Goal: Task Accomplishment & Management: Complete application form

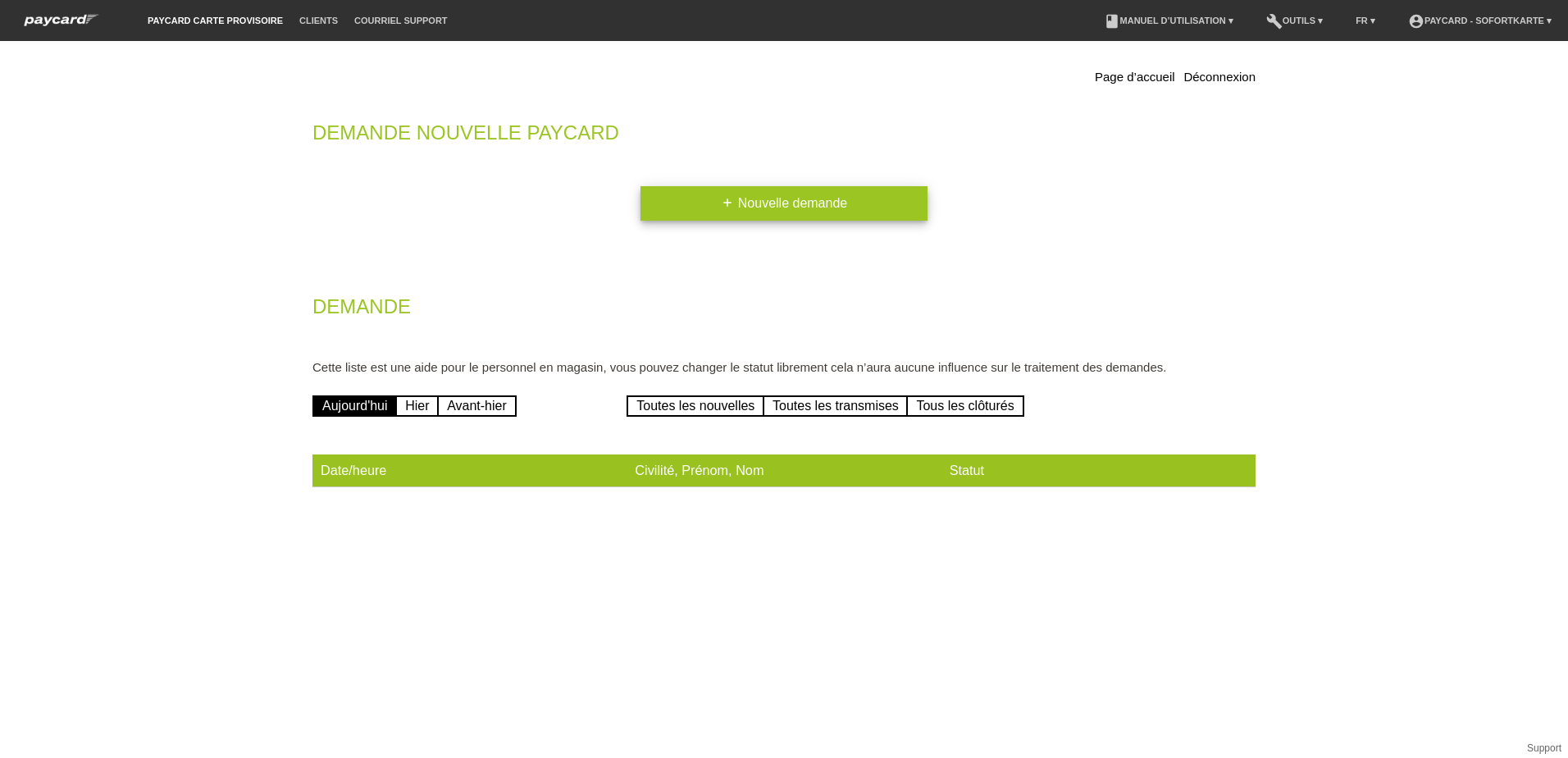
click at [791, 207] on link "add Nouvelle demande" at bounding box center [784, 203] width 287 height 34
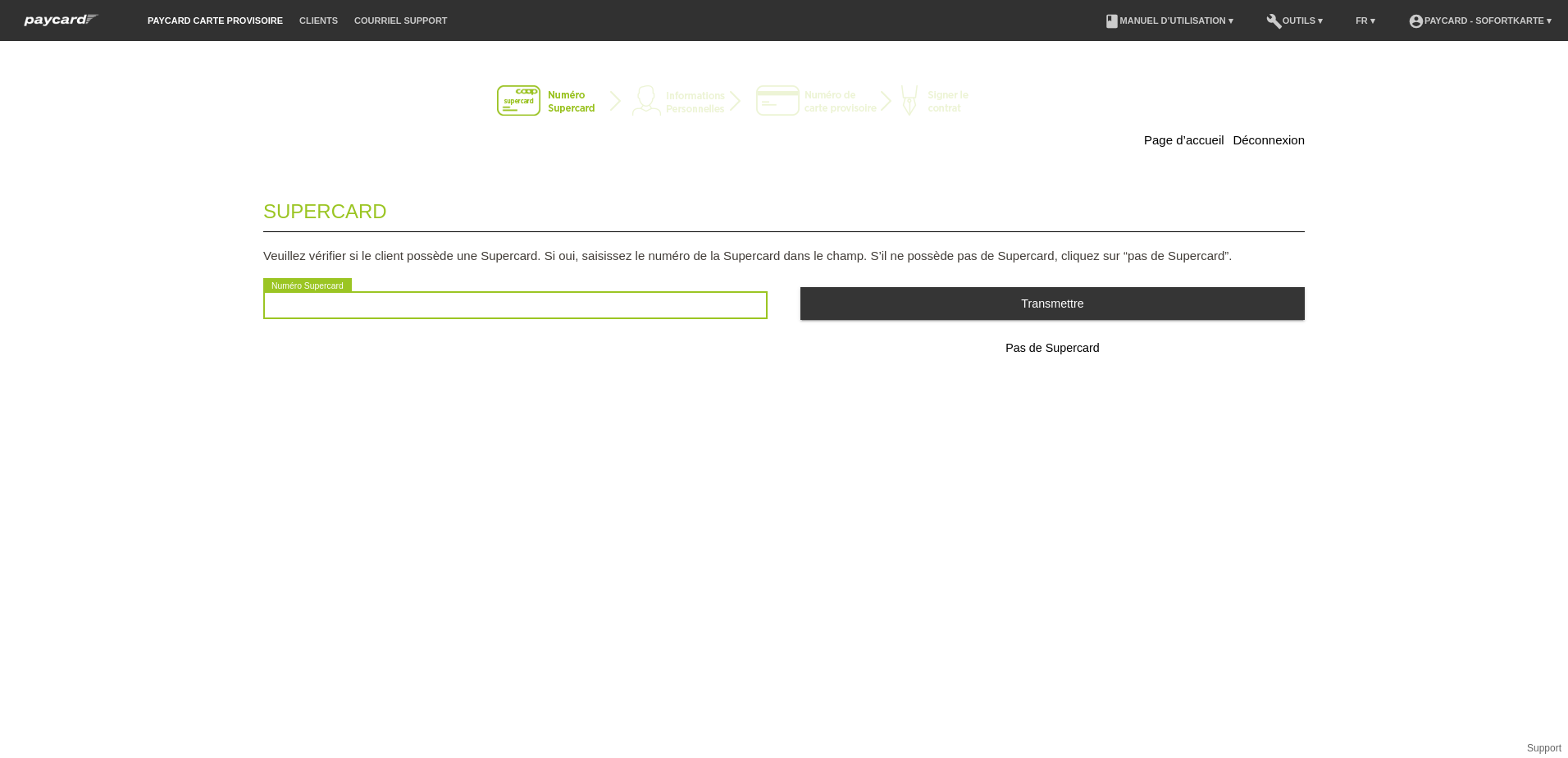
click at [328, 310] on input "text" at bounding box center [515, 305] width 504 height 28
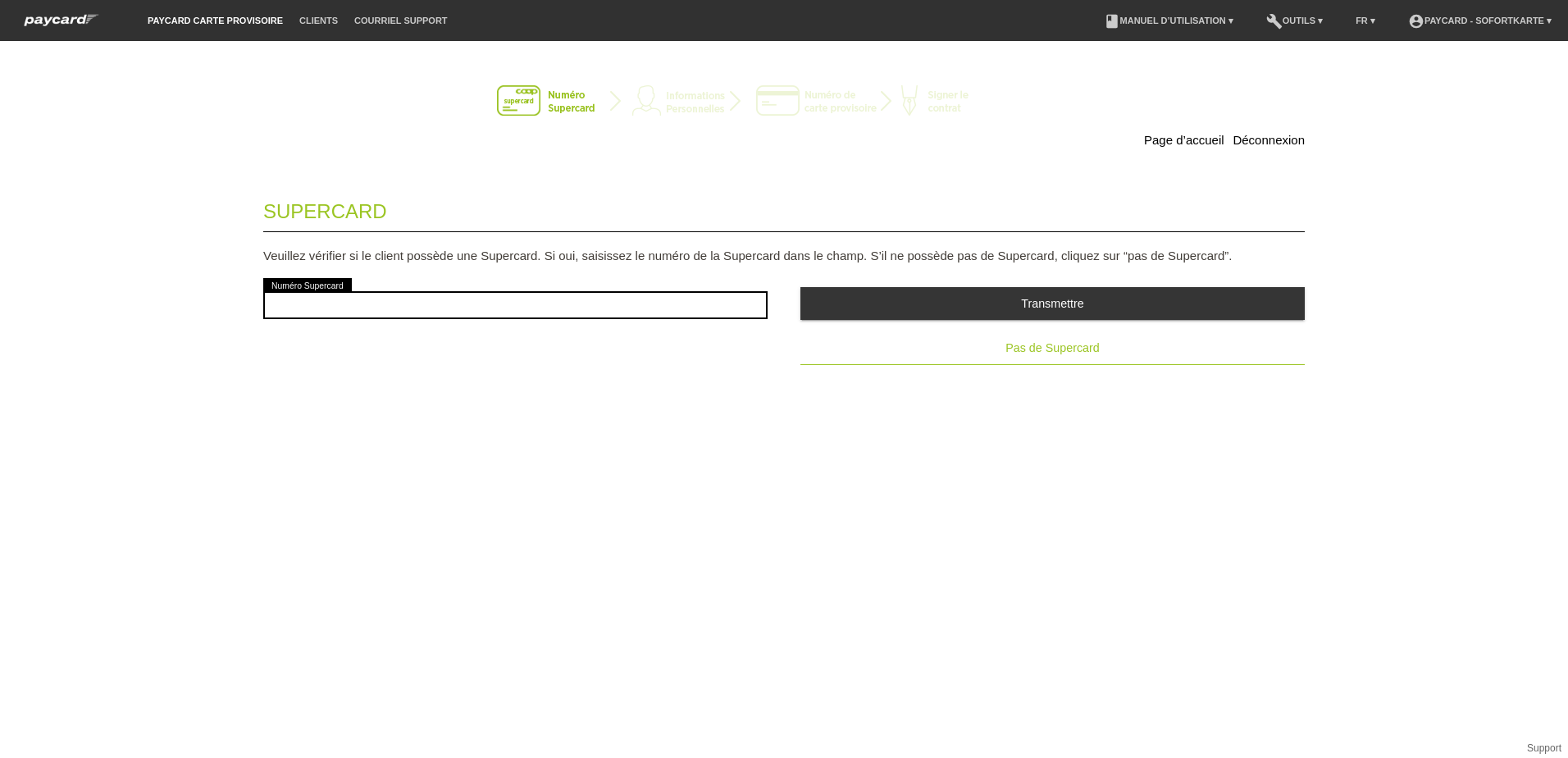
click at [1059, 350] on span "Pas de Supercard" at bounding box center [1051, 348] width 93 height 13
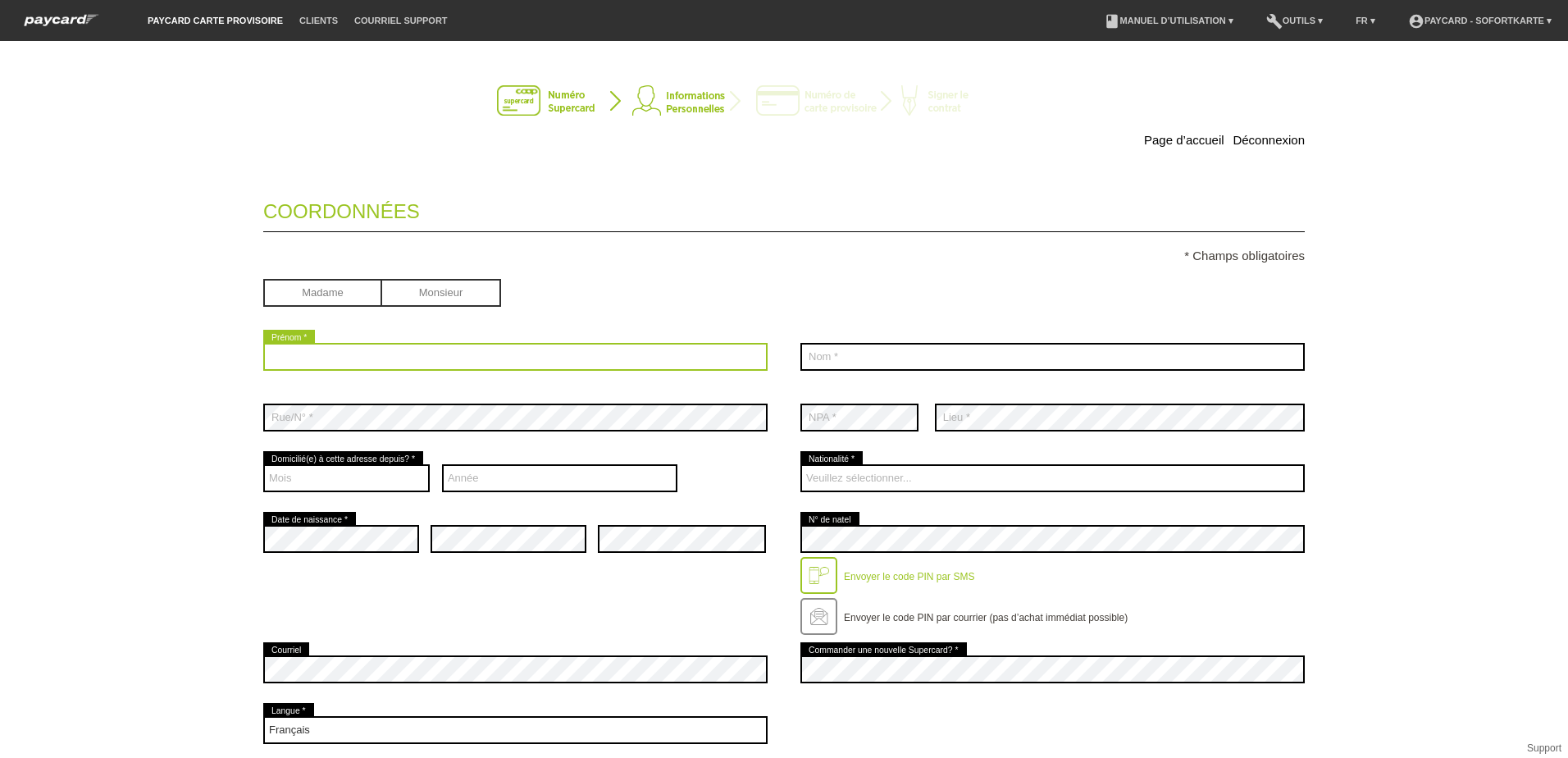
click at [316, 350] on input "text" at bounding box center [515, 356] width 504 height 28
type input "Yann Mateus"
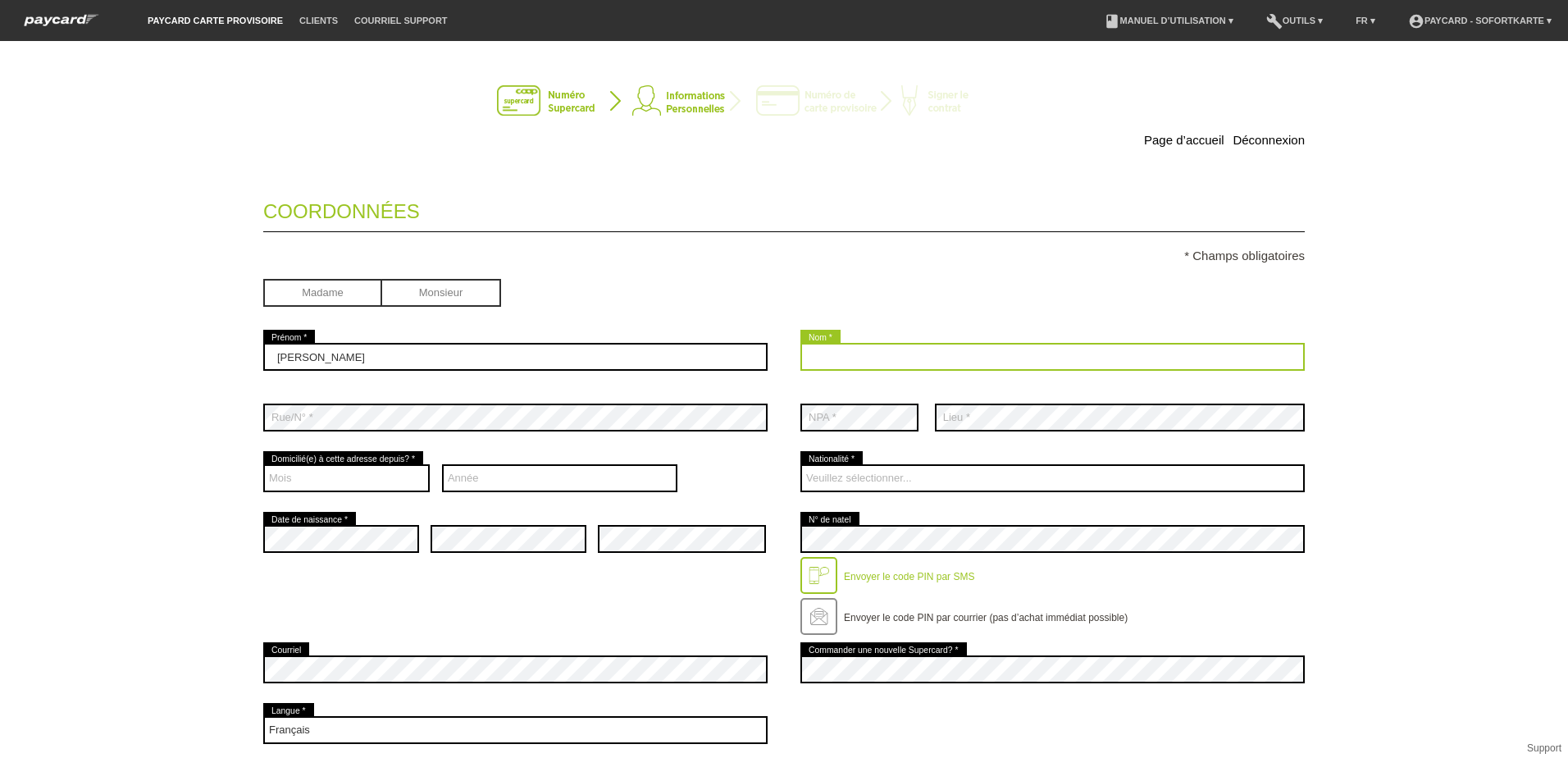
click at [804, 355] on input "text" at bounding box center [1052, 356] width 504 height 28
type input "[PERSON_NAME]"
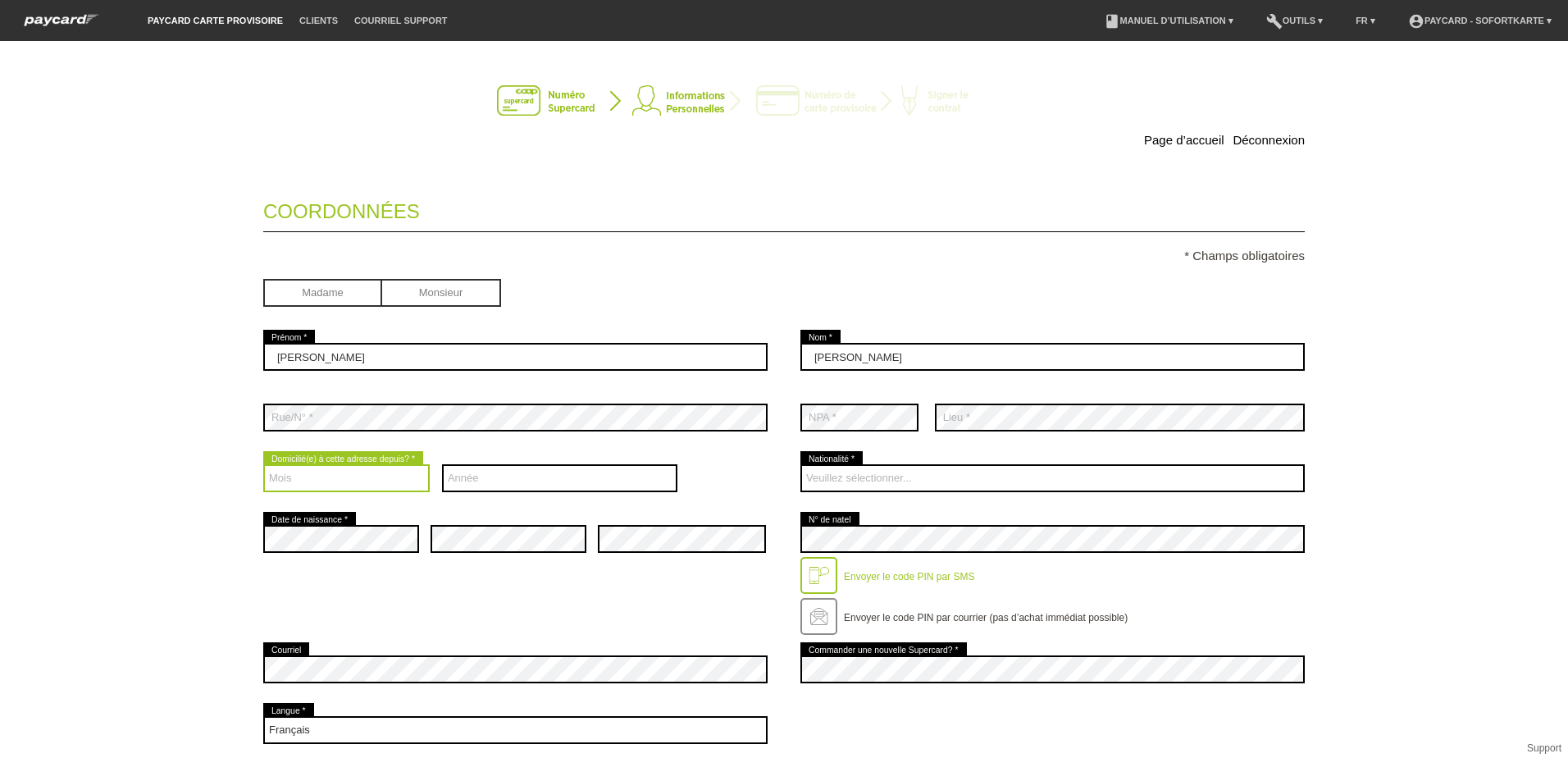
click at [274, 482] on select "Mois 01 02 03 04 05 06 07 08 09 10 11 12" at bounding box center [346, 478] width 166 height 28
click at [616, 471] on select "Année 2025 2024 2023 2022 2021 2020 2019 2018 2017 2016" at bounding box center [559, 478] width 236 height 28
select select "2018"
click at [442, 465] on select "Année 2025 2024 2023 2022 2021 2020 2019 2018 2017 2016" at bounding box center [559, 478] width 236 height 28
click at [306, 482] on select "Mois 01 02 03 04 05 06 07 08 09 10 11 12" at bounding box center [346, 478] width 166 height 28
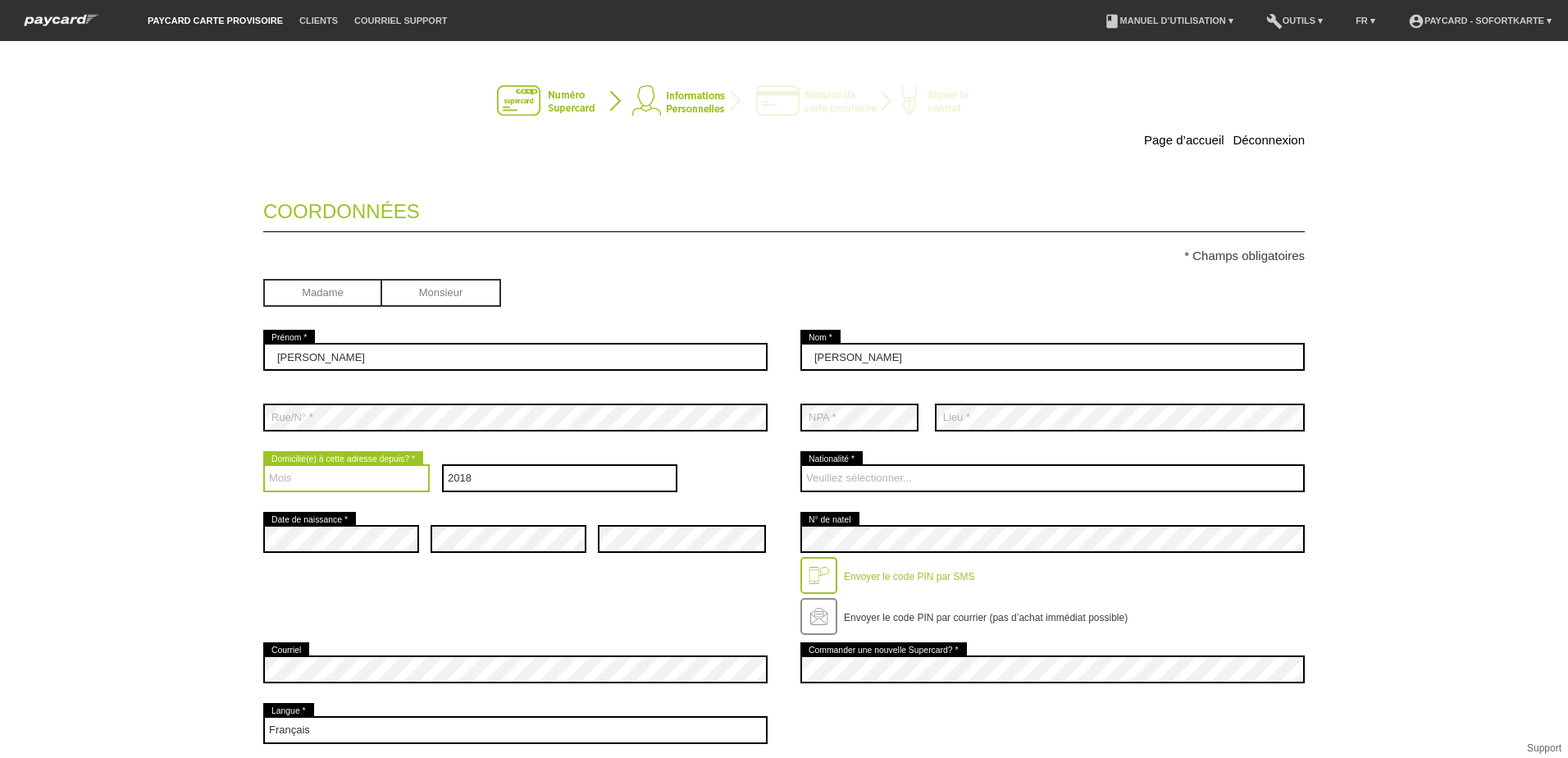
select select "01"
click at [263, 465] on select "Mois 01 02 03 04 05 06 07 08 09 10 11 12" at bounding box center [346, 478] width 166 height 28
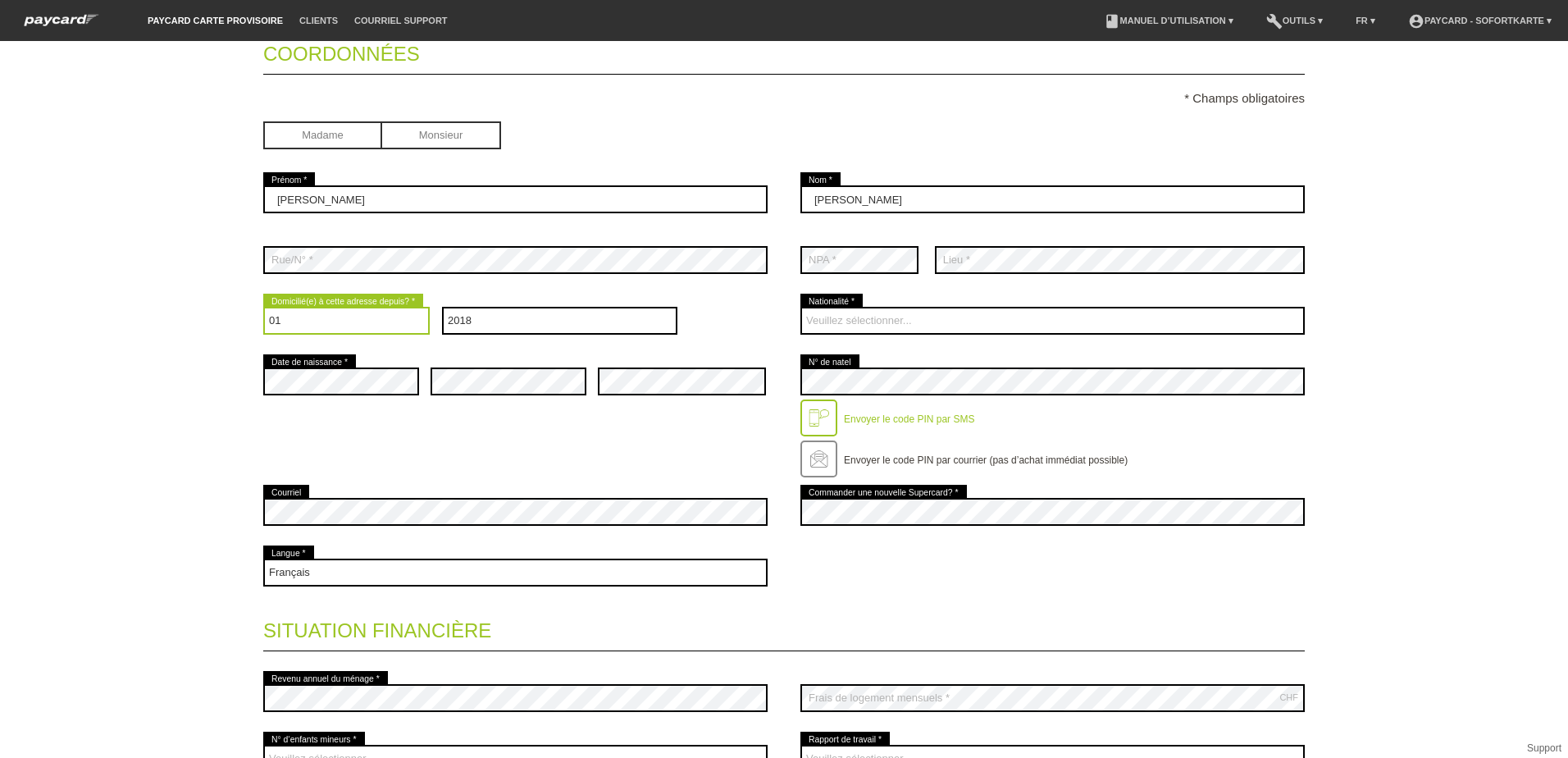
scroll to position [164, 0]
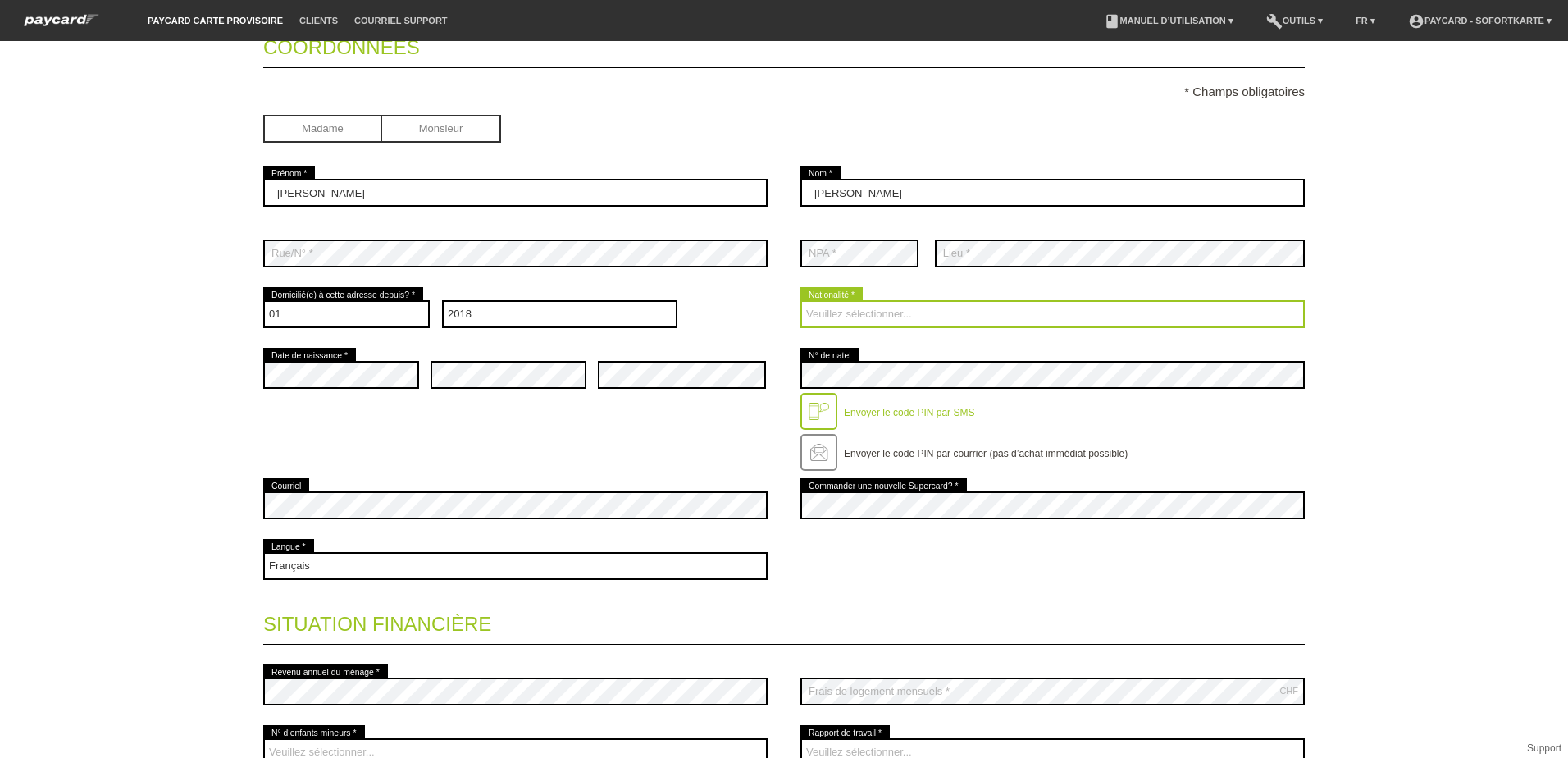
click at [879, 313] on select "Veuillez sélectionner... Suisse Allemagne Autriche Liechtenstein ------------ A…" at bounding box center [1052, 313] width 504 height 28
select select "PT"
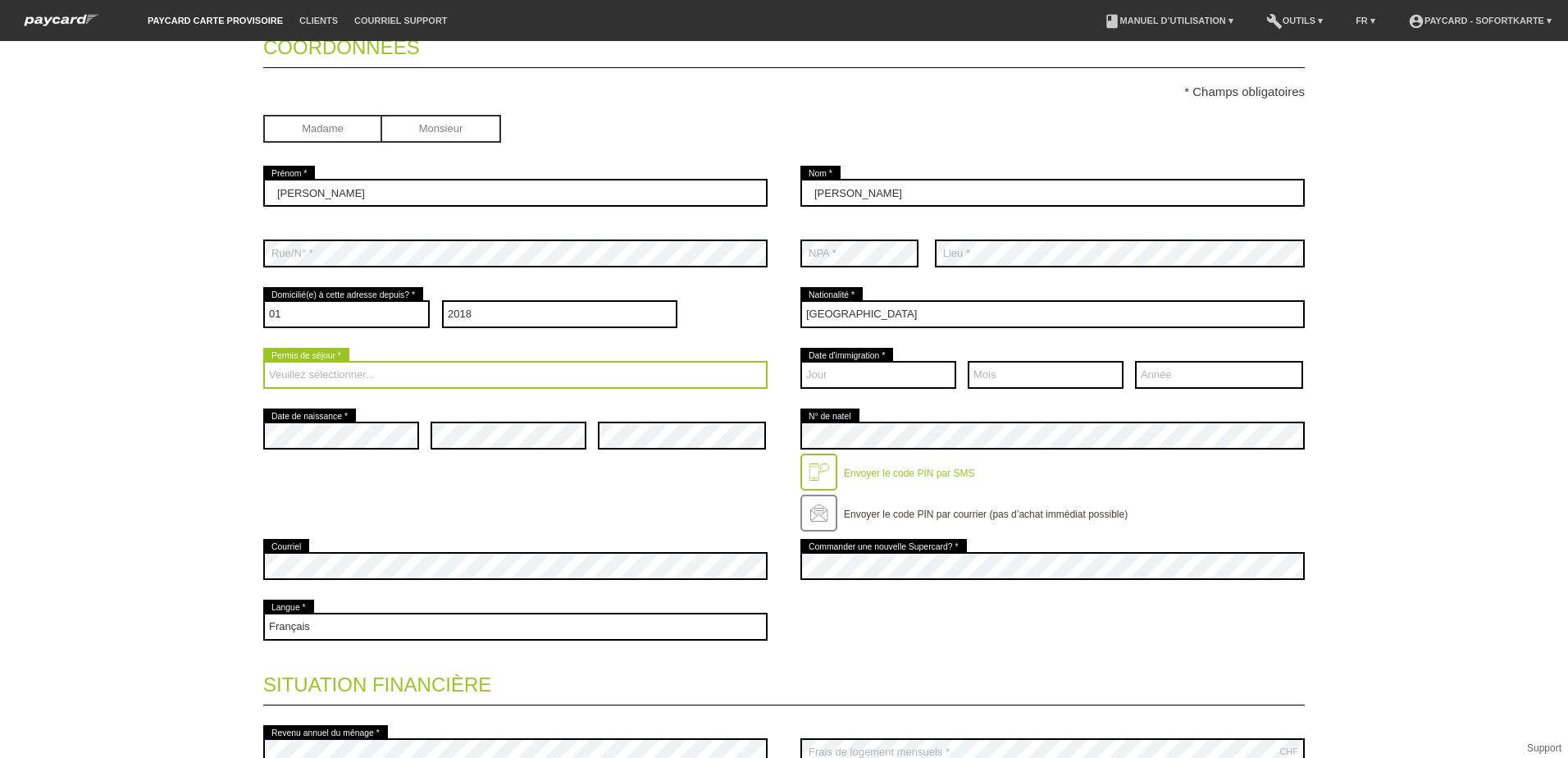
click at [286, 375] on select "Veuillez sélectionner... C B B - Statut de réfugié Autre" at bounding box center [515, 375] width 504 height 28
select select "C"
click at [263, 361] on select "Veuillez sélectionner... C B B - Statut de réfugié Autre" at bounding box center [515, 375] width 504 height 28
click at [331, 373] on select "Veuillez sélectionner... C B B - Statut de réfugié Autre" at bounding box center [515, 375] width 504 height 28
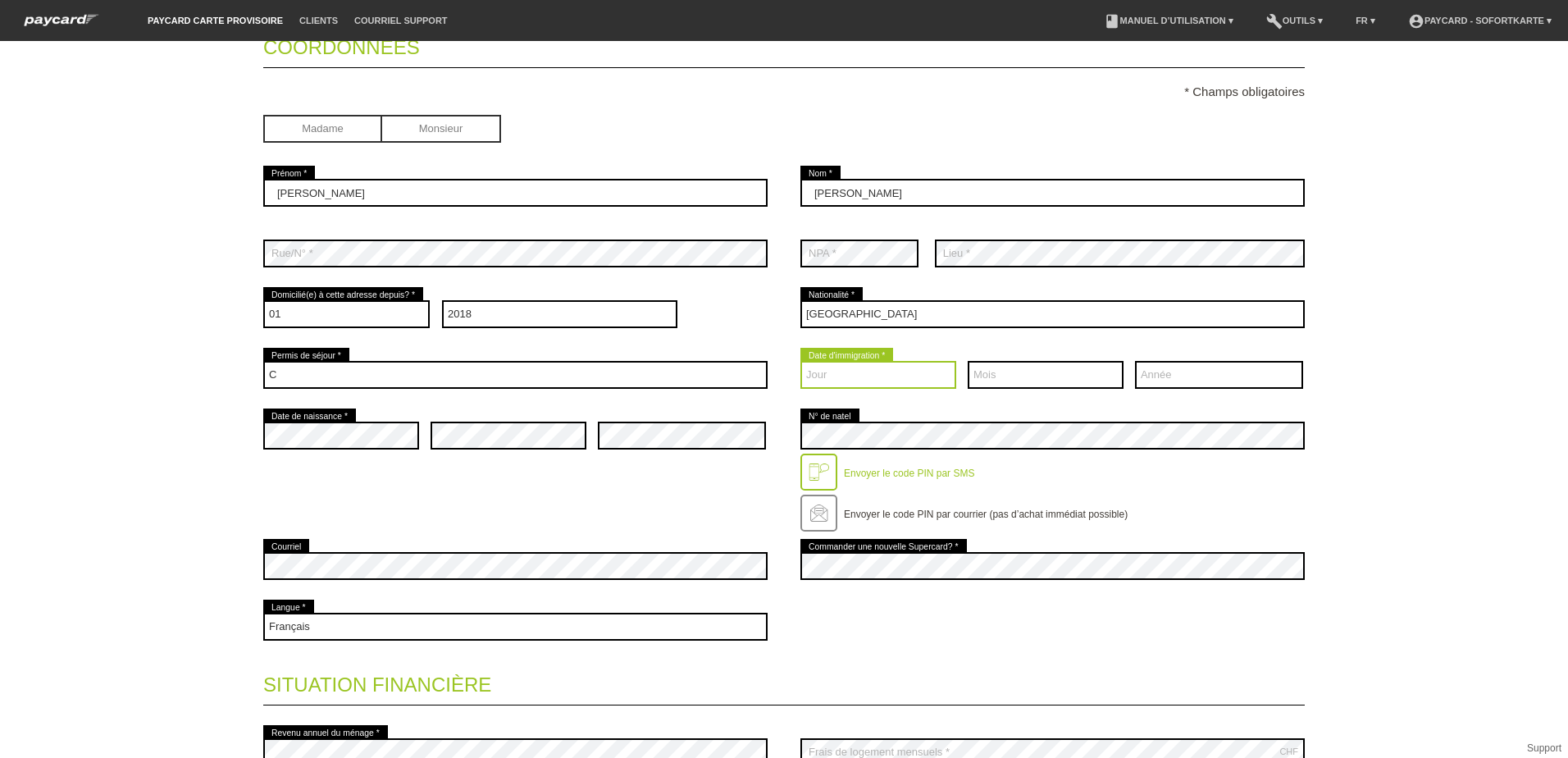
click at [810, 377] on select "Jour 01 02 03 04 05 06 07 08 09 10 11 12 13 14 15 16 17" at bounding box center [878, 375] width 155 height 28
click at [887, 379] on select "Jour 01 02 03 04 05 06 07 08 09 10 11 12 13 14 15 16 17" at bounding box center [878, 375] width 155 height 28
select select "20"
click at [836, 366] on select "Jour 01 02 03 04 05 06 07 08 09 10 11 12 13 14 15 16 17" at bounding box center [878, 375] width 155 height 28
click at [822, 369] on select "Jour 01 02 03 04 05 06 07 08 09 10 11 12 13 14 15 16 17" at bounding box center [878, 375] width 155 height 28
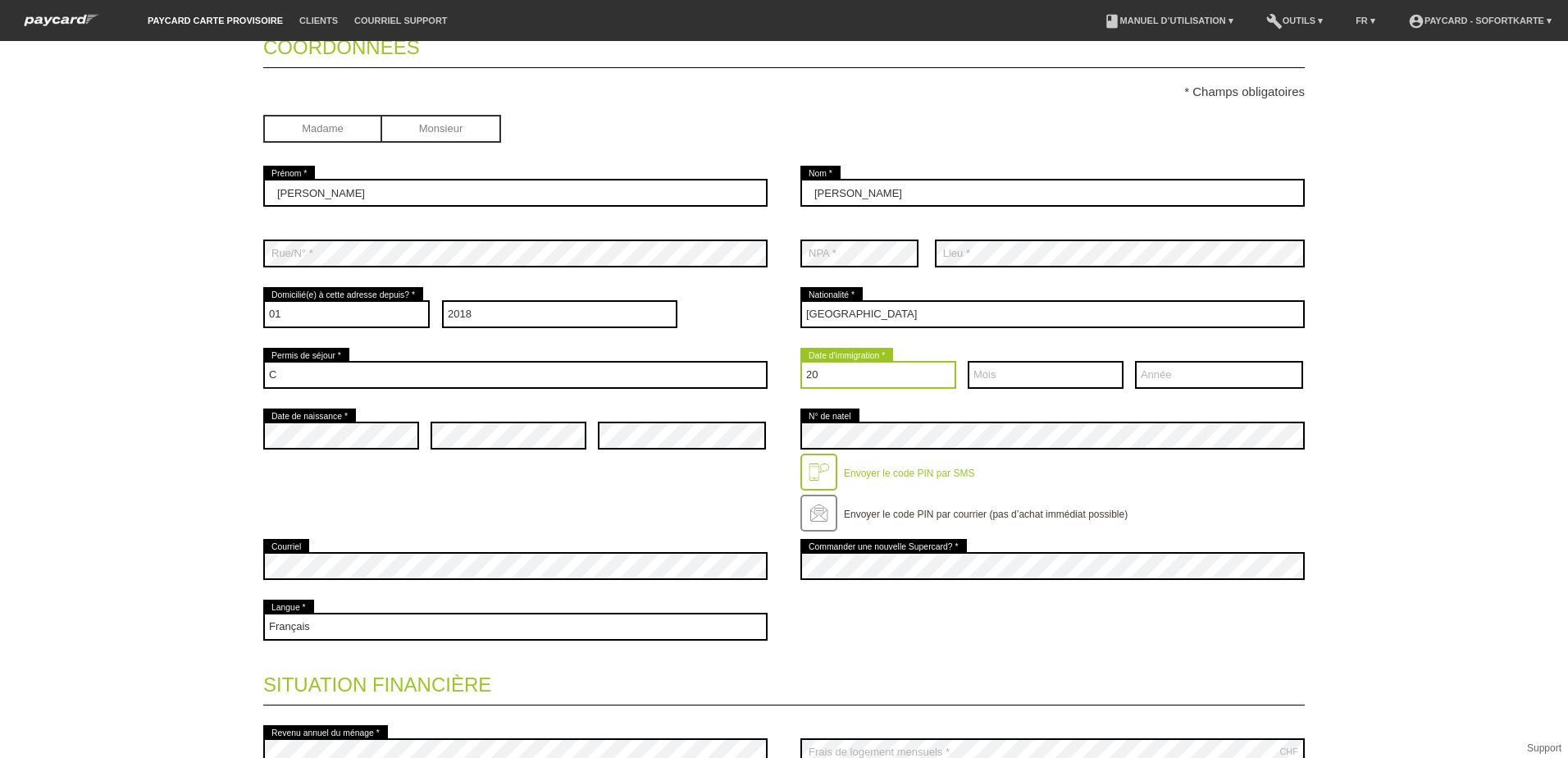
click at [842, 372] on select "Jour 01 02 03 04 05 06 07 08 09 10 11 12 13 14 15 16 17" at bounding box center [878, 375] width 155 height 28
click at [983, 382] on select "Mois 01 02 03 04 05 06 07 08 09 10 11 12" at bounding box center [1045, 375] width 155 height 28
select select "11"
click at [968, 361] on select "Mois 01 02 03 04 05 06 07 08 09 10 11 12" at bounding box center [1045, 375] width 155 height 28
click at [1153, 367] on select "Année 2025 2024 2023 2022 2021 2020 2019 2018 2017 2016" at bounding box center [1219, 375] width 168 height 28
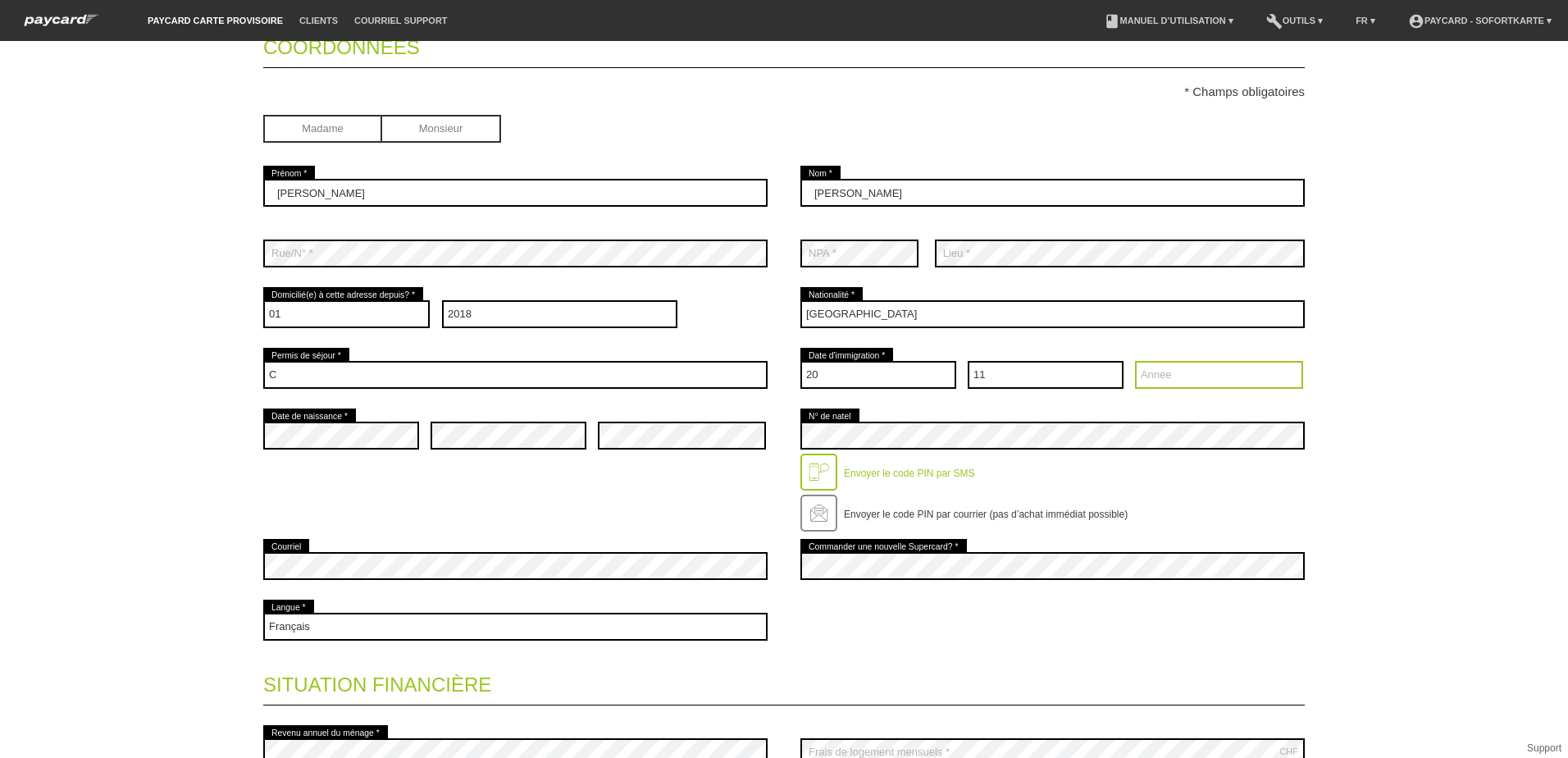
select select "2003"
click at [1135, 361] on select "Année 2025 2024 2023 2022 2021 2020 2019 2018 2017 2016" at bounding box center [1219, 375] width 168 height 28
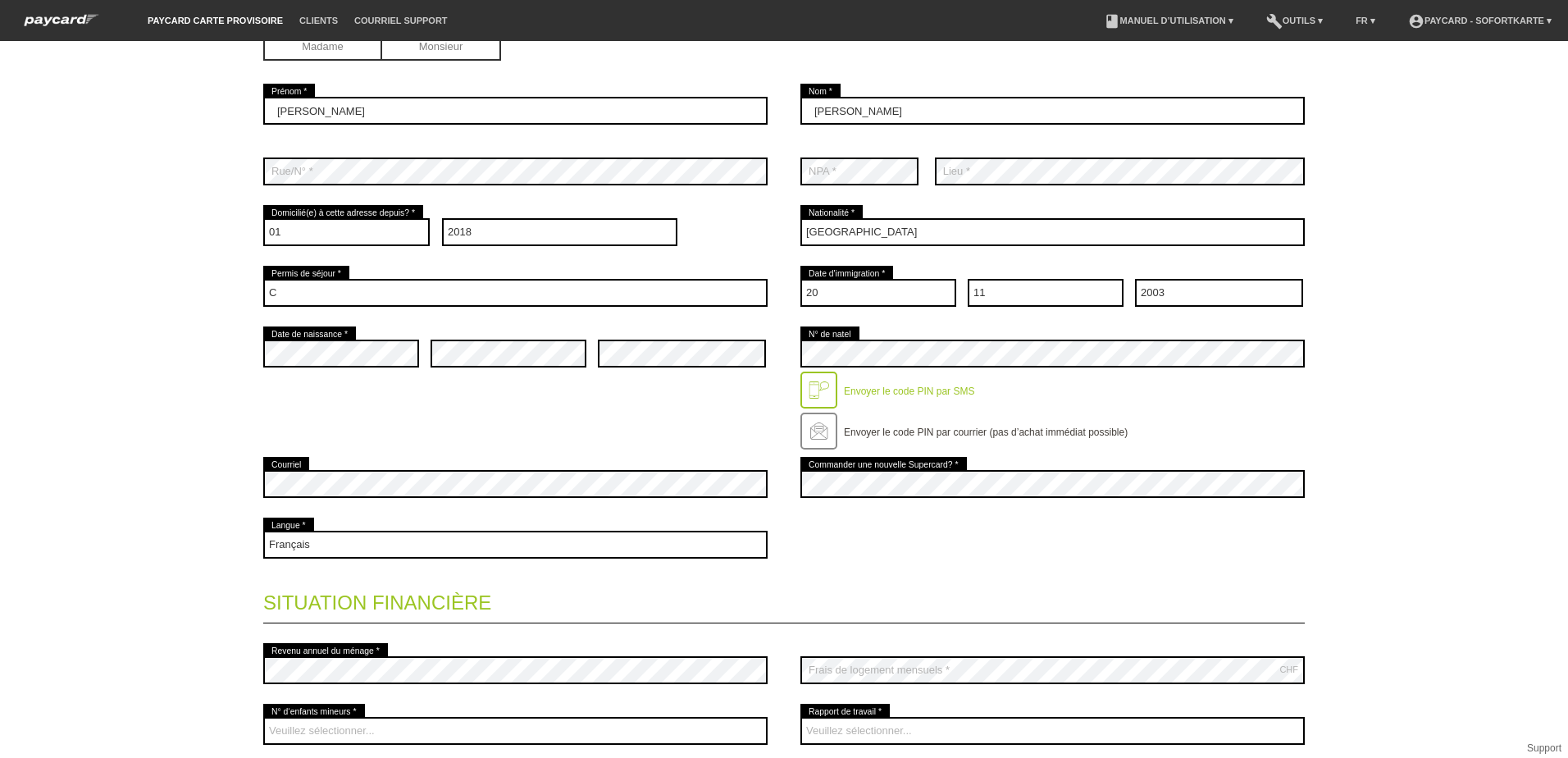
click at [815, 393] on div at bounding box center [819, 390] width 37 height 37
click at [882, 392] on label "Envoyer le code PIN par SMS" at bounding box center [909, 392] width 130 height 12
click at [817, 392] on div at bounding box center [819, 390] width 37 height 37
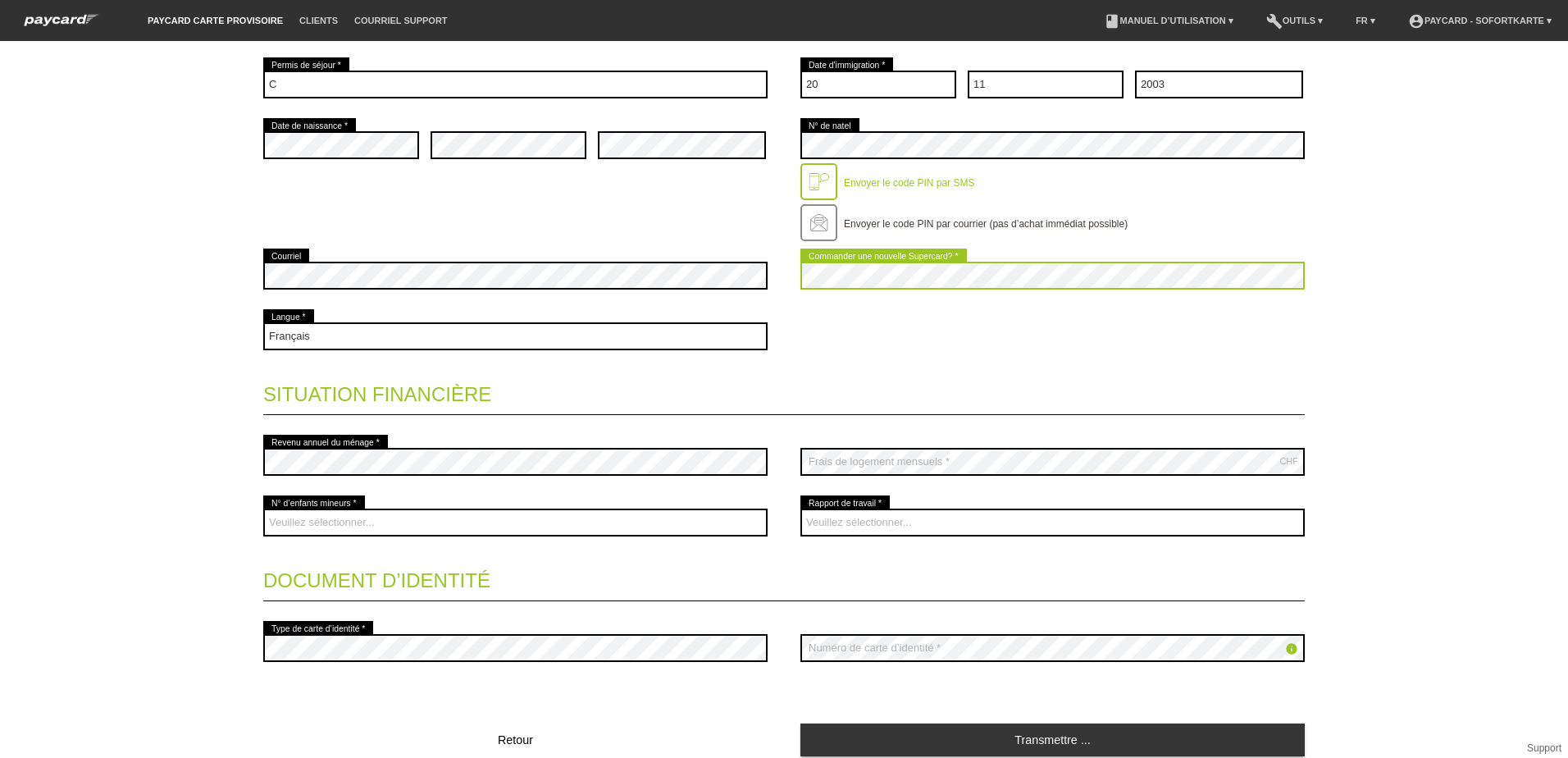
scroll to position [492, 0]
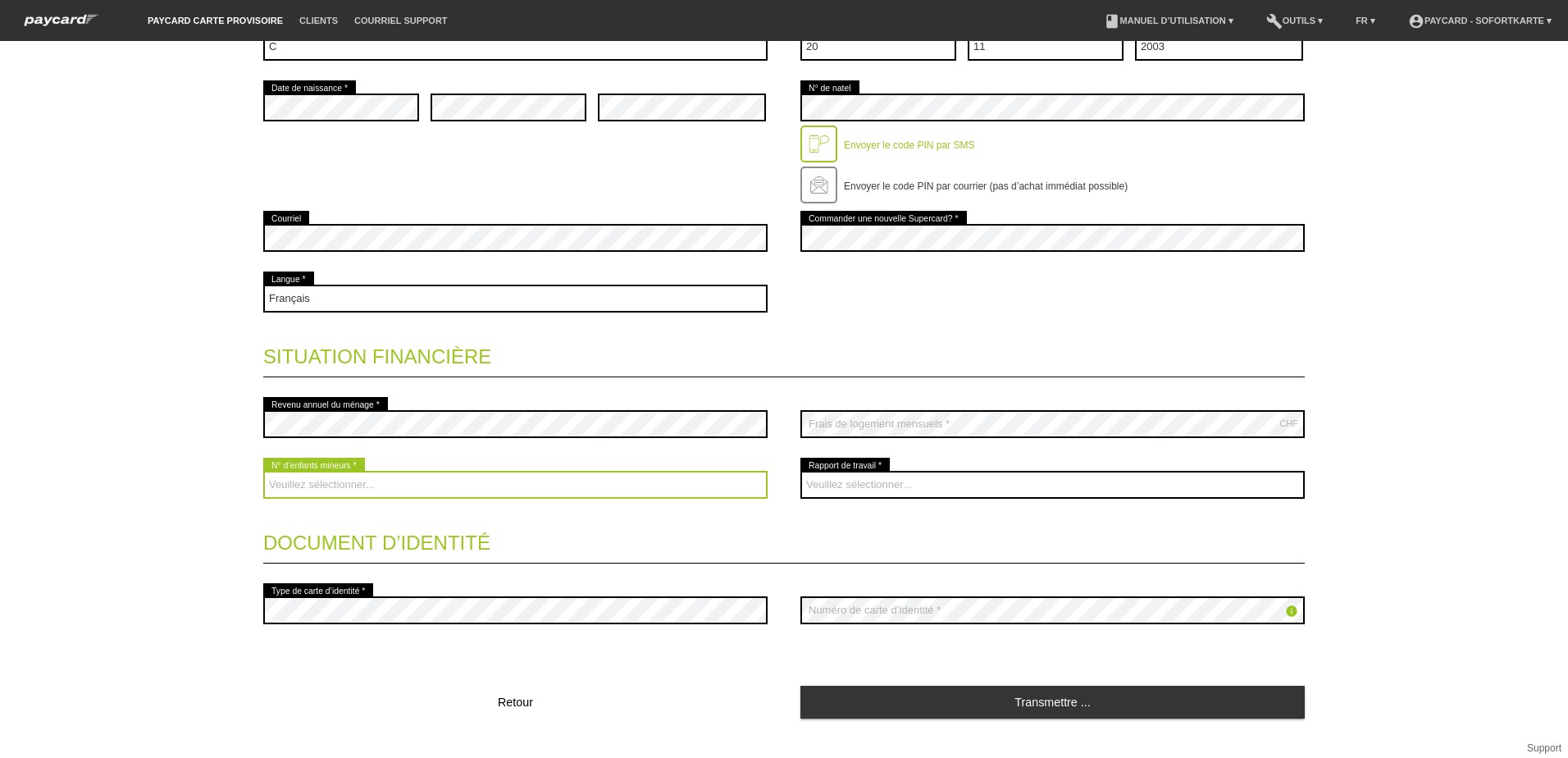
click at [310, 483] on select "Veuillez sélectionner... 0 1 2 3 4 5 6 7 8 9" at bounding box center [515, 484] width 504 height 28
select select "0"
click at [263, 471] on select "Veuillez sélectionner... 0 1 2 3 4 5 6 7 8 9" at bounding box center [515, 484] width 504 height 28
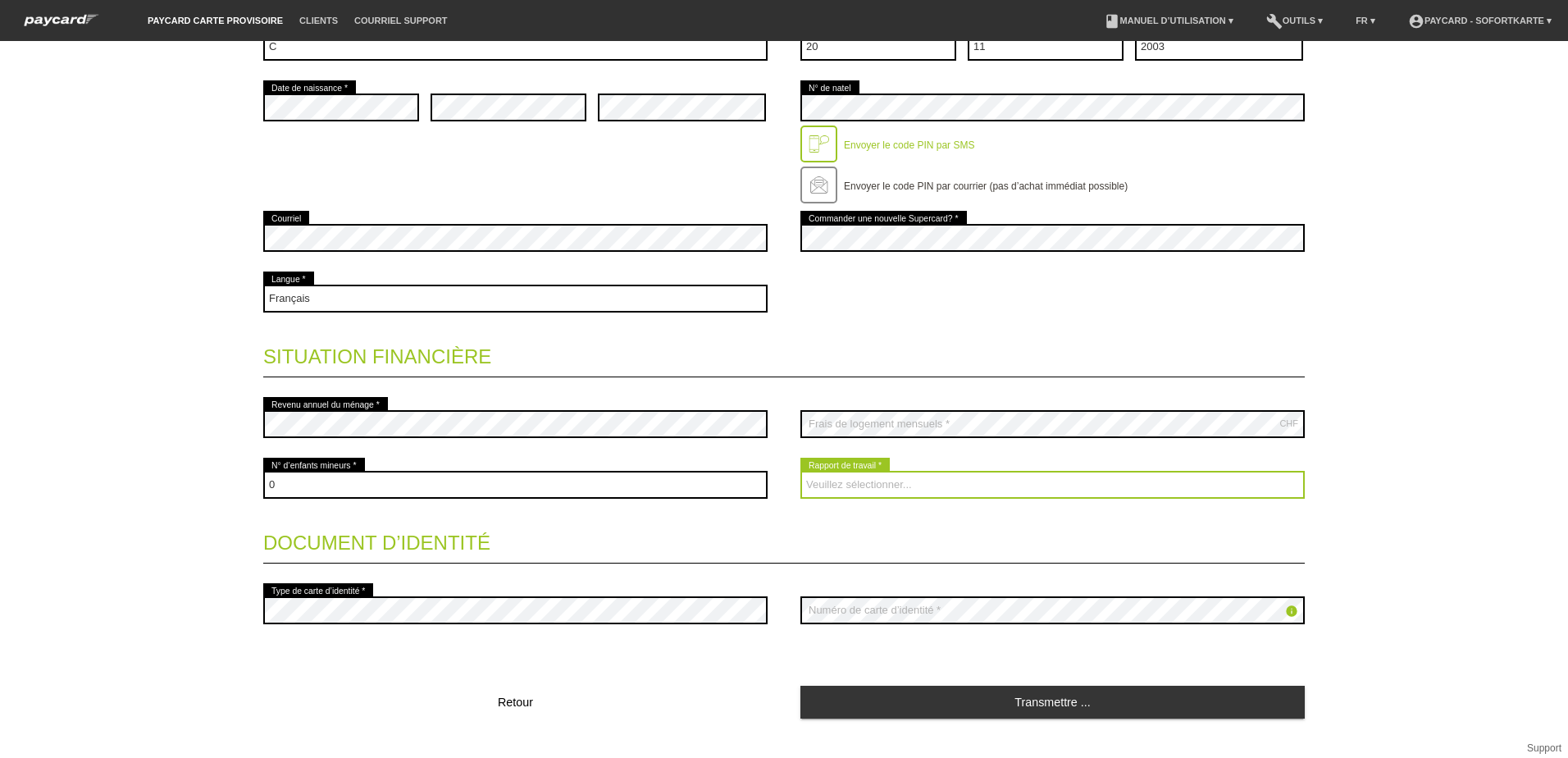
click at [810, 487] on select "Veuillez sélectionner... A durée indéterminée A durée déterminée Apprenti/étudi…" at bounding box center [1052, 484] width 504 height 28
select select "UNLIMITED"
click at [800, 471] on select "Veuillez sélectionner... A durée indéterminée A durée déterminée Apprenti/étudi…" at bounding box center [1052, 484] width 504 height 28
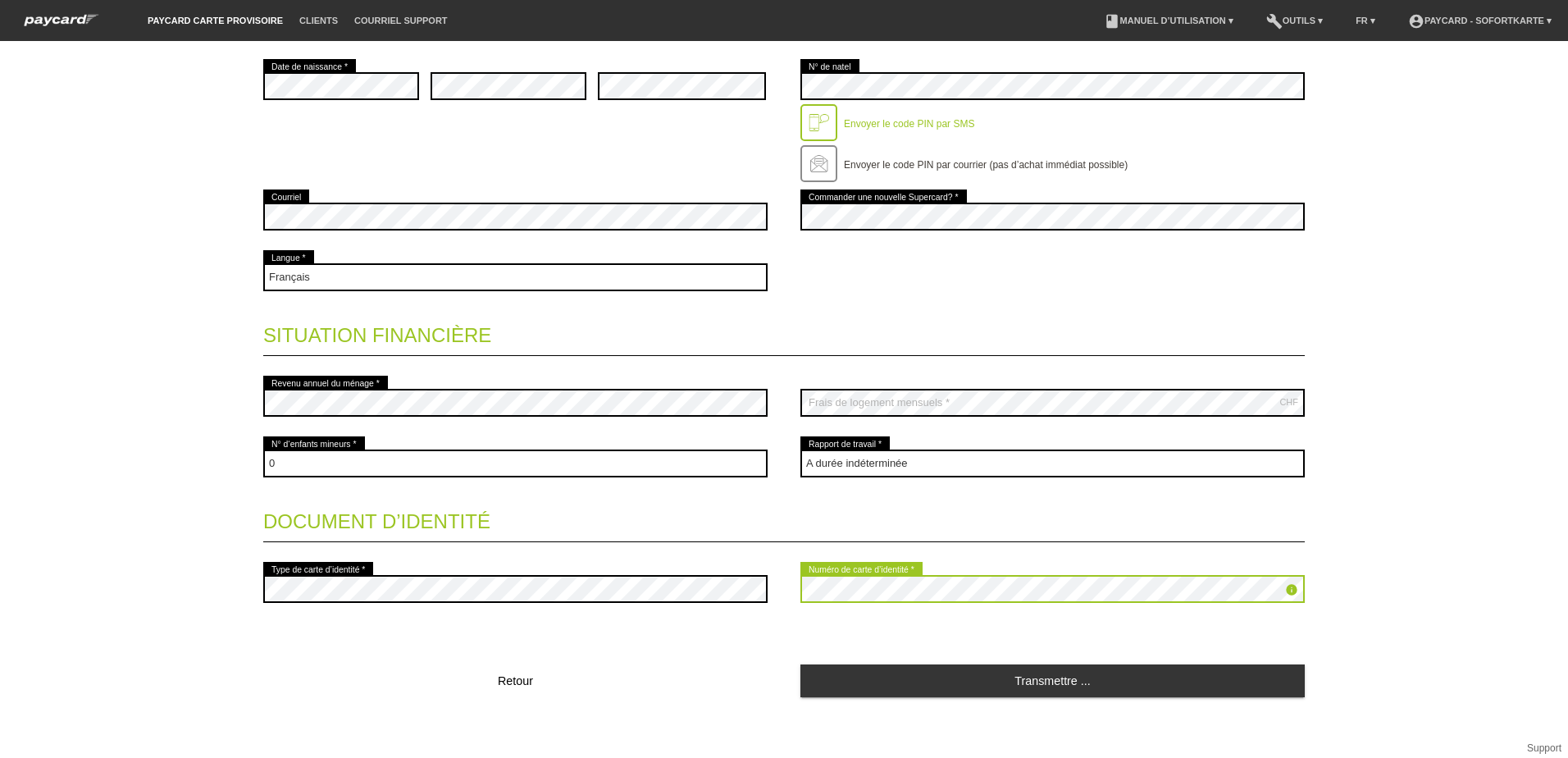
scroll to position [520, 0]
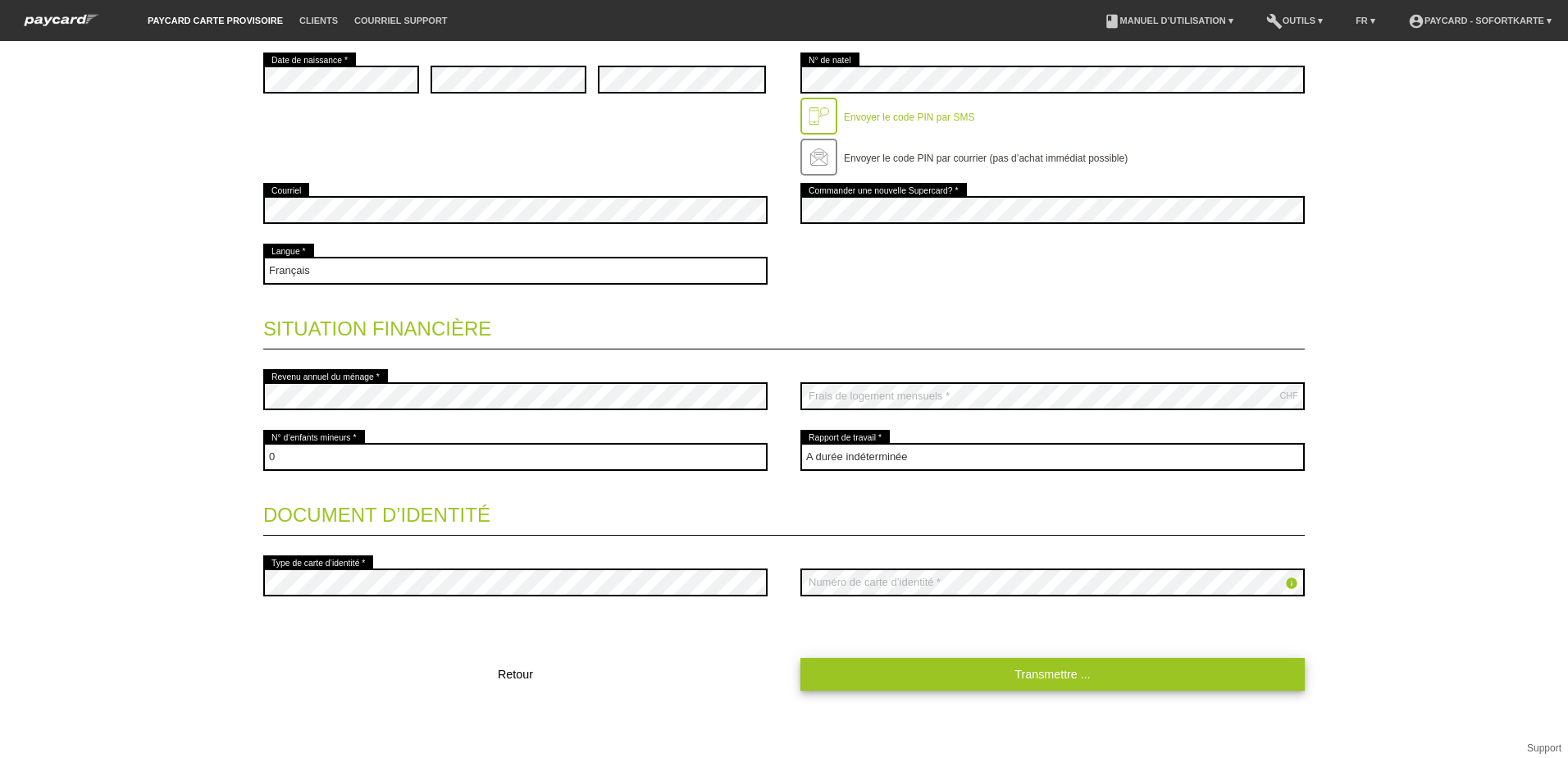
click at [1020, 676] on link "Transmettre ..." at bounding box center [1052, 674] width 504 height 32
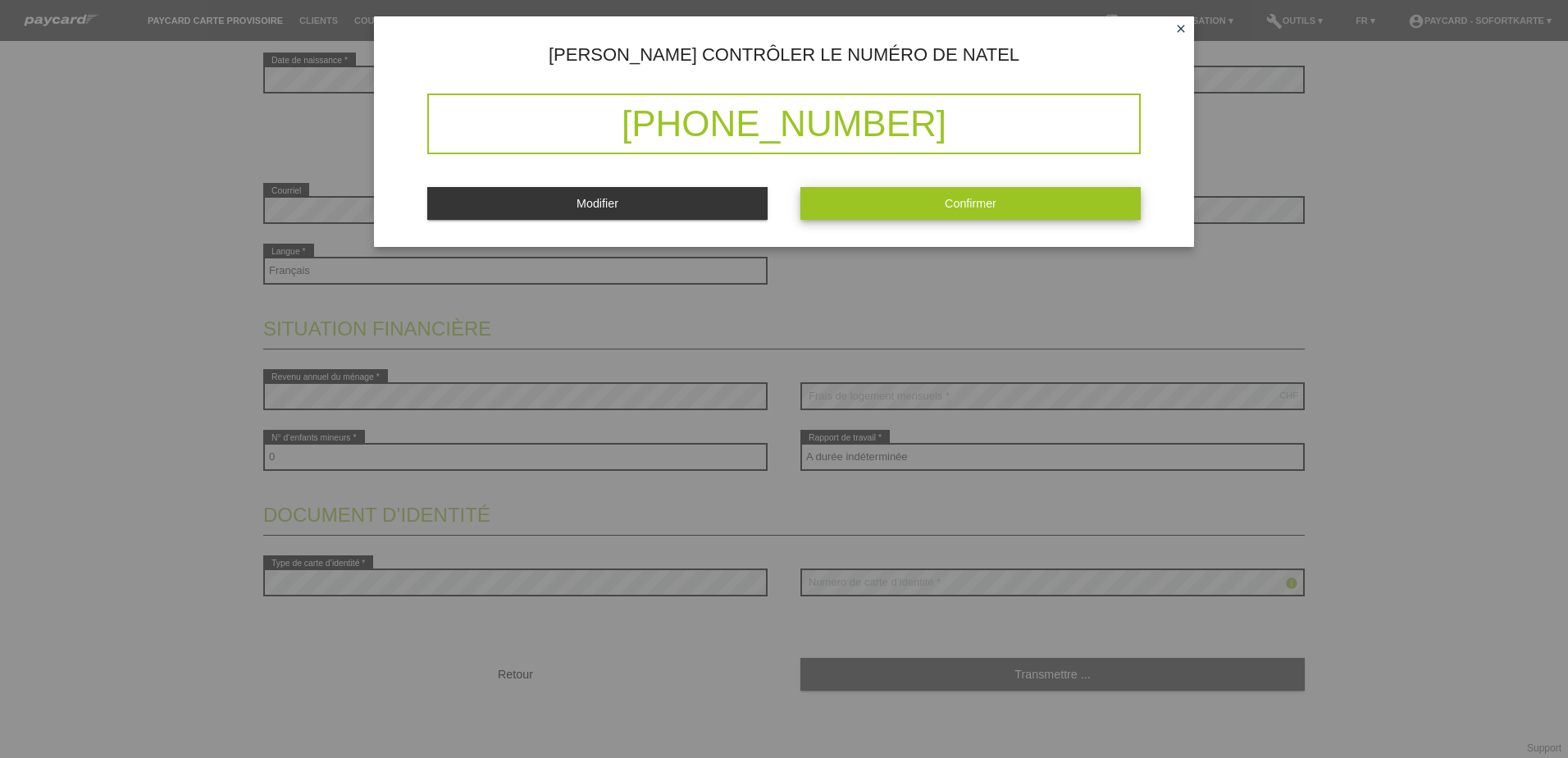
click at [1039, 192] on button "Confirmer" at bounding box center [970, 203] width 340 height 32
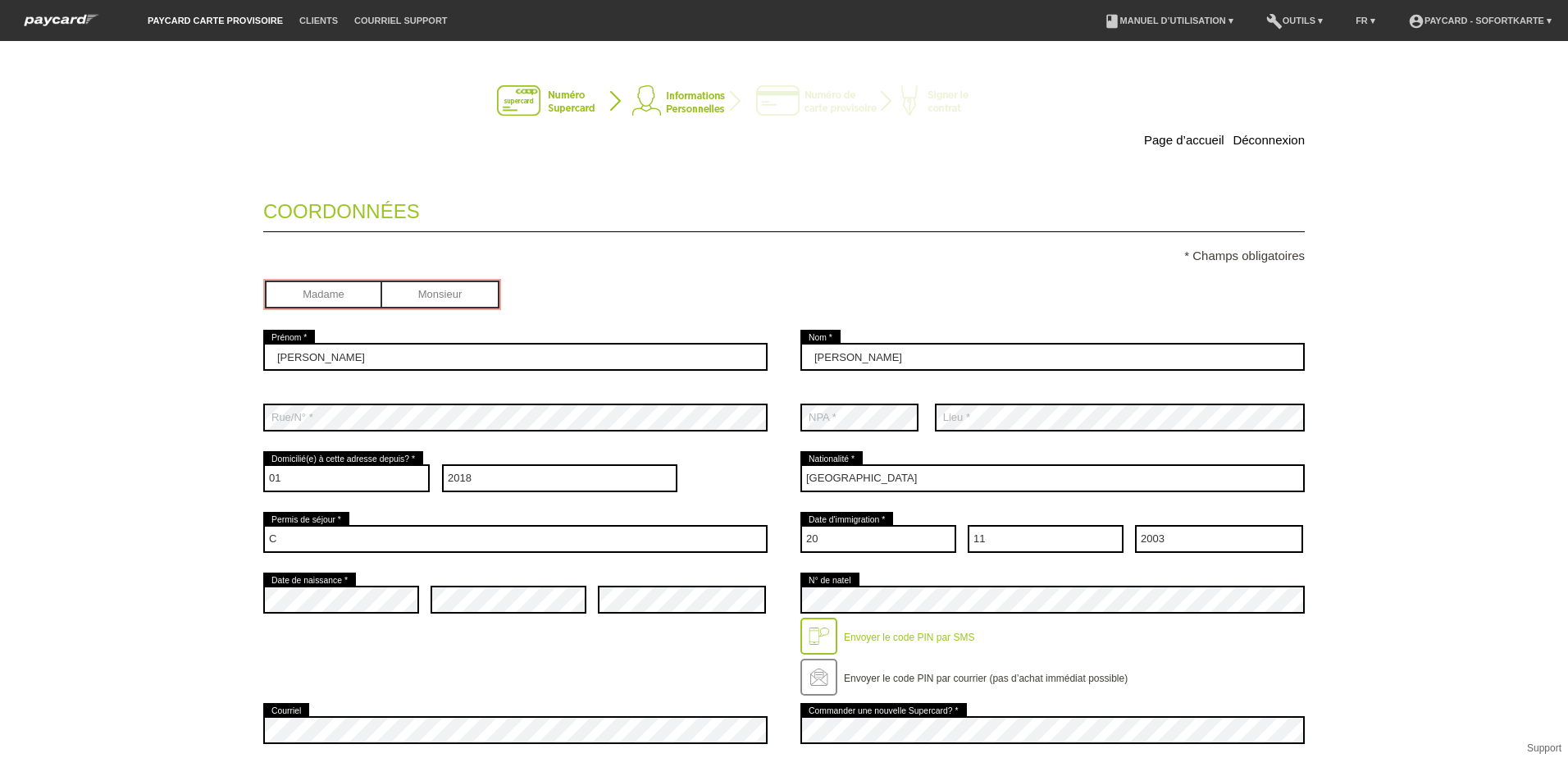
scroll to position [0, 0]
click at [812, 638] on div at bounding box center [819, 636] width 37 height 37
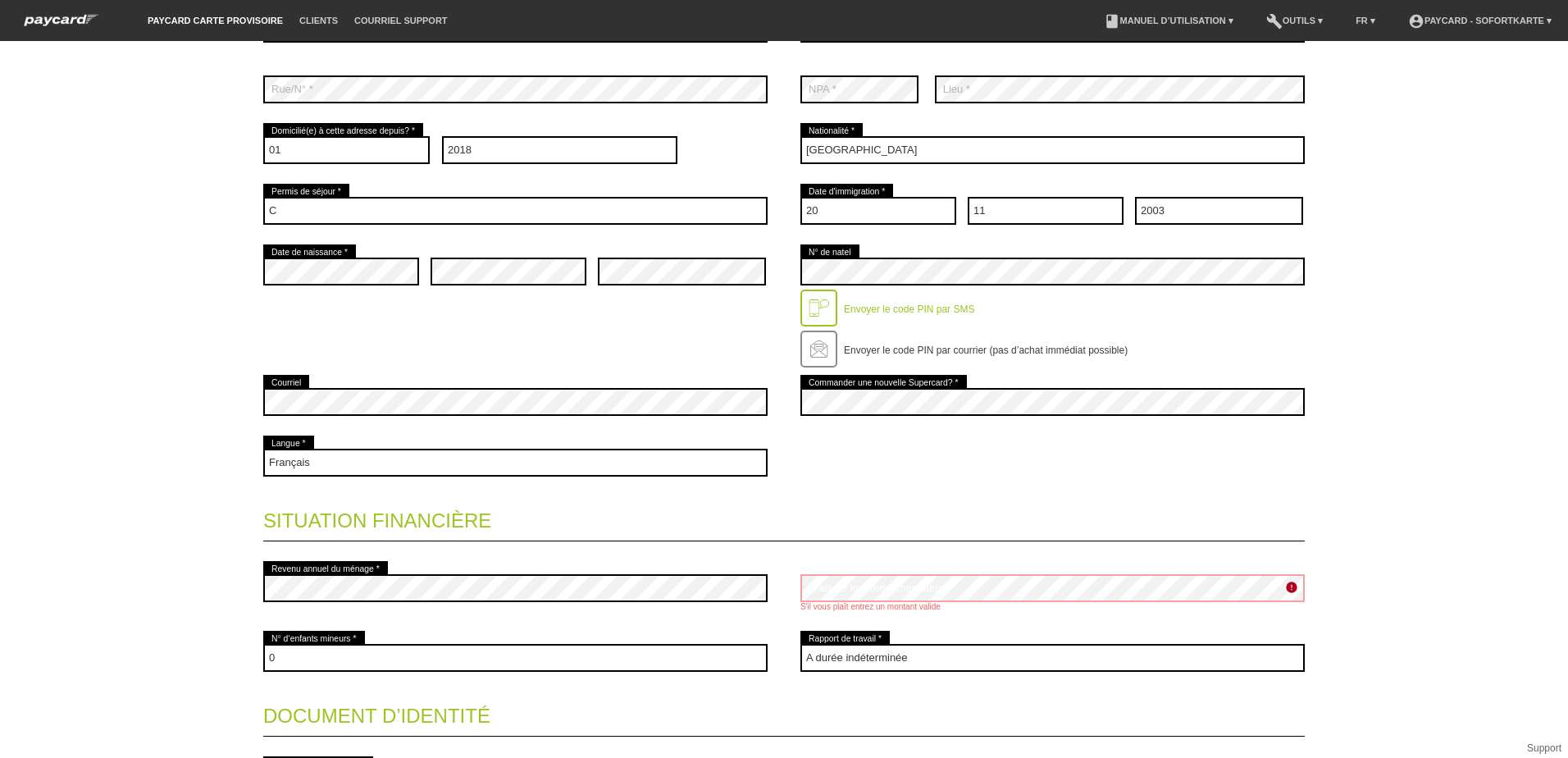
scroll to position [492, 0]
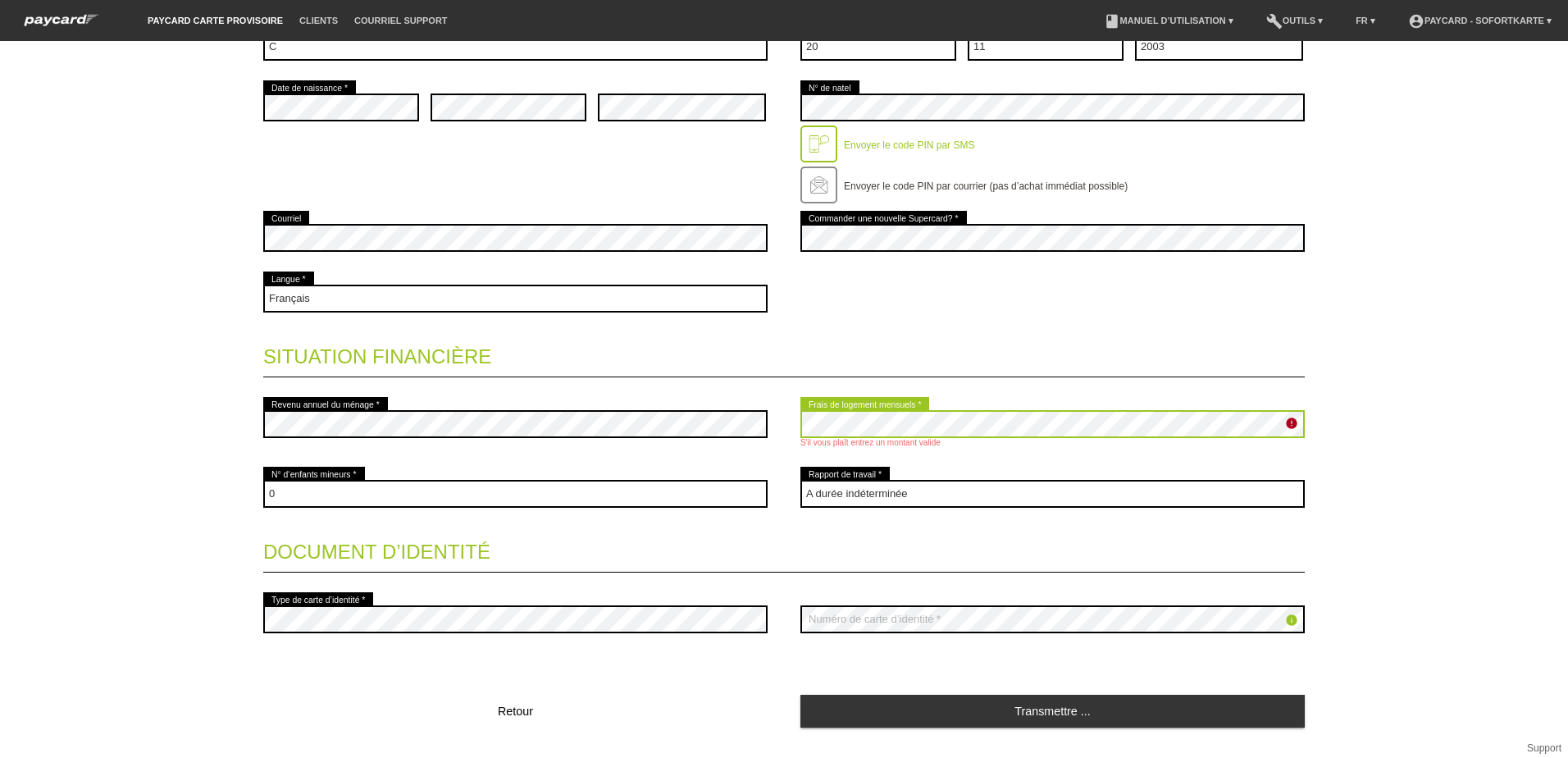
click at [782, 423] on div "error Revenu annuel du ménage * CHF error Frais de logement mensuels * S'il vou…" at bounding box center [784, 429] width 1041 height 70
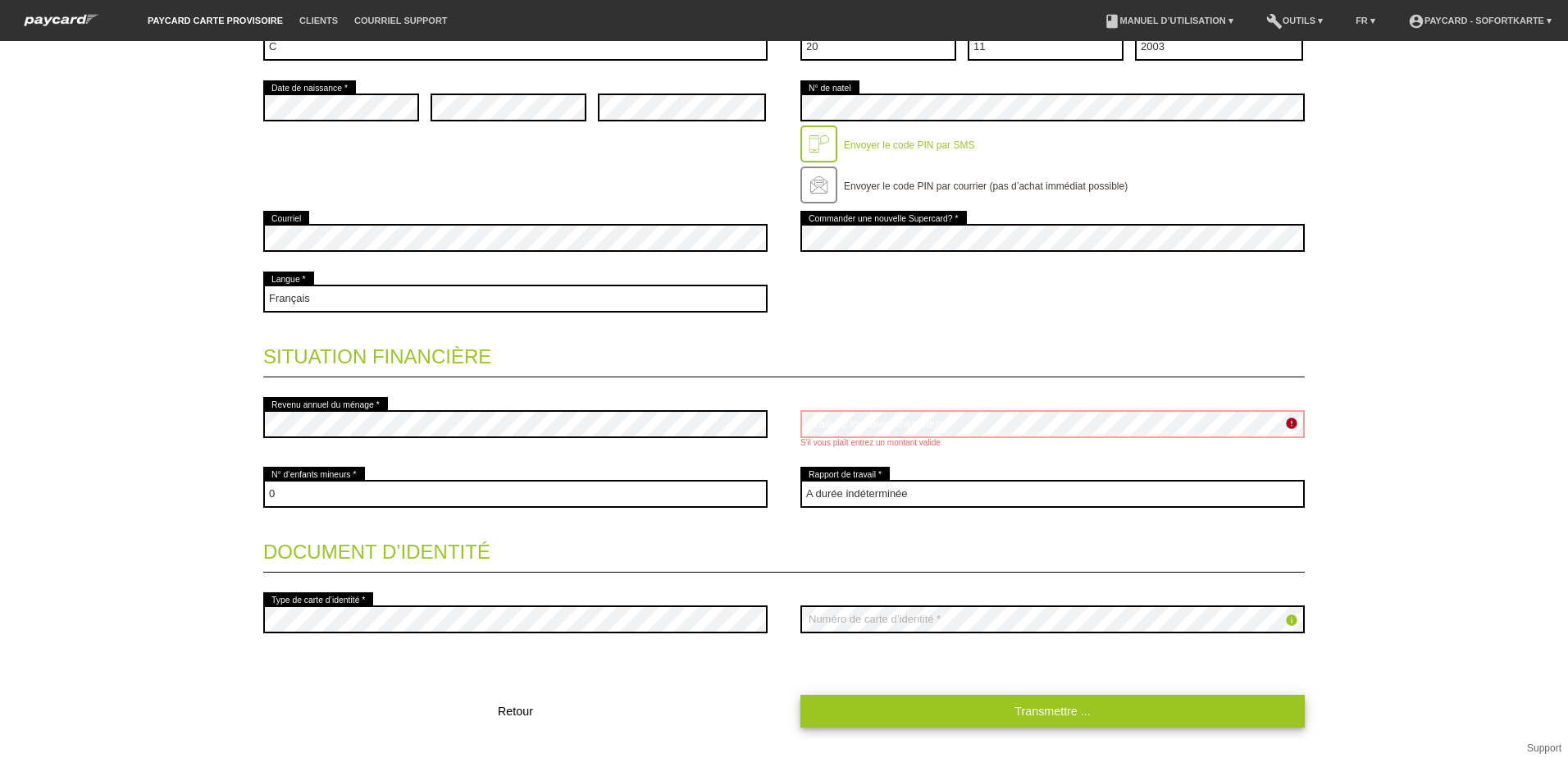
click at [1050, 708] on link "Transmettre ..." at bounding box center [1052, 711] width 504 height 32
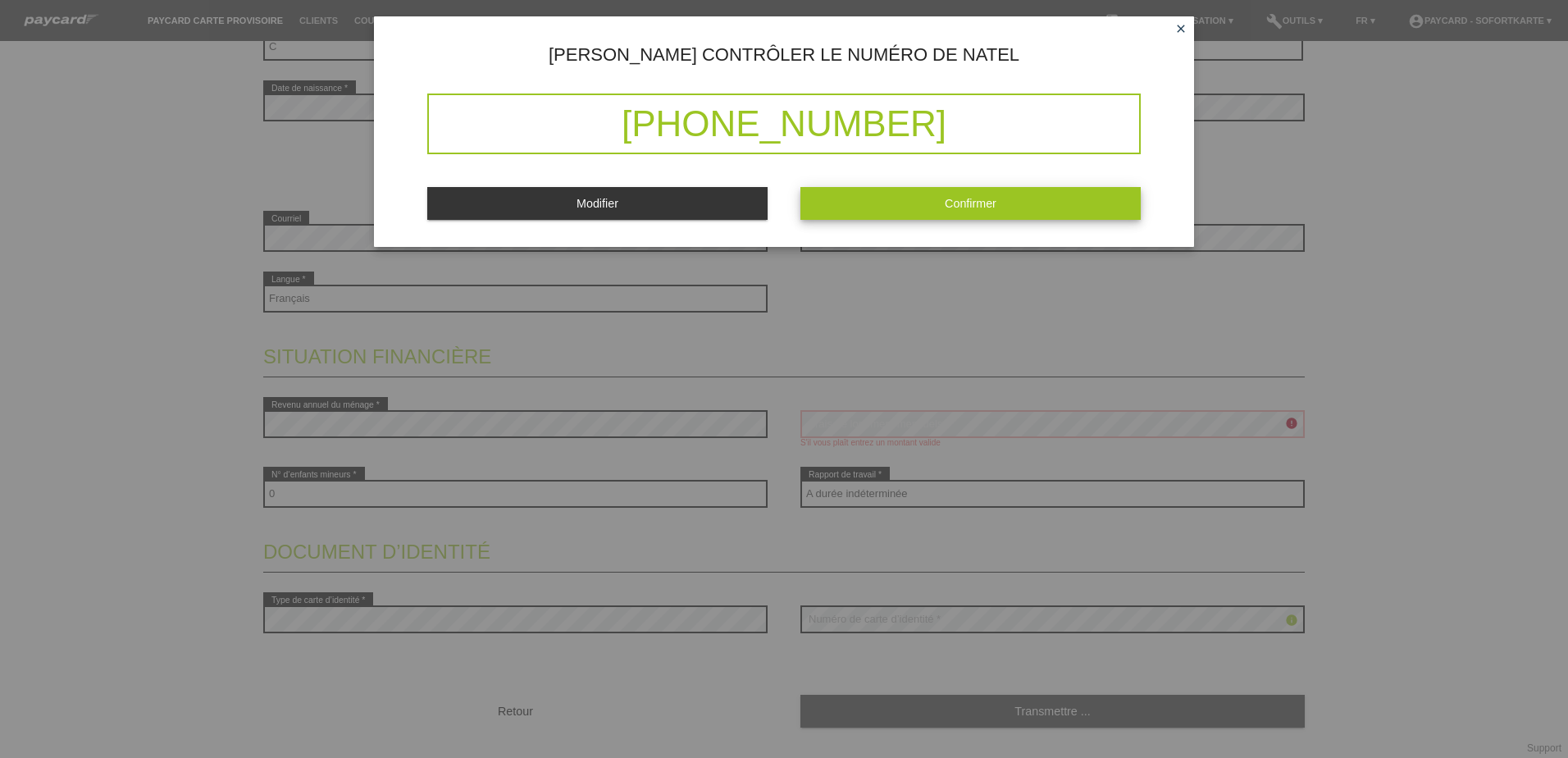
click at [957, 197] on span "Confirmer" at bounding box center [971, 203] width 52 height 13
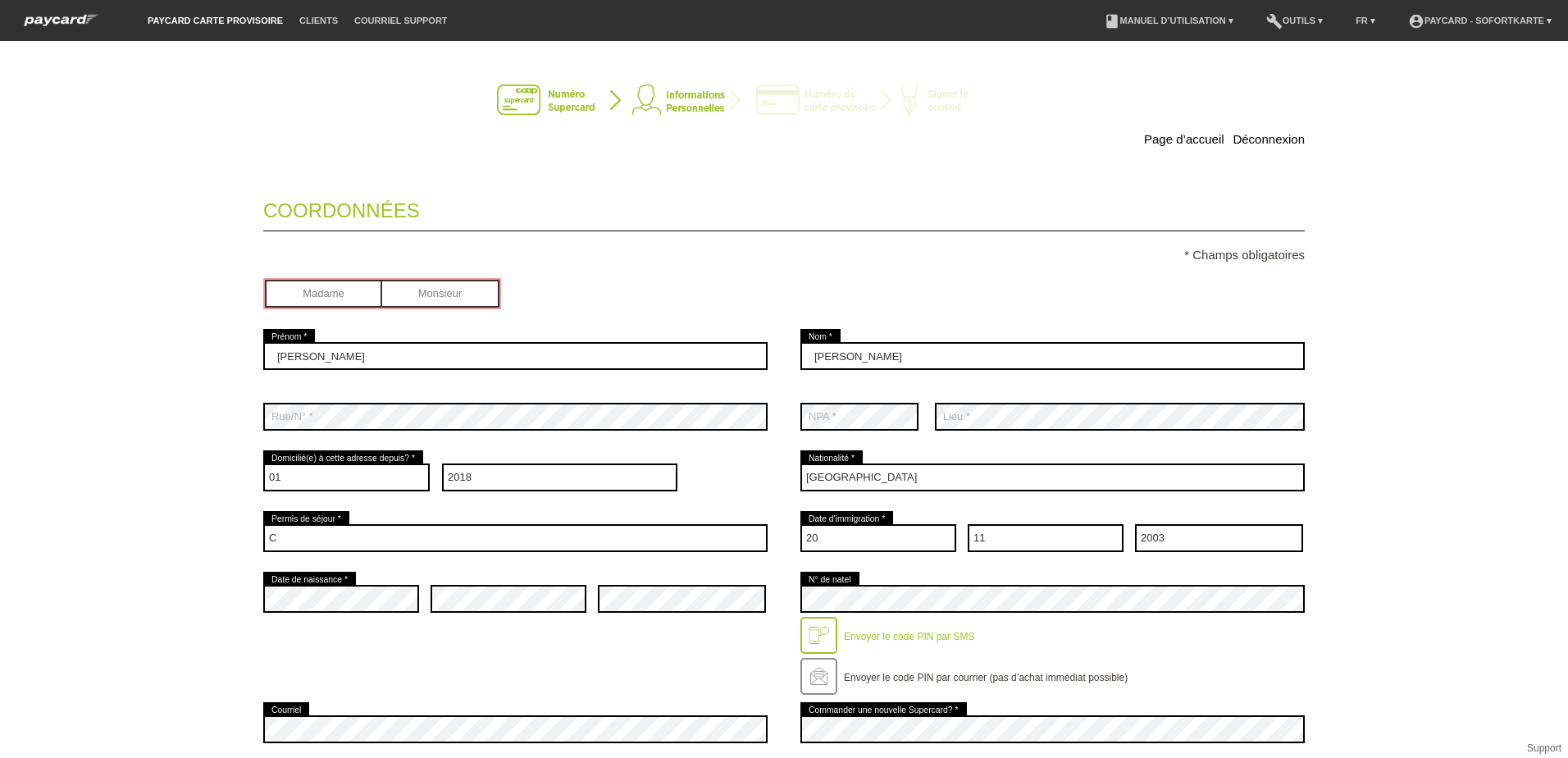
scroll to position [0, 0]
click at [427, 303] on input "radio" at bounding box center [441, 292] width 118 height 24
radio input "true"
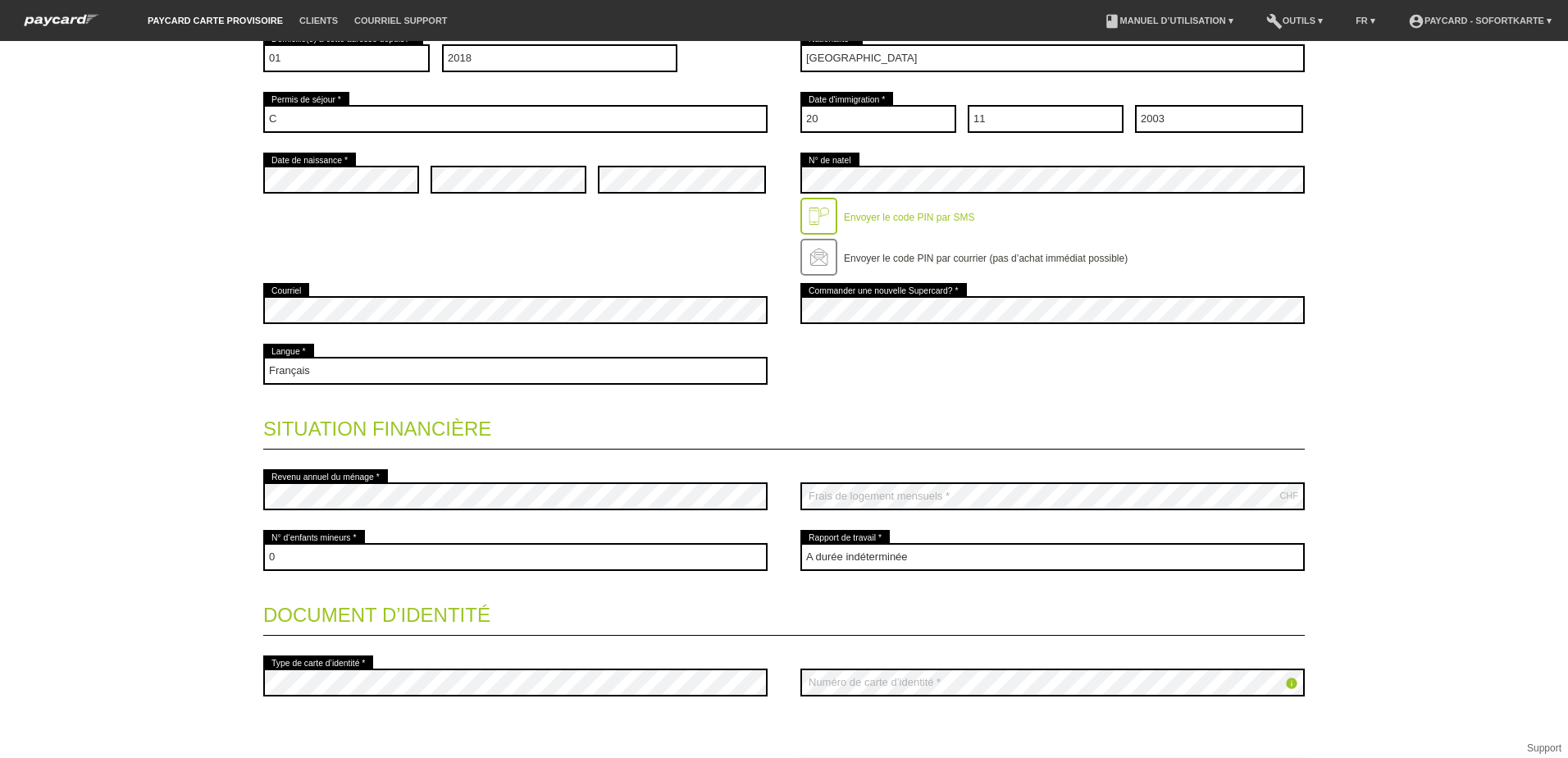
scroll to position [520, 0]
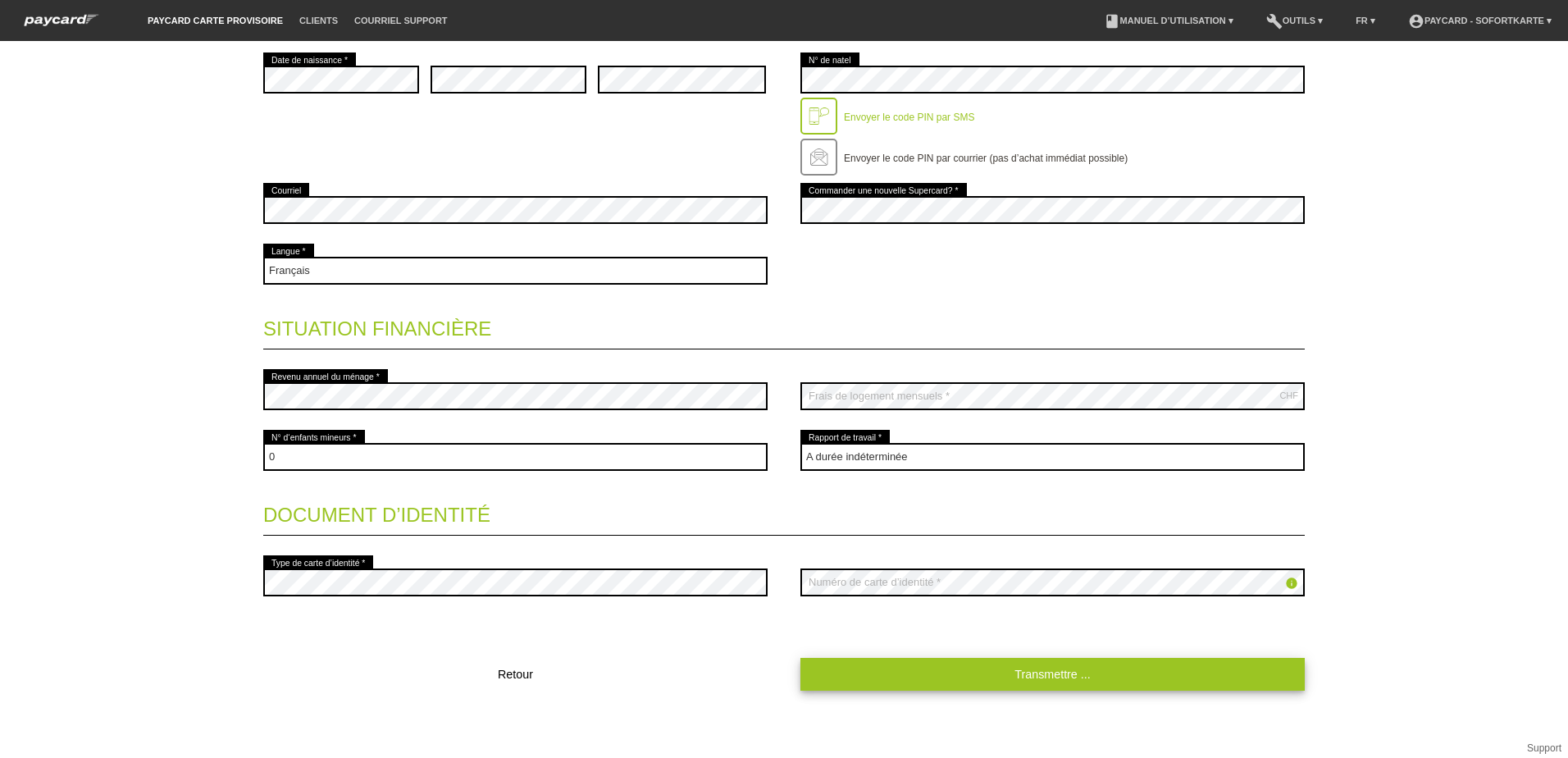
click at [1066, 670] on link "Transmettre ..." at bounding box center [1052, 674] width 504 height 32
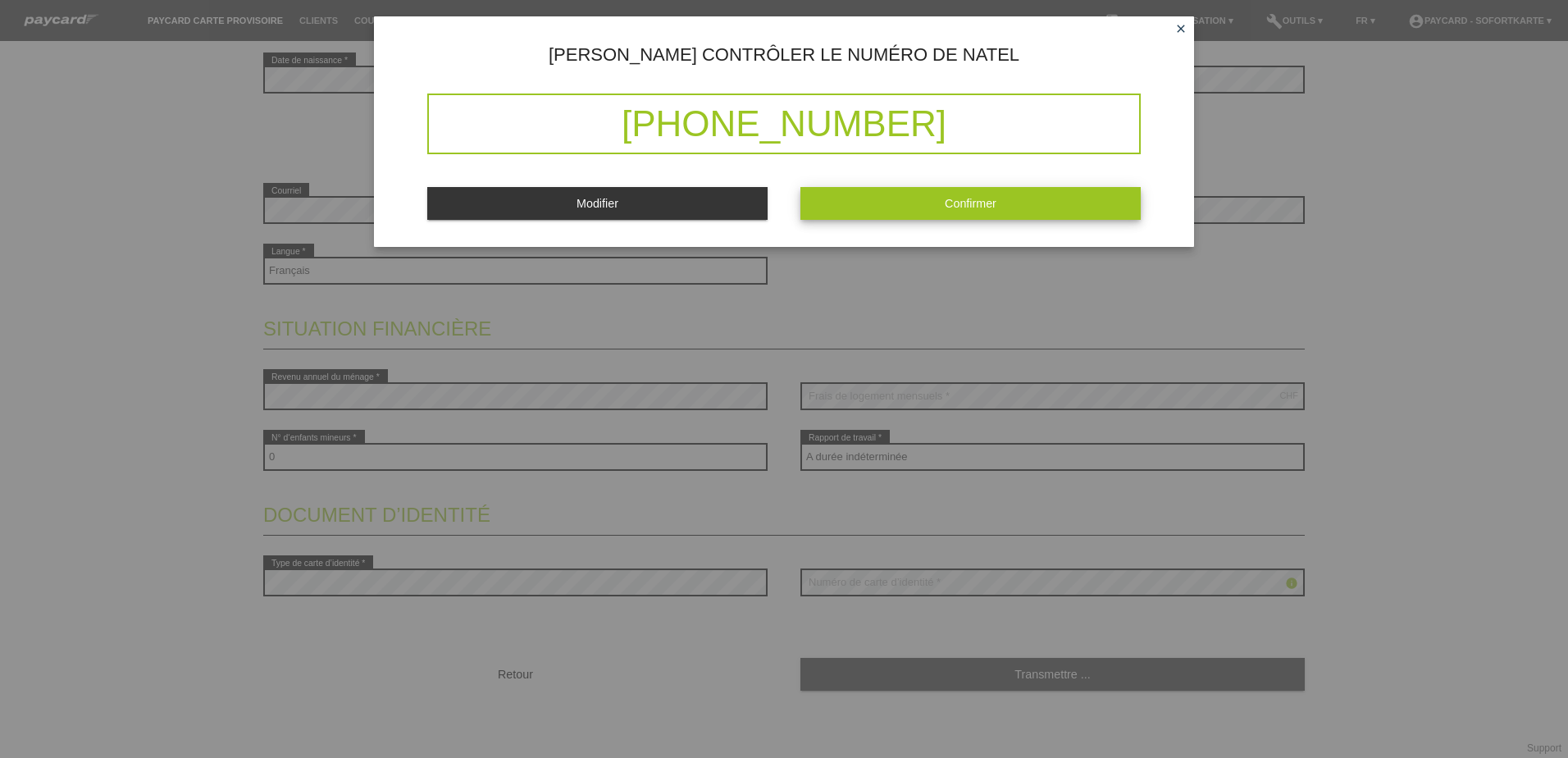
click at [973, 201] on span "Confirmer" at bounding box center [971, 203] width 52 height 13
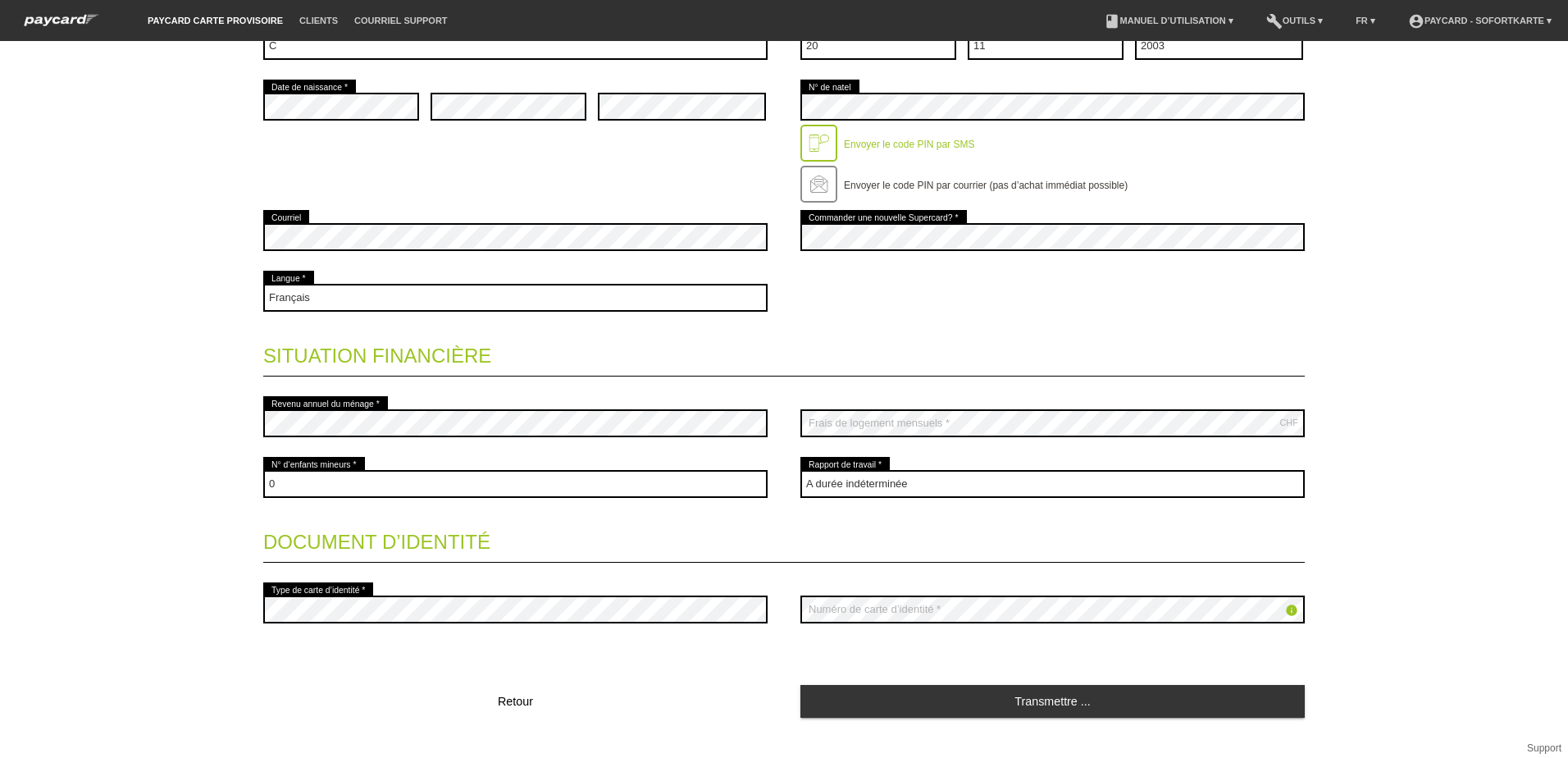
scroll to position [554, 0]
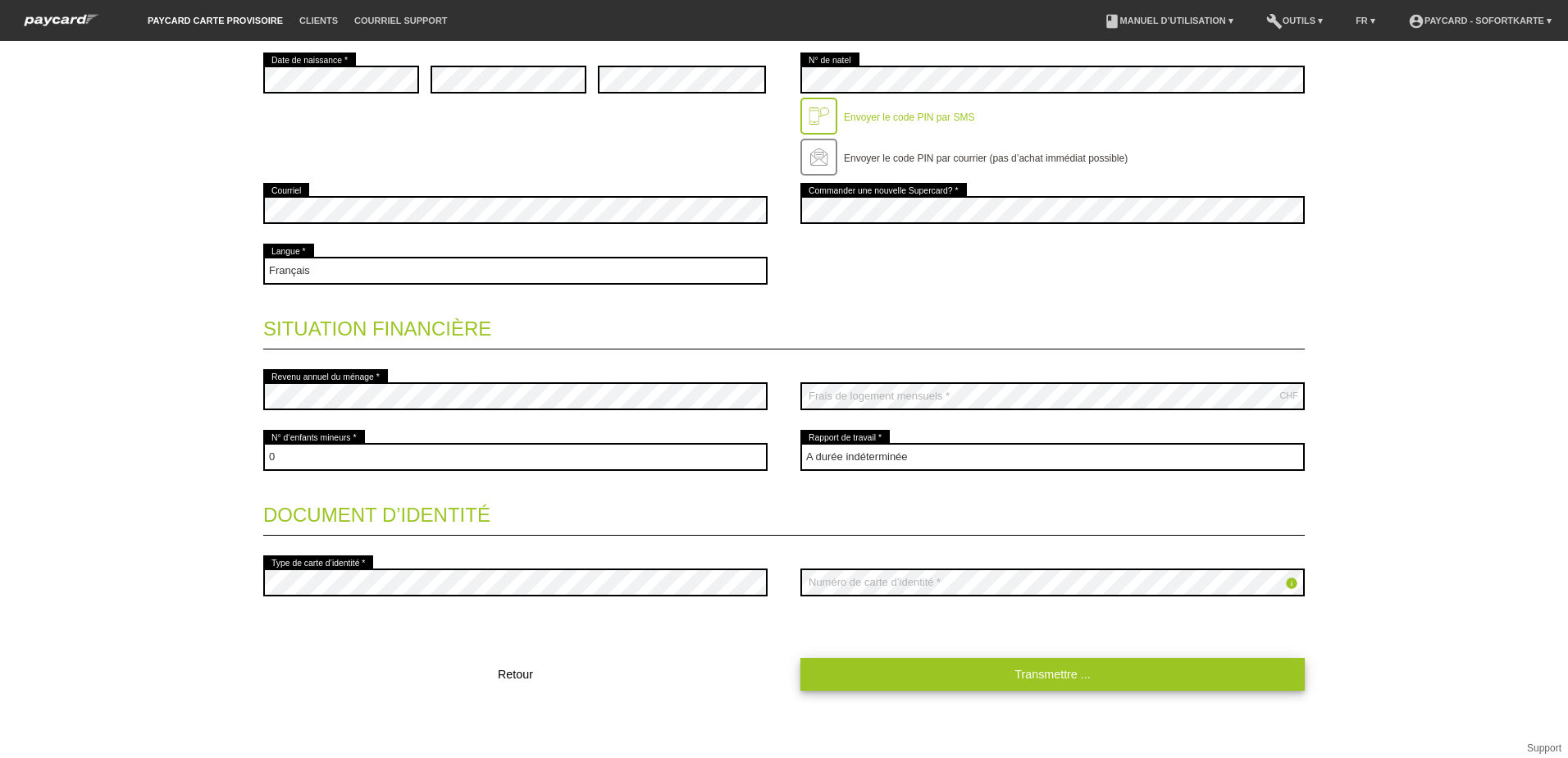
click at [1031, 676] on link "Transmettre ..." at bounding box center [1052, 674] width 504 height 32
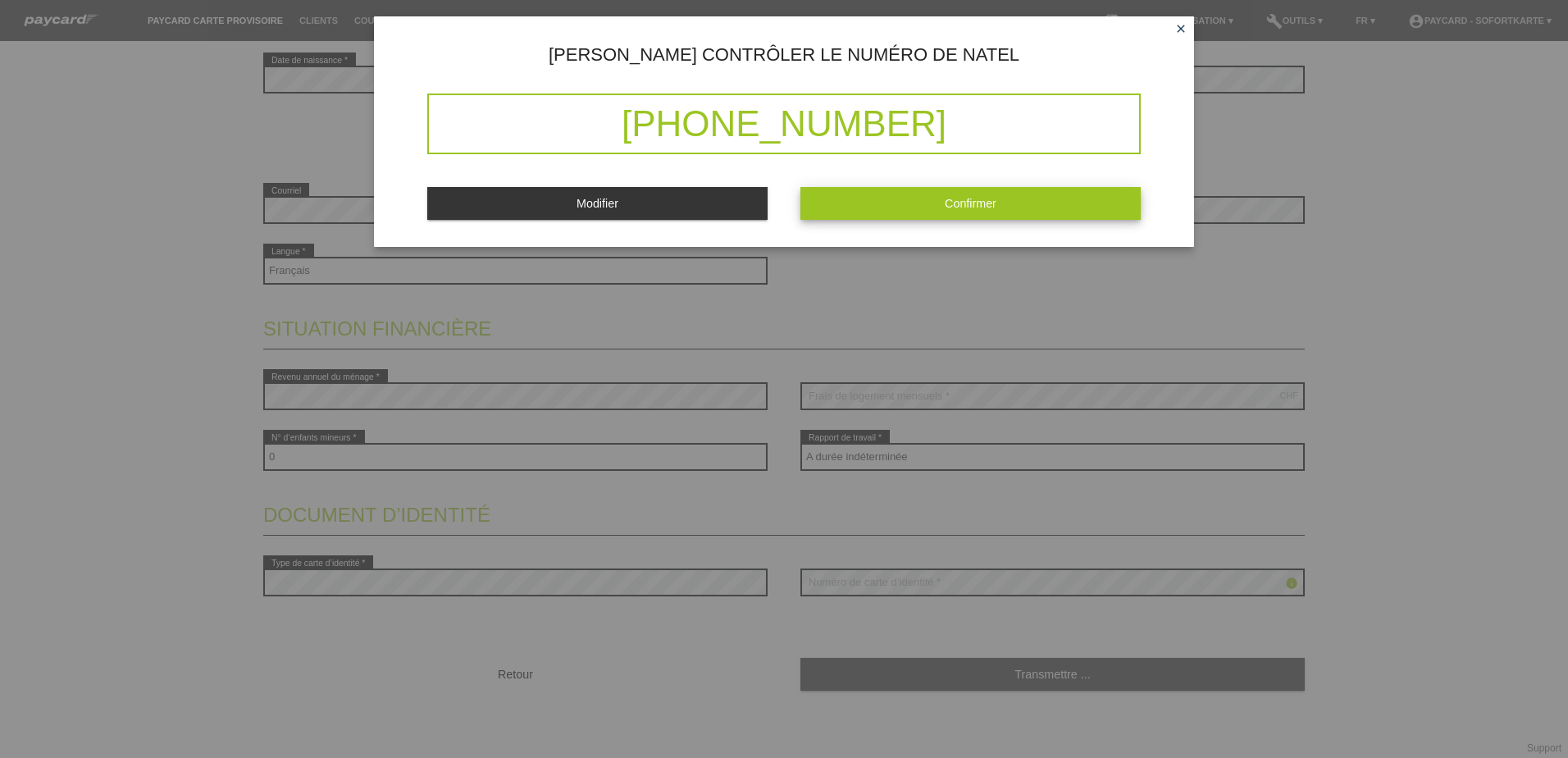
click at [899, 193] on button "Confirmer" at bounding box center [970, 203] width 340 height 32
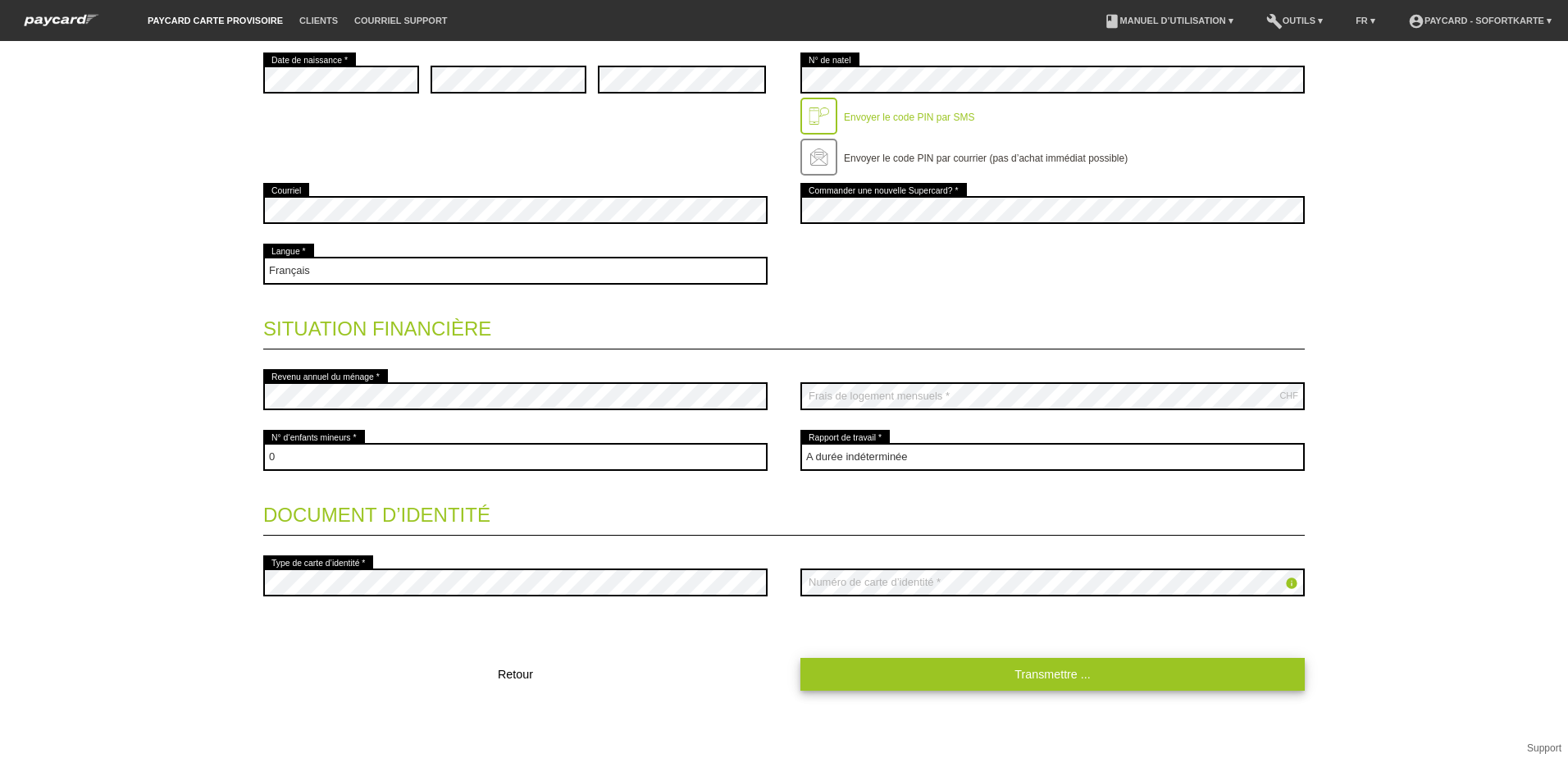
click at [1068, 679] on link "Transmettre ..." at bounding box center [1052, 674] width 504 height 32
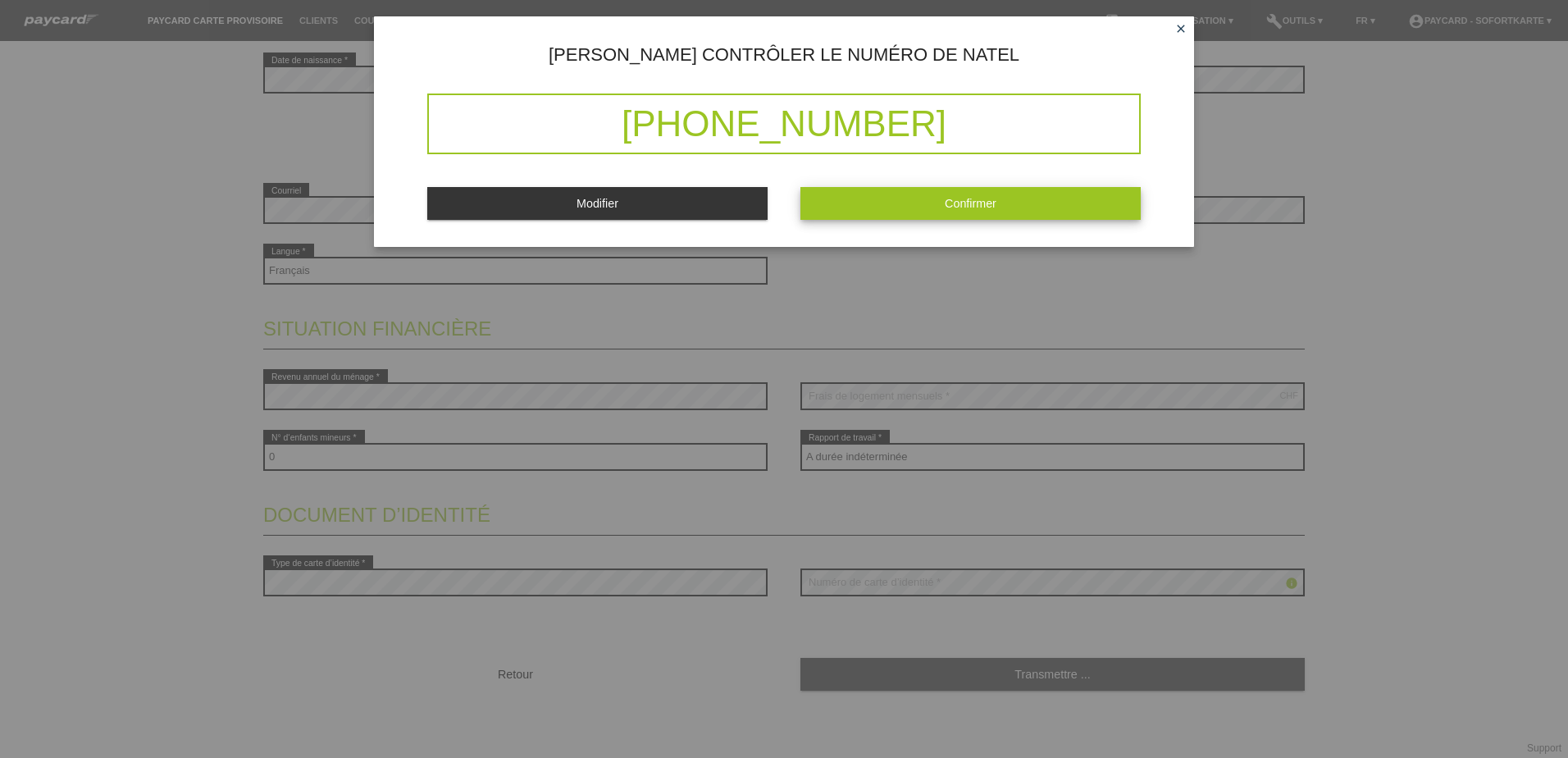
click at [981, 210] on button "Confirmer" at bounding box center [970, 203] width 340 height 32
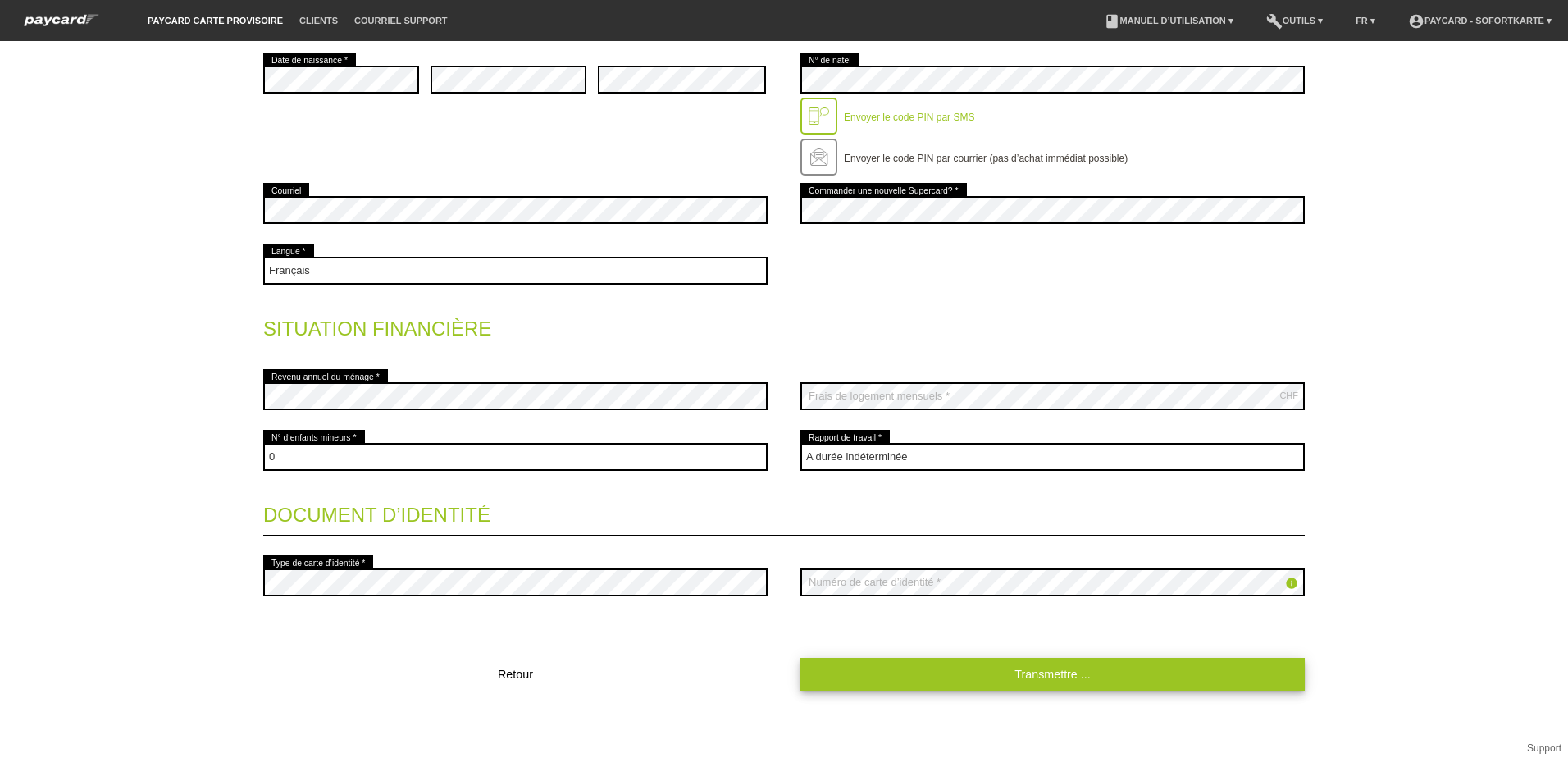
click at [1007, 680] on link "Transmettre ..." at bounding box center [1052, 674] width 504 height 32
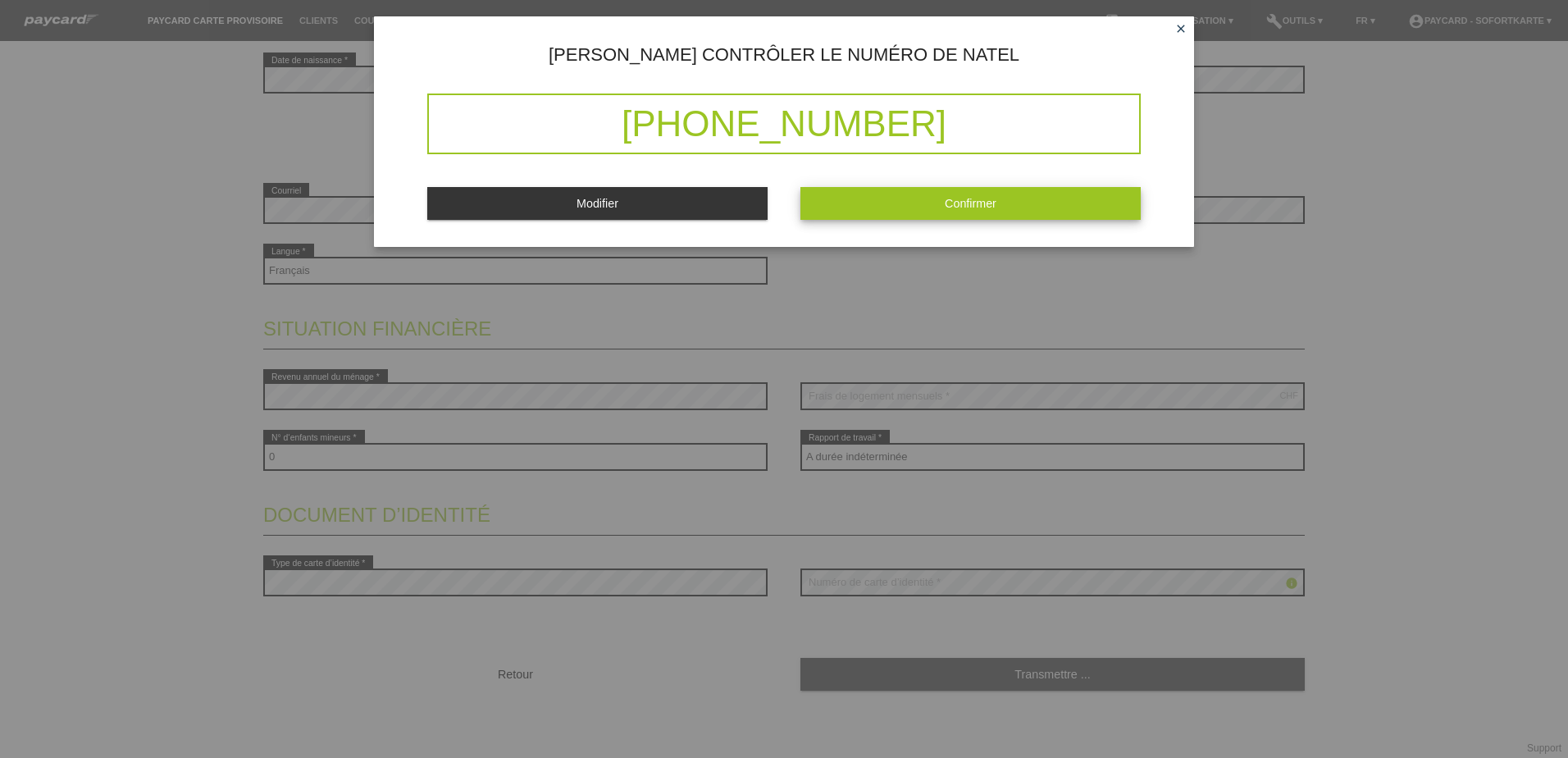
click at [998, 191] on button "Confirmer" at bounding box center [970, 203] width 340 height 32
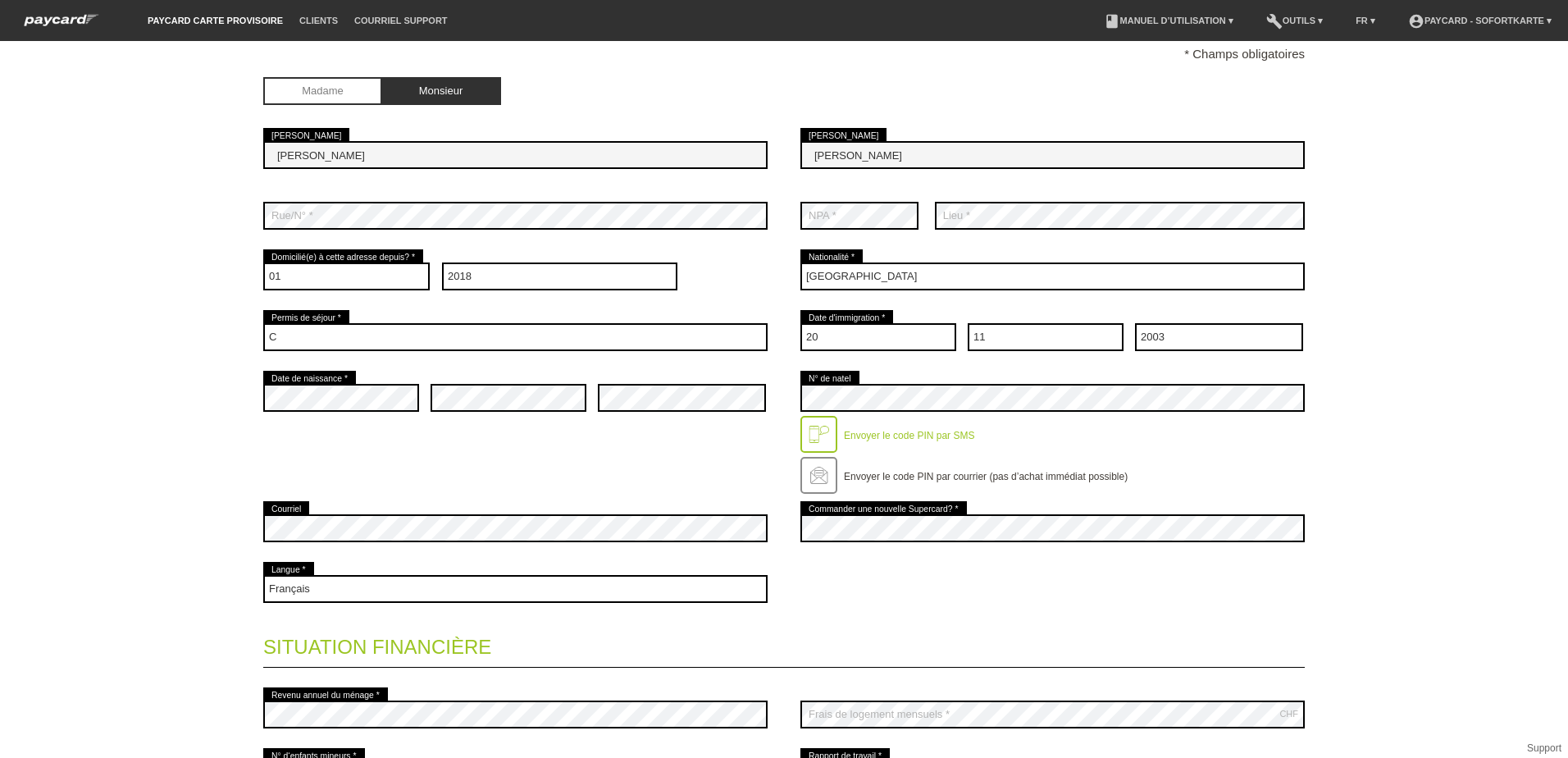
scroll to position [410, 0]
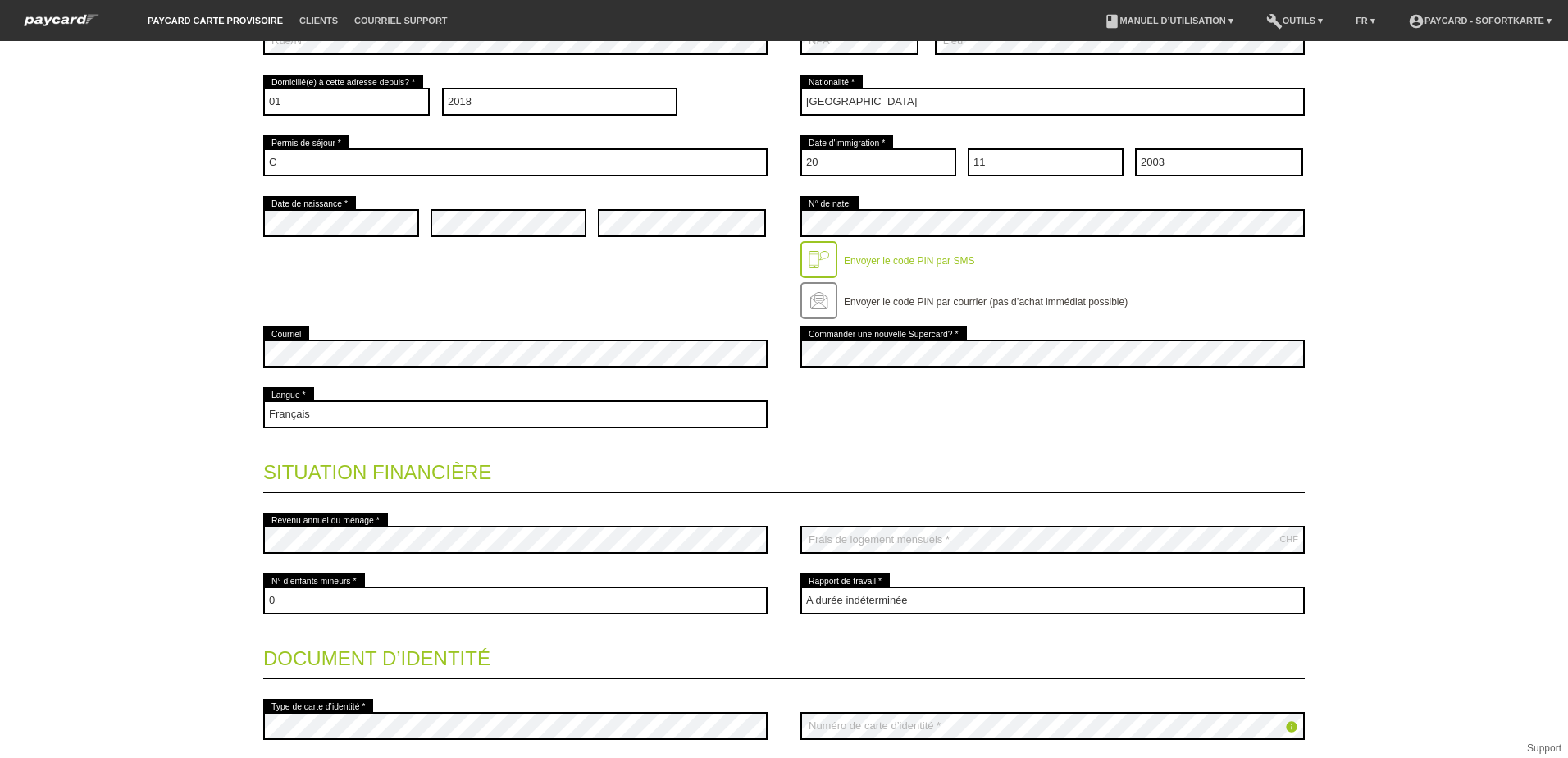
click at [1286, 725] on icon "info" at bounding box center [1292, 727] width 13 height 13
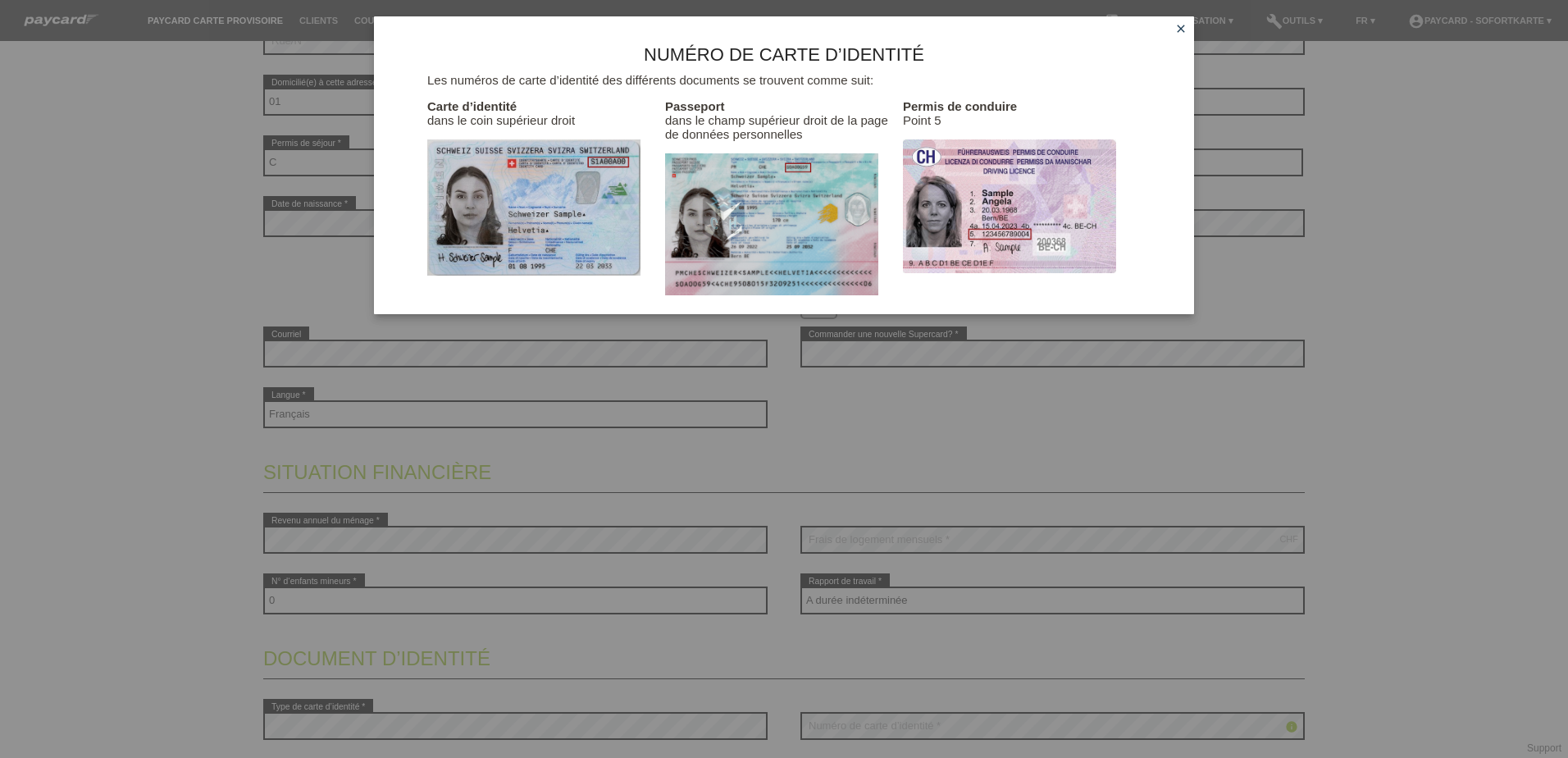
click at [1446, 613] on div "Numéro de carte d’identité Les numéros de carte d’identité des différents docum…" at bounding box center [784, 379] width 1568 height 758
click at [1180, 30] on icon "close" at bounding box center [1181, 29] width 13 height 13
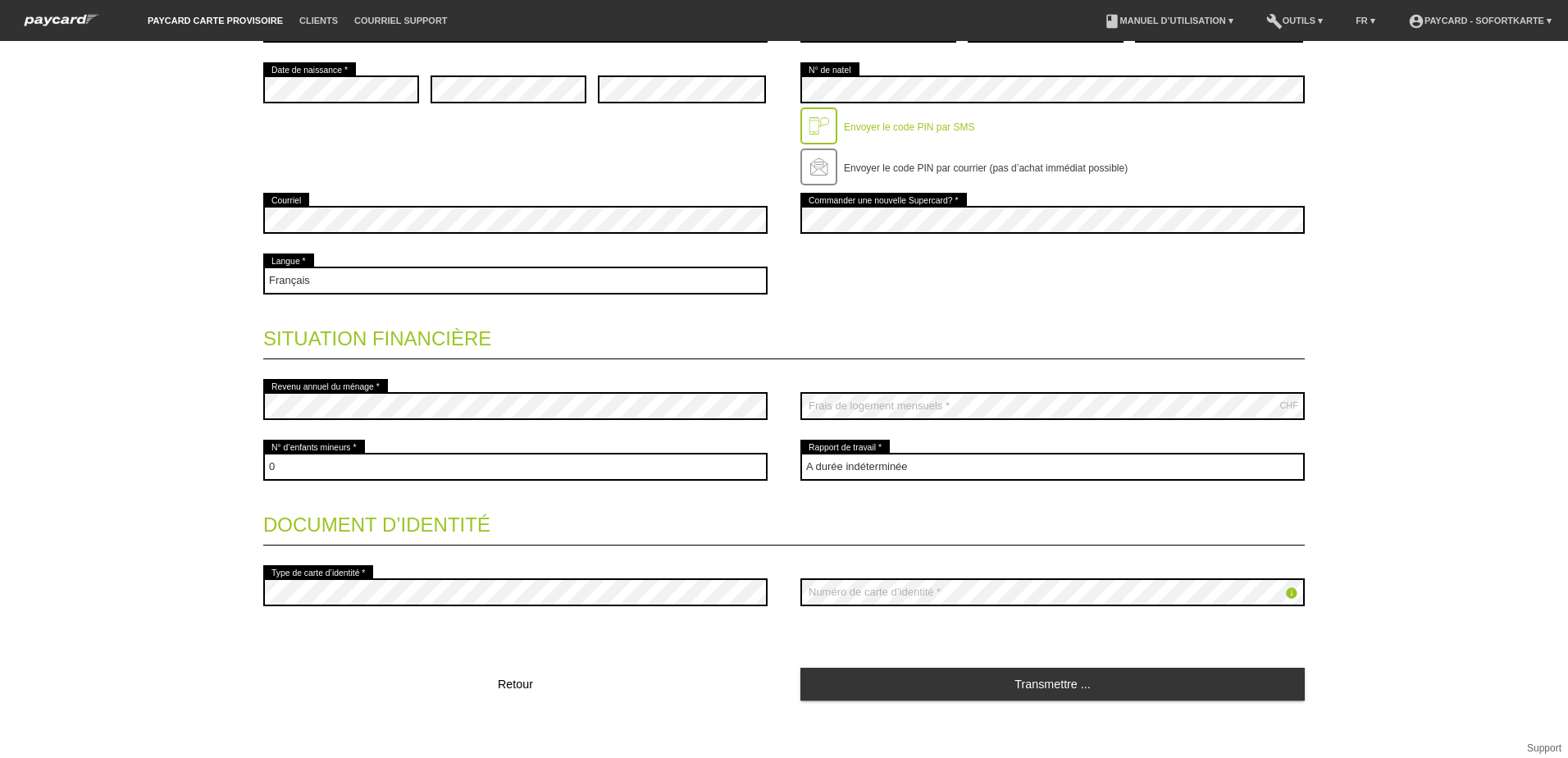
scroll to position [554, 0]
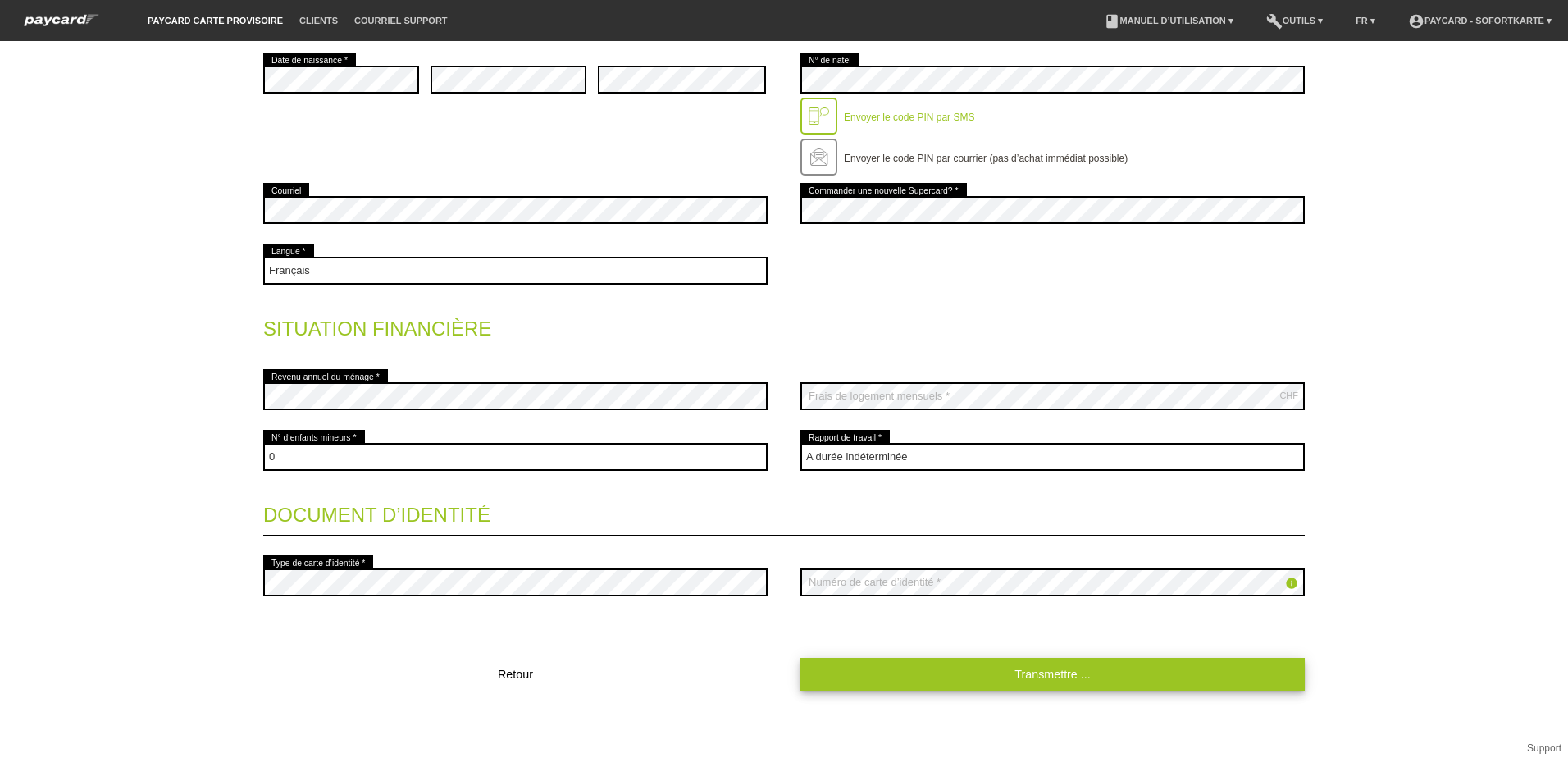
click at [1081, 671] on link "Transmettre ..." at bounding box center [1052, 674] width 504 height 32
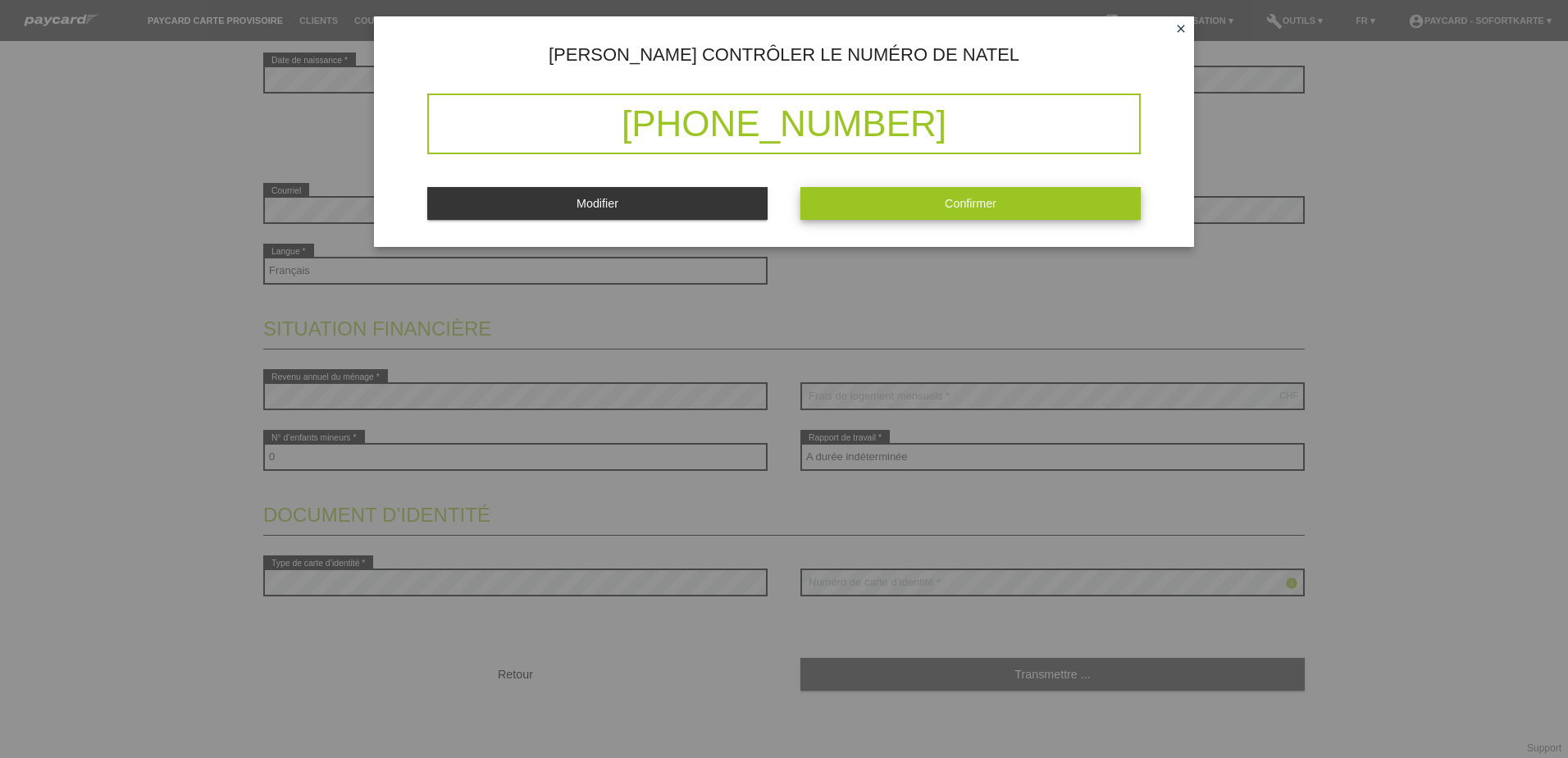
click at [968, 189] on button "Confirmer" at bounding box center [970, 203] width 340 height 32
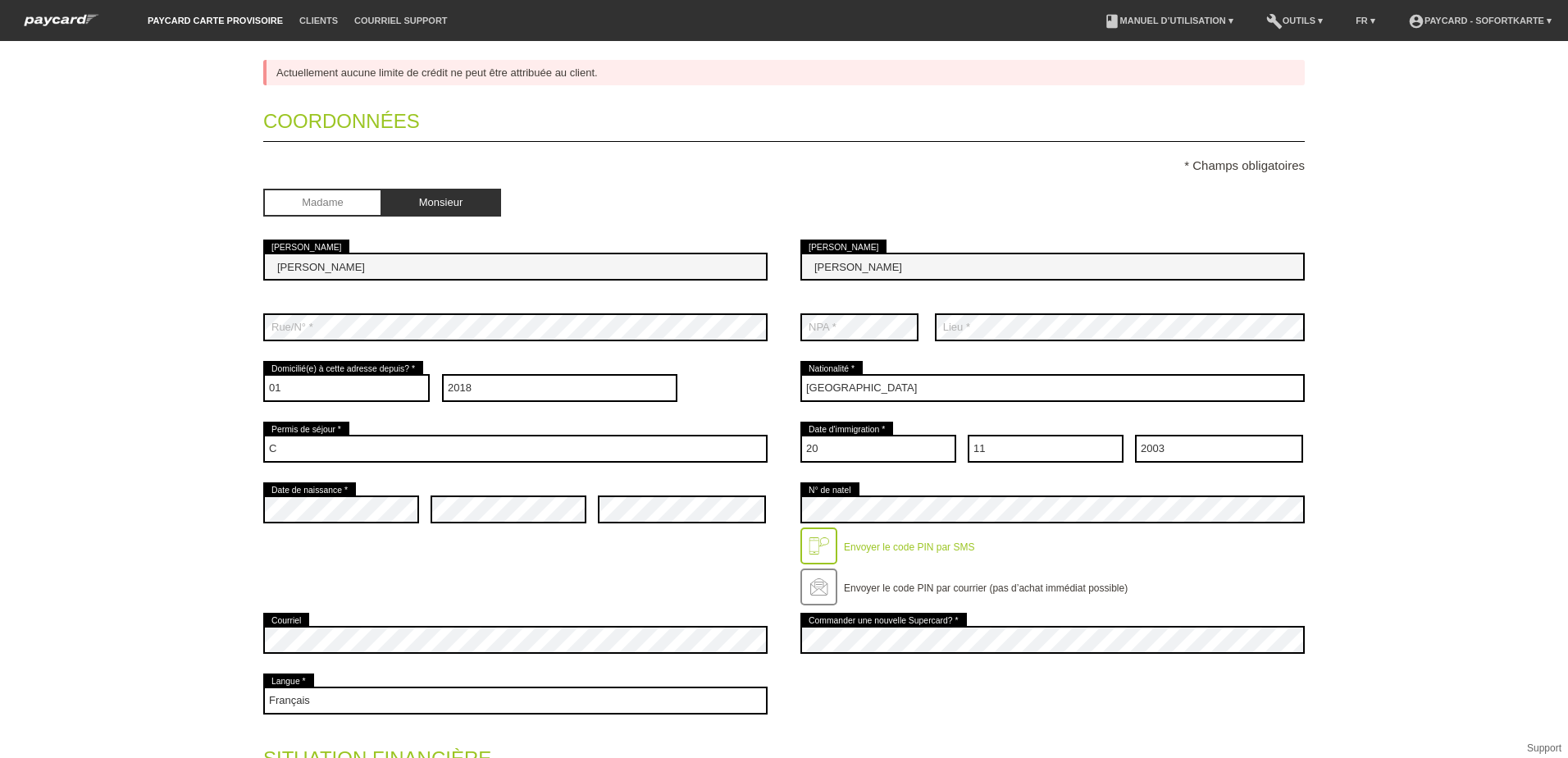
scroll to position [0, 0]
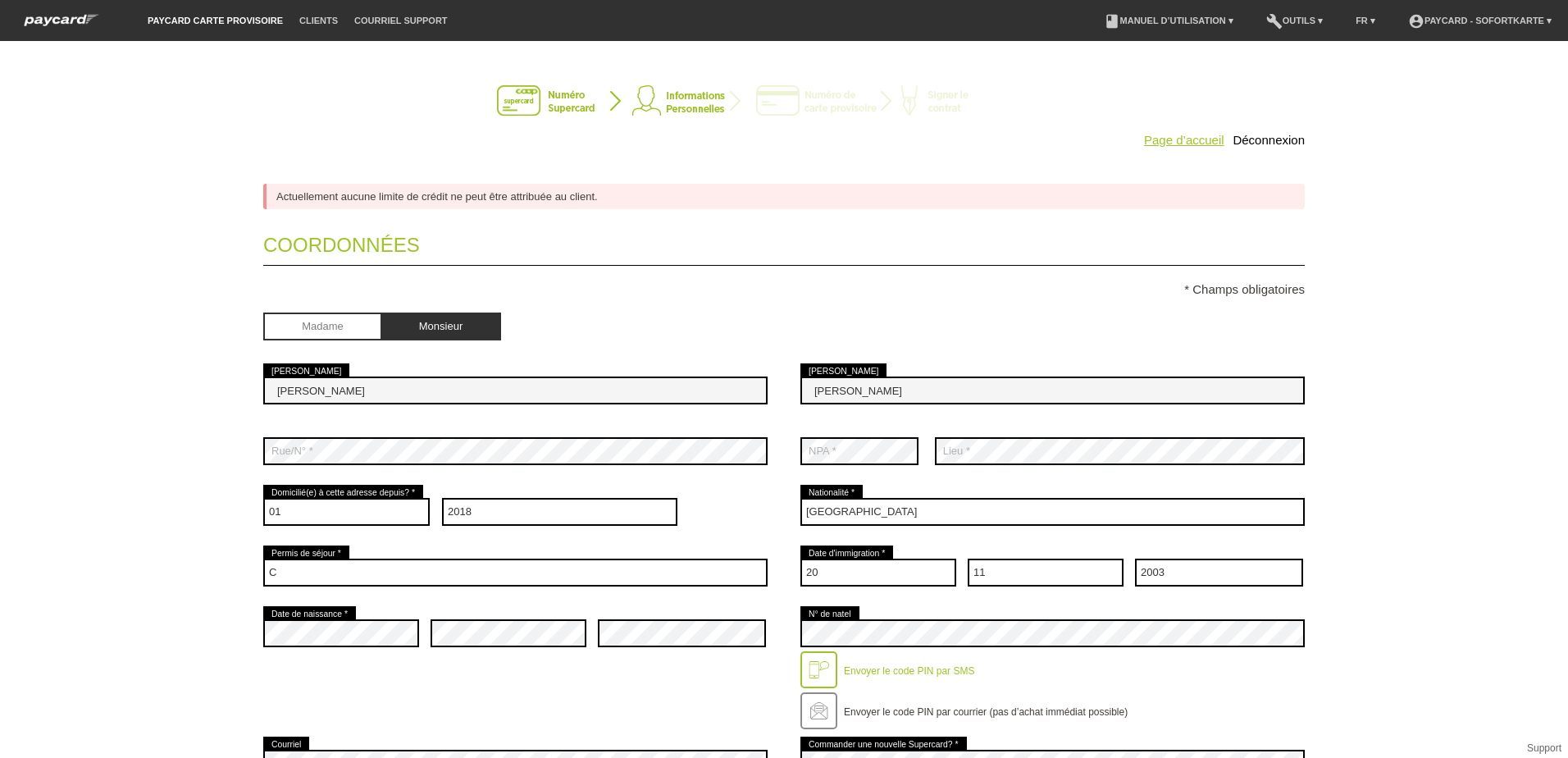
click at [1180, 144] on link "Page d’accueil" at bounding box center [1184, 139] width 81 height 14
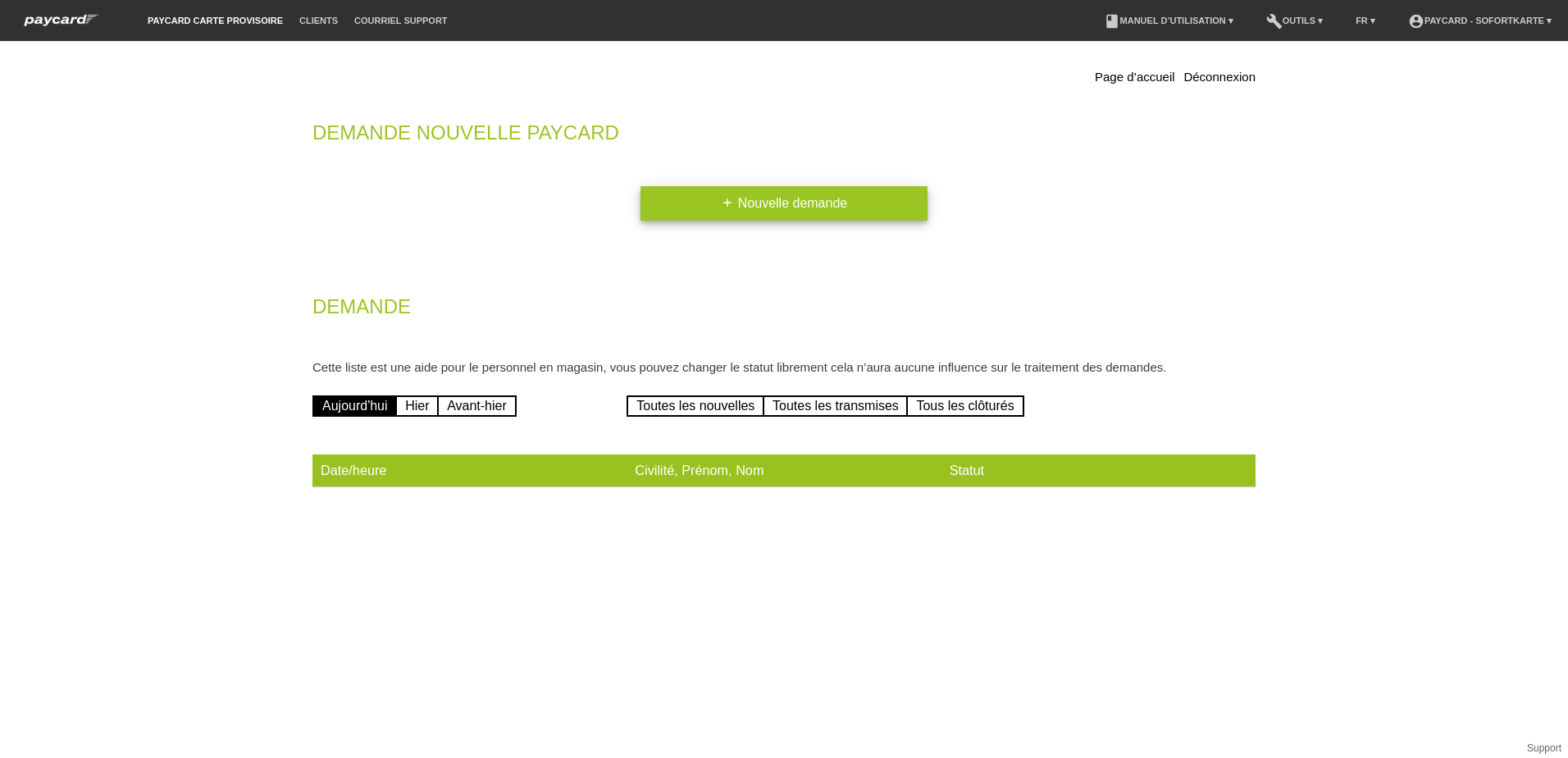
click at [760, 192] on link "add Nouvelle demande" at bounding box center [784, 203] width 287 height 34
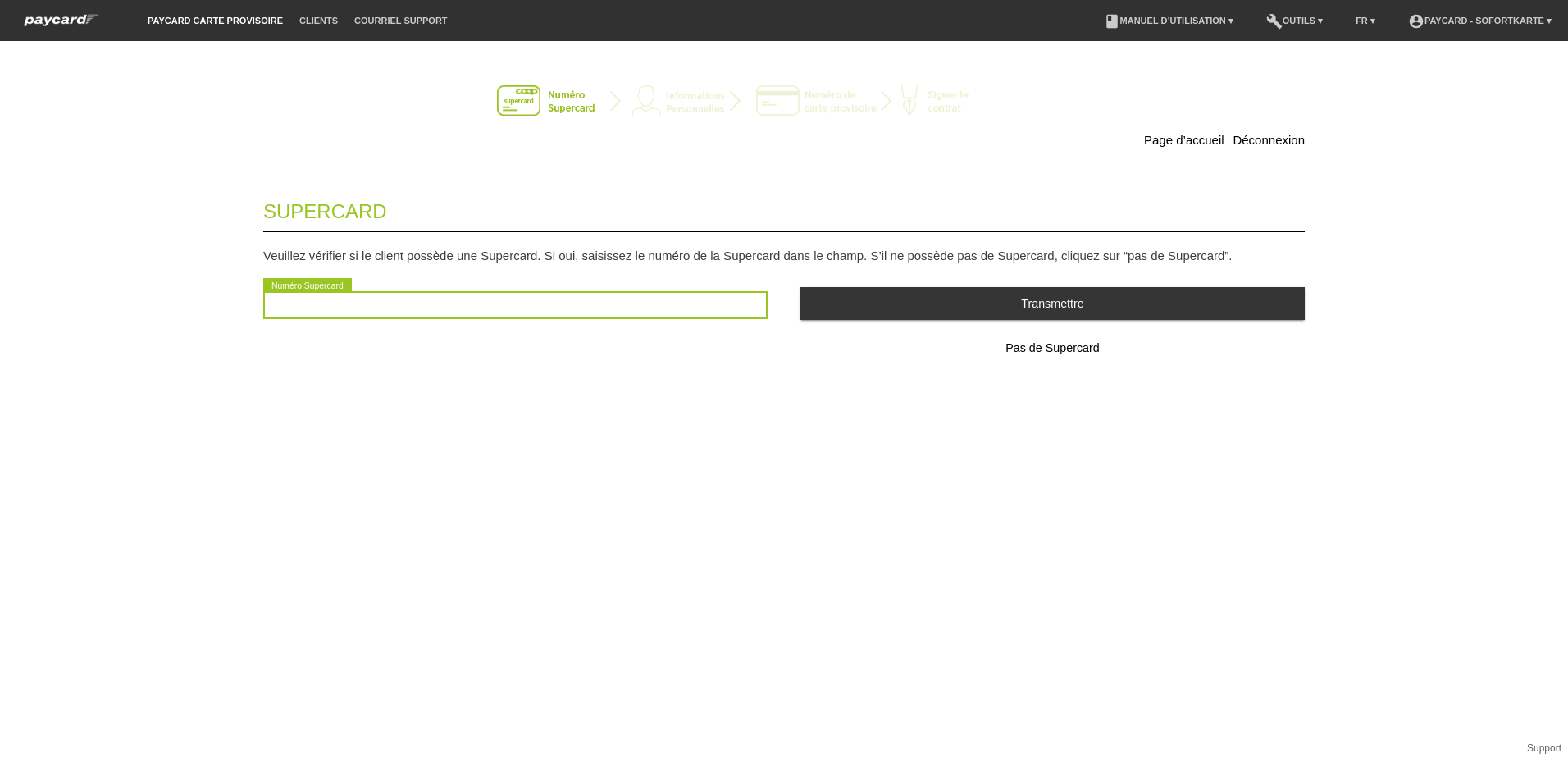
click at [377, 299] on input "text" at bounding box center [515, 305] width 504 height 28
click at [304, 308] on input "text" at bounding box center [515, 305] width 504 height 28
click at [347, 308] on input "text" at bounding box center [515, 305] width 504 height 28
click at [349, 308] on input "text" at bounding box center [515, 305] width 504 height 28
type input "2"
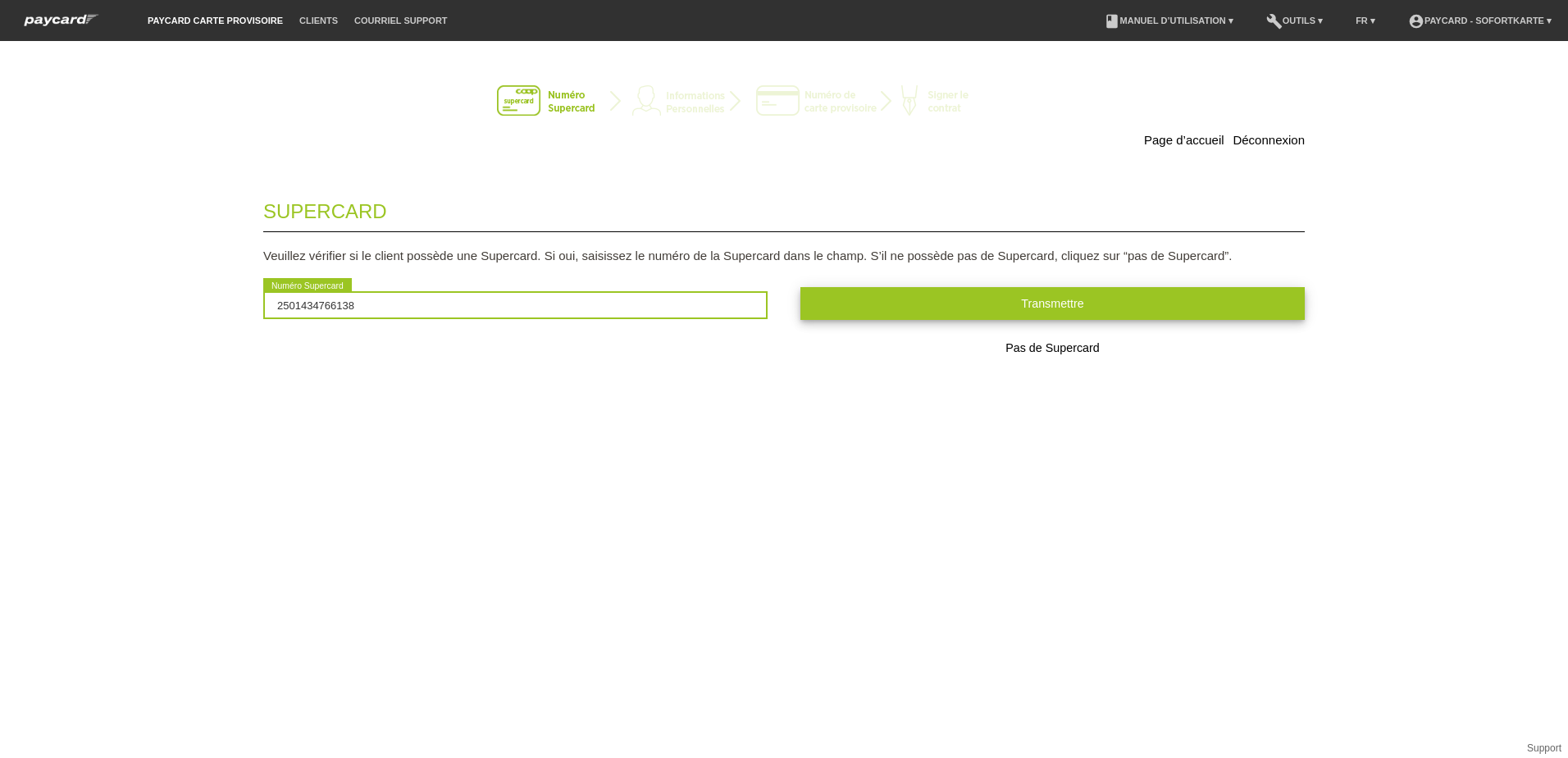
type input "2501434766138"
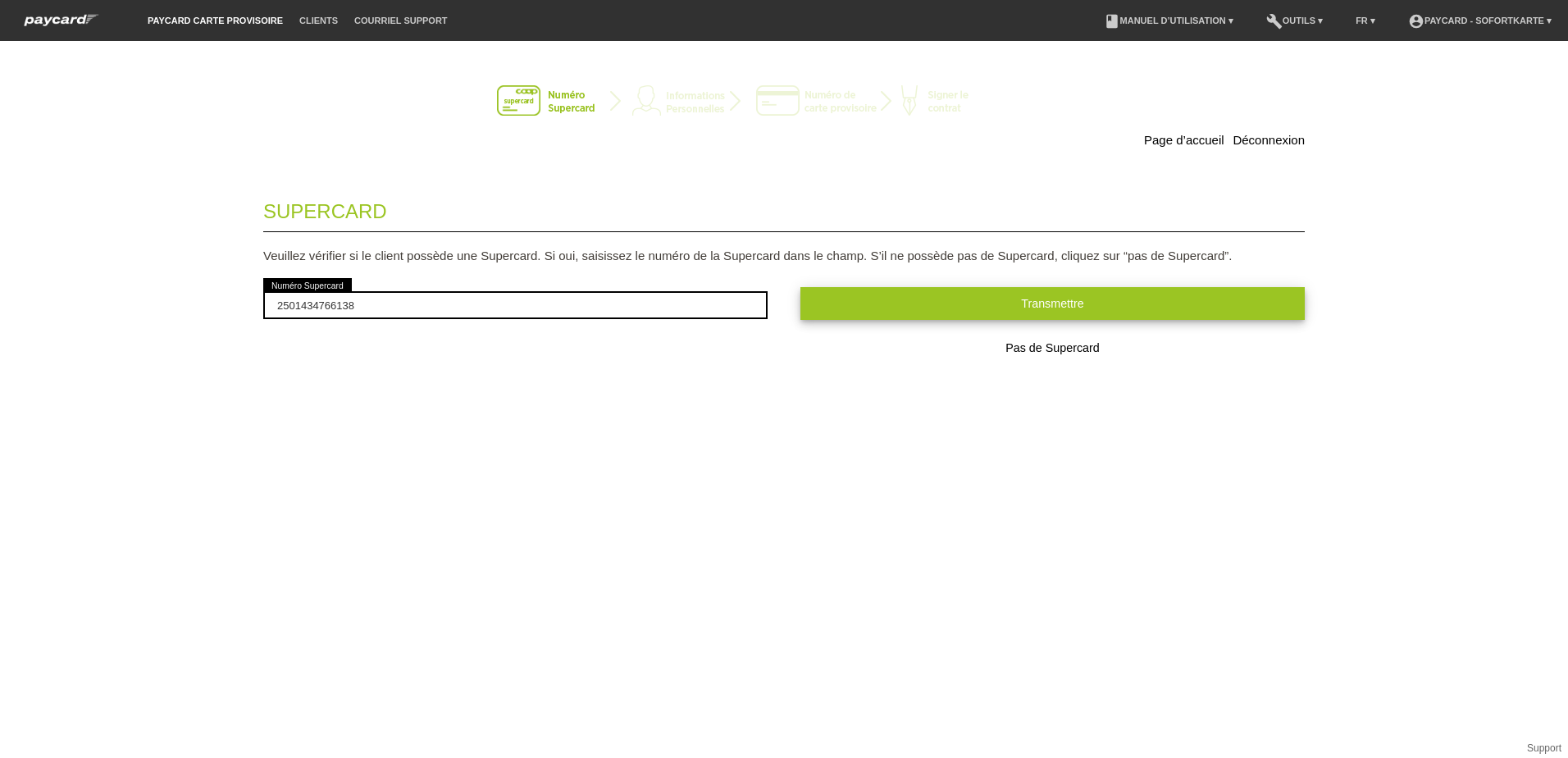
click at [966, 308] on button "Transmettre" at bounding box center [1052, 303] width 504 height 32
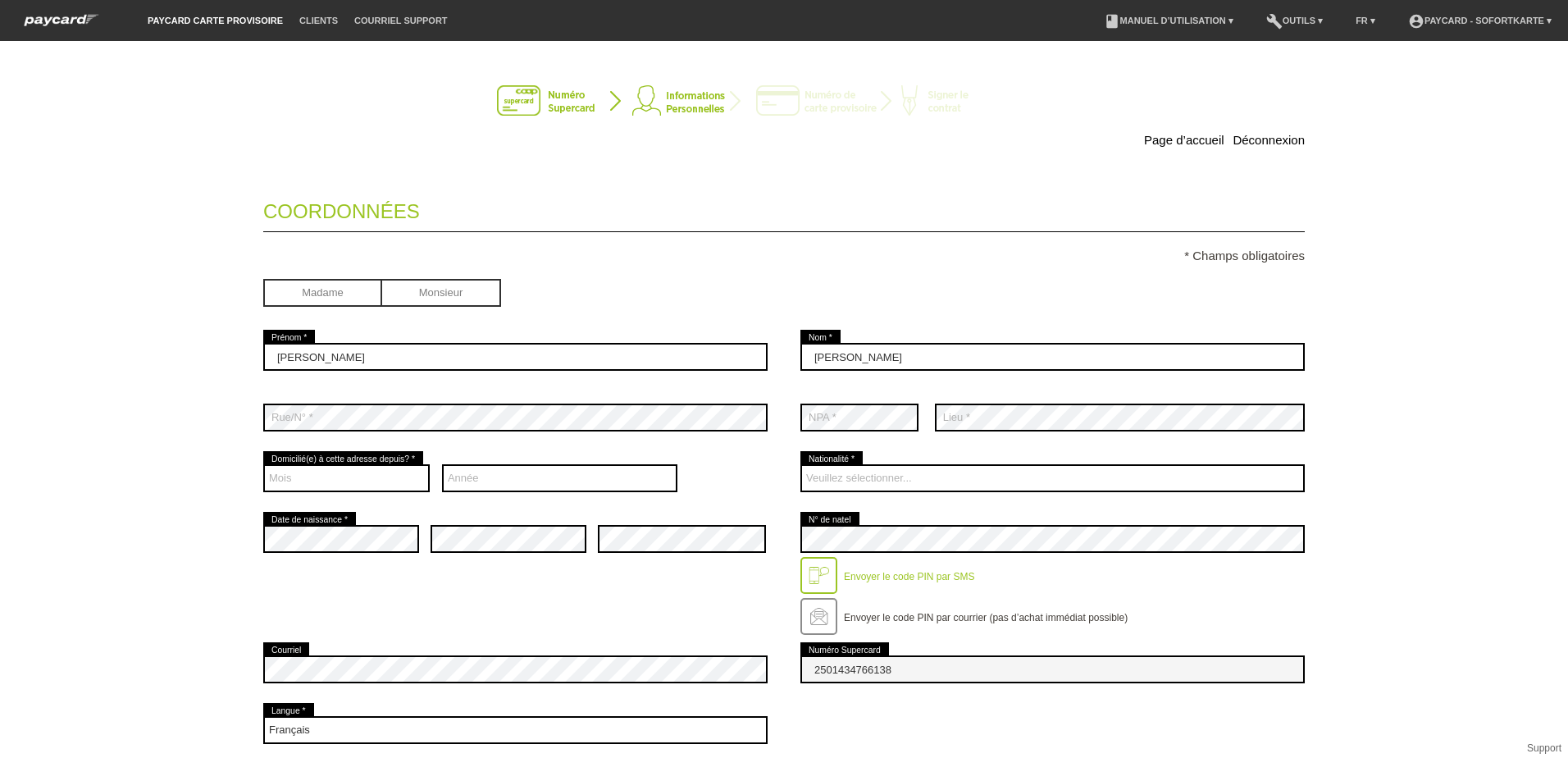
drag, startPoint x: 812, startPoint y: 575, endPoint x: 867, endPoint y: 555, distance: 58.5
click at [823, 571] on div at bounding box center [819, 576] width 37 height 37
click at [299, 483] on select "Mois 01 02 03 04 05 06 07 08 09 10 11 12" at bounding box center [346, 478] width 166 height 28
select select "01"
click at [263, 465] on select "Mois 01 02 03 04 05 06 07 08 09 10 11 12" at bounding box center [346, 478] width 166 height 28
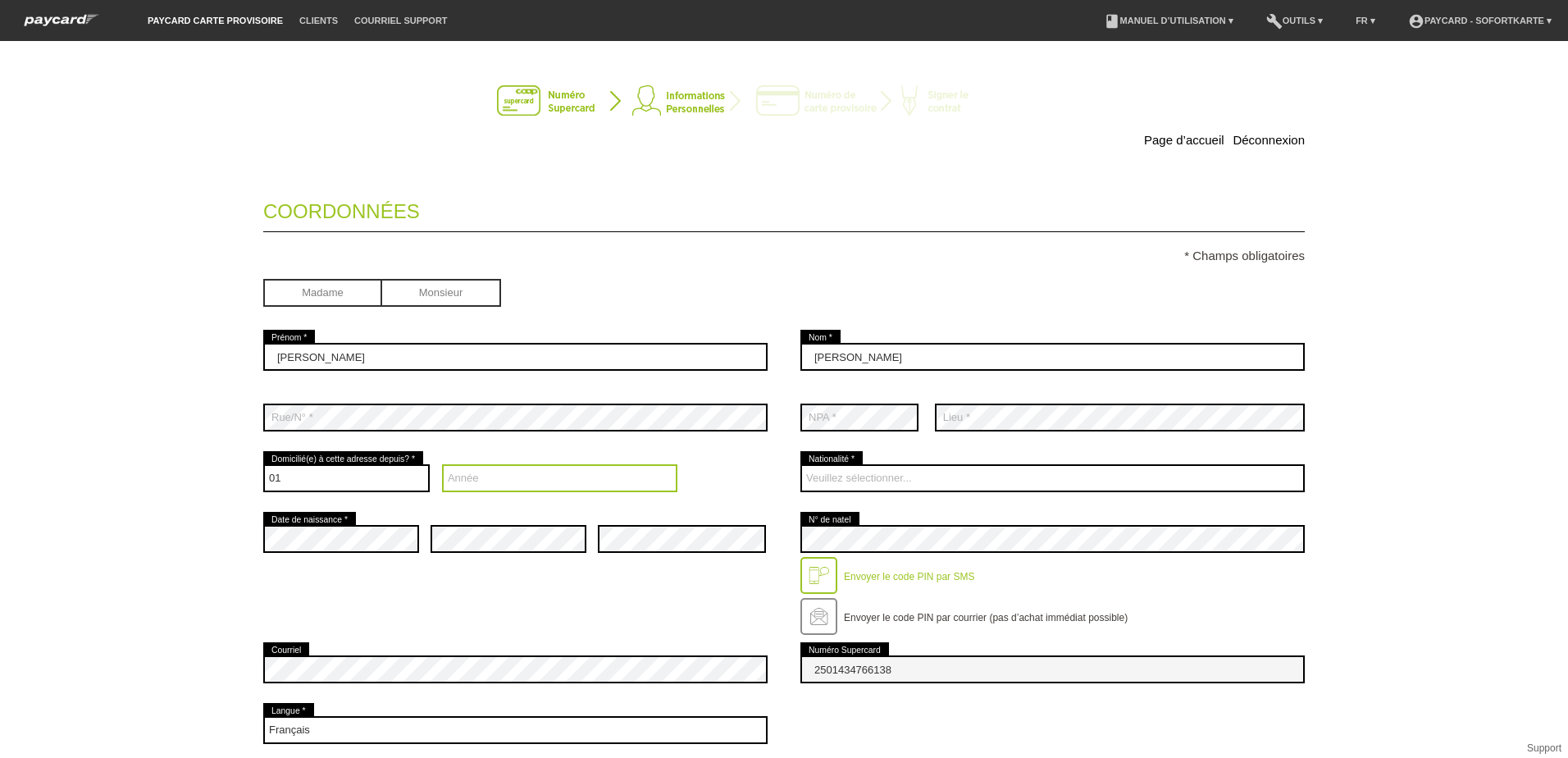
click at [493, 483] on select "Année 2025 2024 2023 2022 2021 2020 2019 2018 2017 2016" at bounding box center [559, 478] width 236 height 28
select select "2018"
click at [442, 465] on select "Année 2025 2024 2023 2022 2021 2020 2019 2018 2017 2016" at bounding box center [559, 478] width 236 height 28
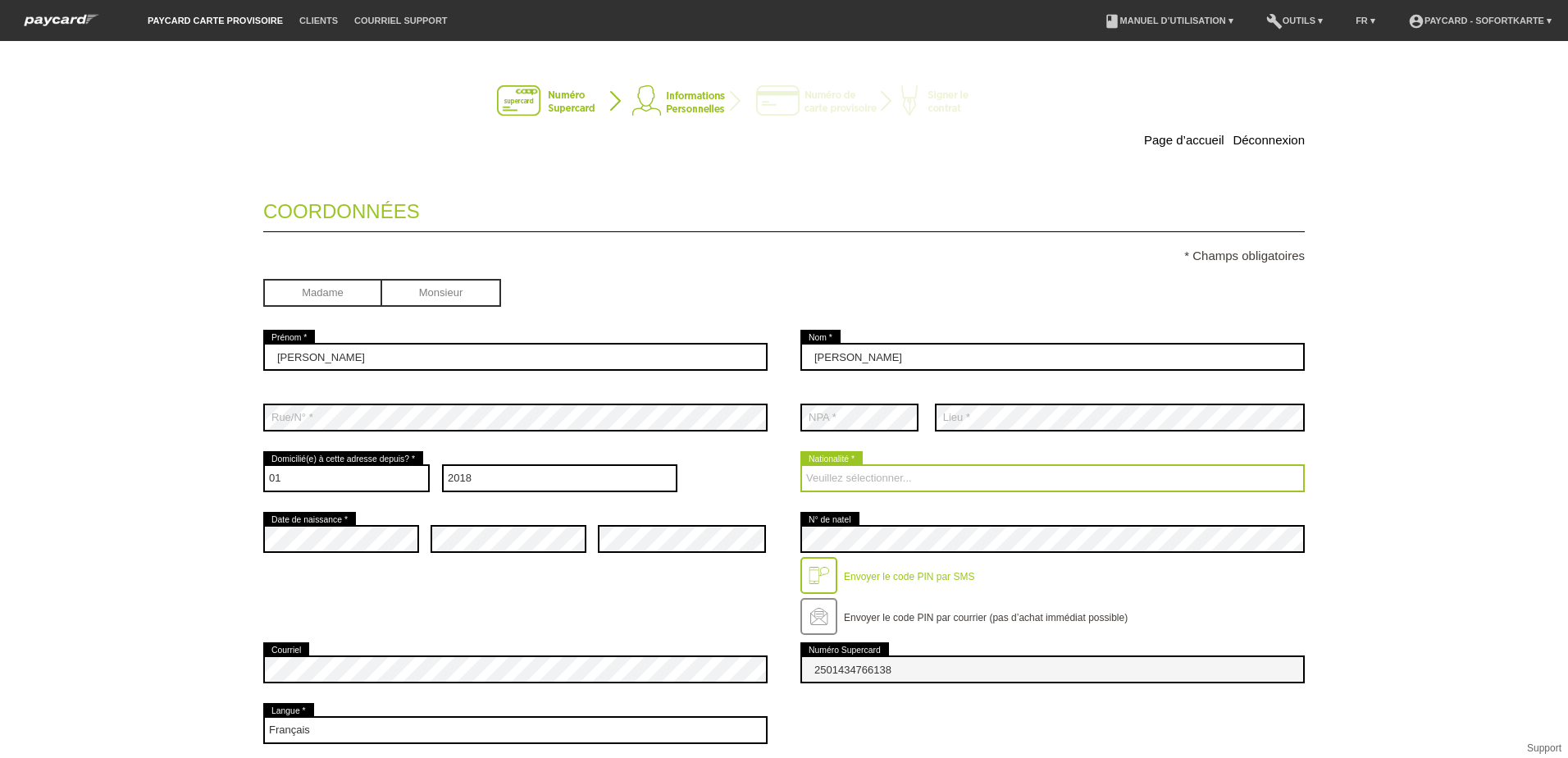
click at [845, 477] on select "Veuillez sélectionner... Suisse Allemagne Autriche Liechtenstein ------------ A…" at bounding box center [1052, 478] width 504 height 28
select select "PT"
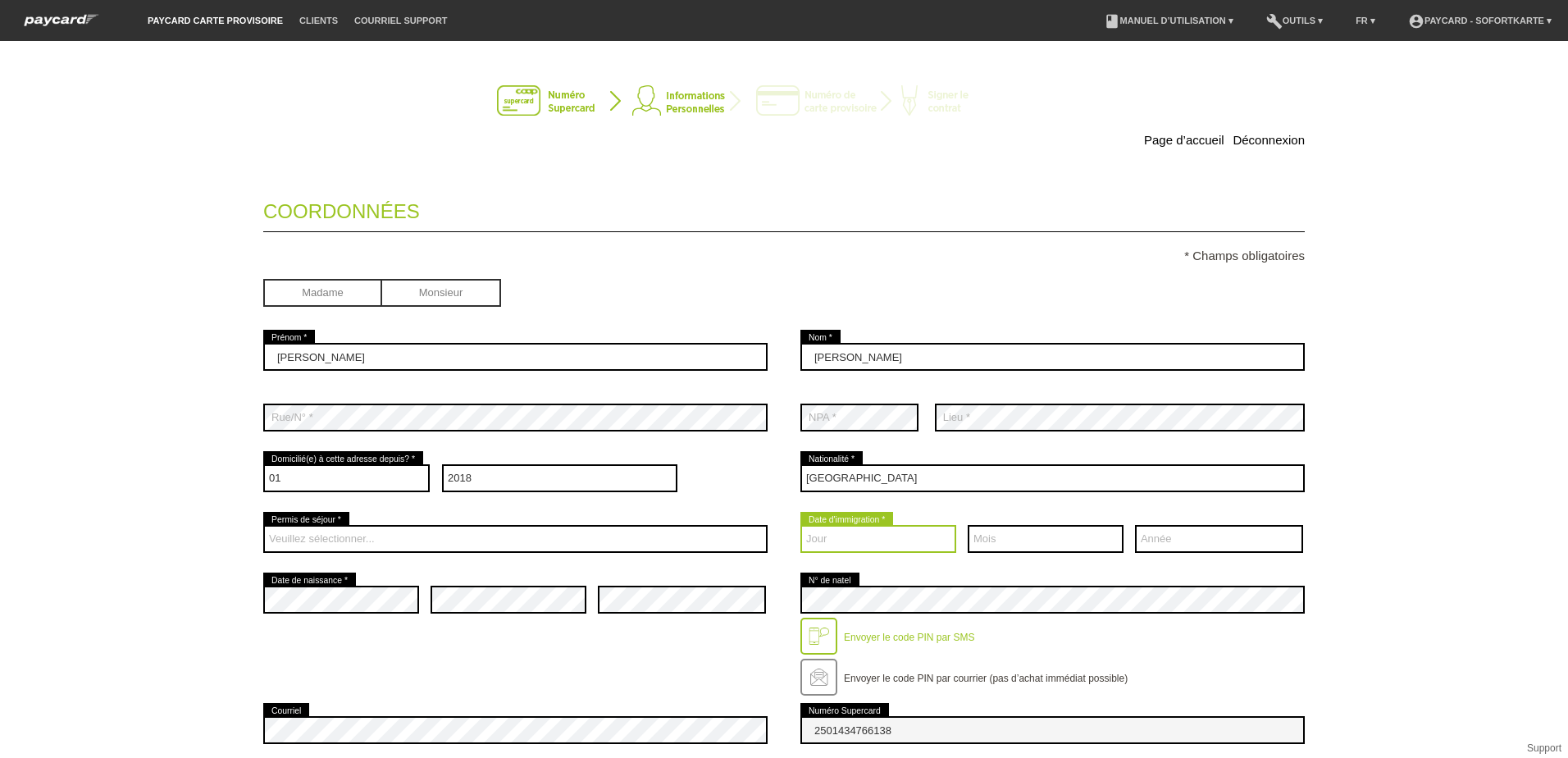
click at [812, 544] on select "Jour 01 02 03 04 05 06 07 08 09 10 11 12 13 14 15 16 17" at bounding box center [878, 539] width 155 height 28
select select "20"
click at [800, 525] on select "Jour 01 02 03 04 05 06 07 08 09 10 11 12 13 14 15 16 17" at bounding box center [878, 539] width 155 height 28
click at [1008, 535] on select "Mois 01 02 03 04 05 06 07 08 09 10 11 12" at bounding box center [1045, 539] width 155 height 28
select select "11"
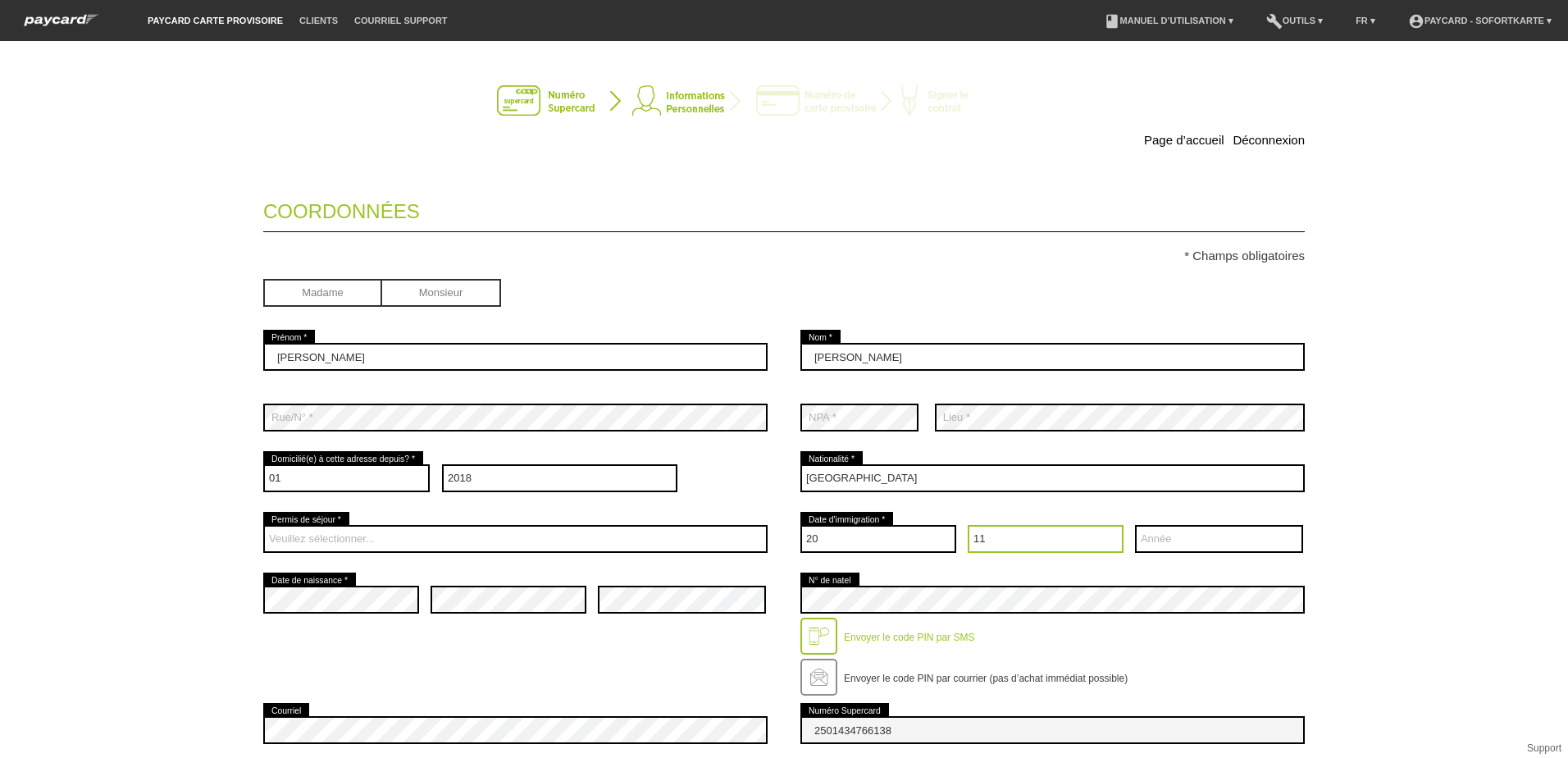
click at [968, 525] on select "Mois 01 02 03 04 05 06 07 08 09 10 11 12" at bounding box center [1045, 539] width 155 height 28
click at [1162, 535] on select "Année 2025 2024 2023 2022 2021 2020 2019 2018 2017 2016" at bounding box center [1219, 539] width 168 height 28
select select "2003"
click at [1135, 525] on select "Année 2025 2024 2023 2022 2021 2020 2019 2018 2017 2016" at bounding box center [1219, 539] width 168 height 28
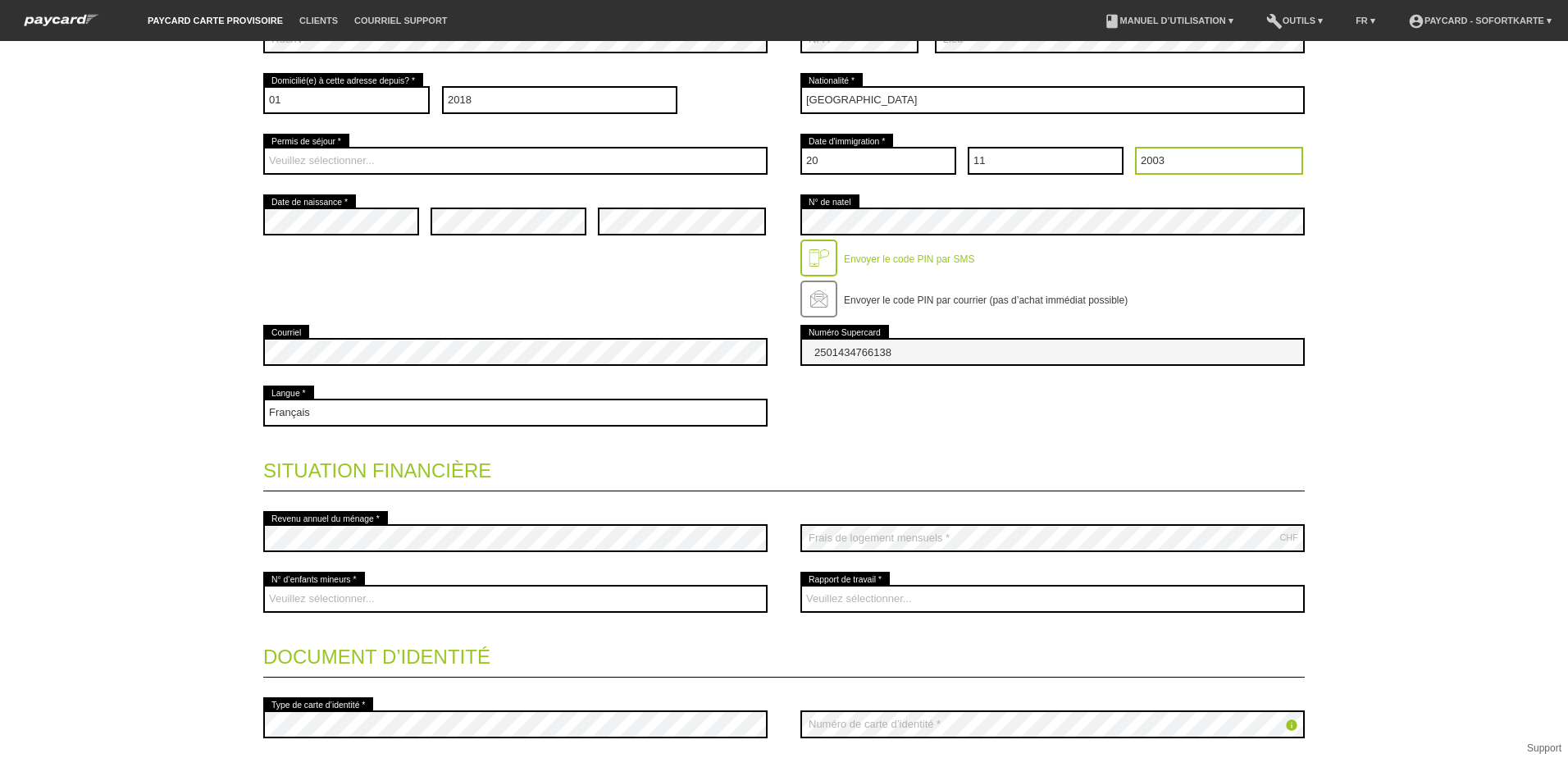
scroll to position [410, 0]
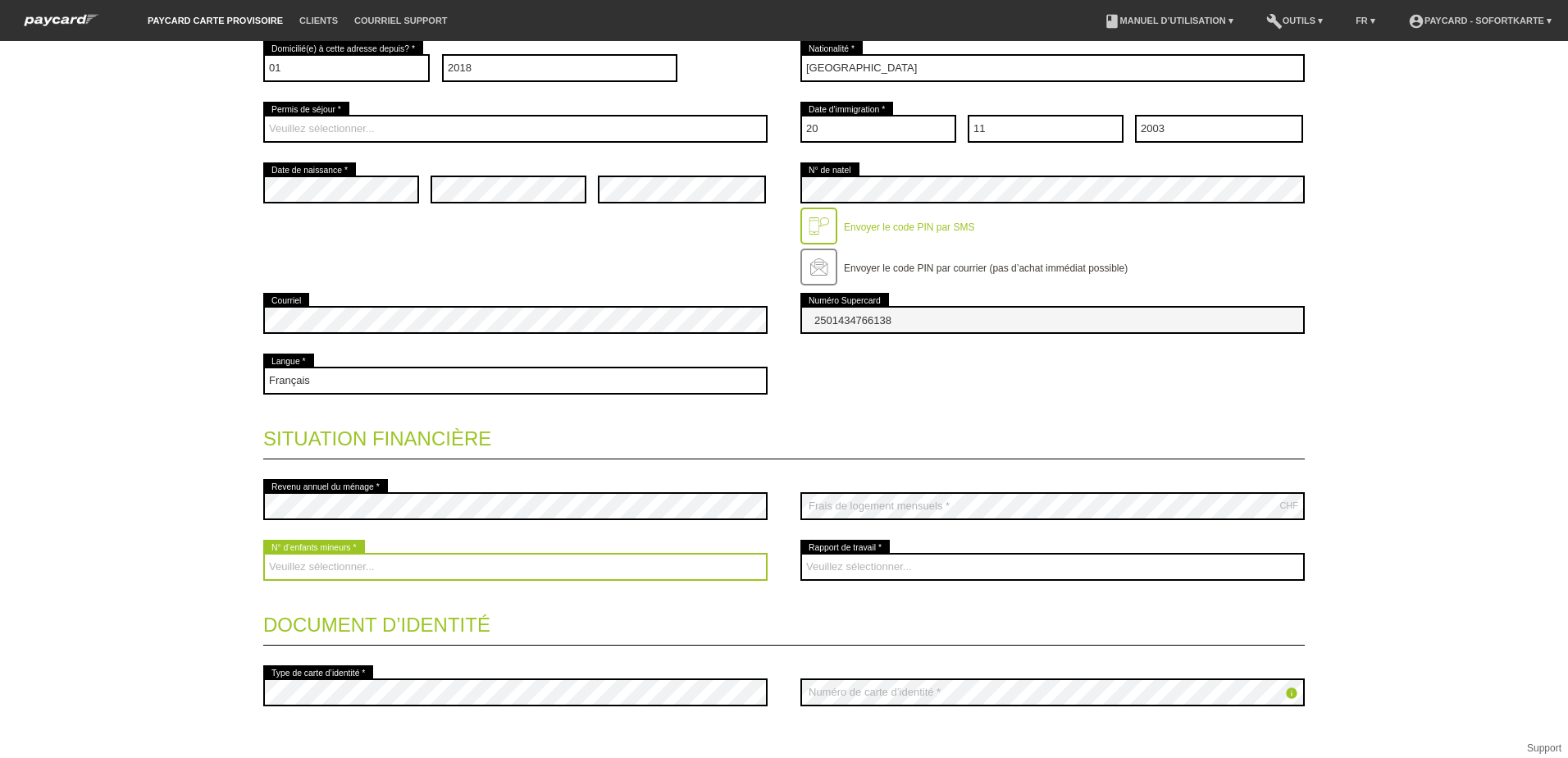
click at [338, 571] on select "Veuillez sélectionner... 0 1 2 3 4 5 6 7 8 9" at bounding box center [515, 566] width 504 height 28
select select "0"
click at [263, 553] on select "Veuillez sélectionner... 0 1 2 3 4 5 6 7 8 9" at bounding box center [515, 566] width 504 height 28
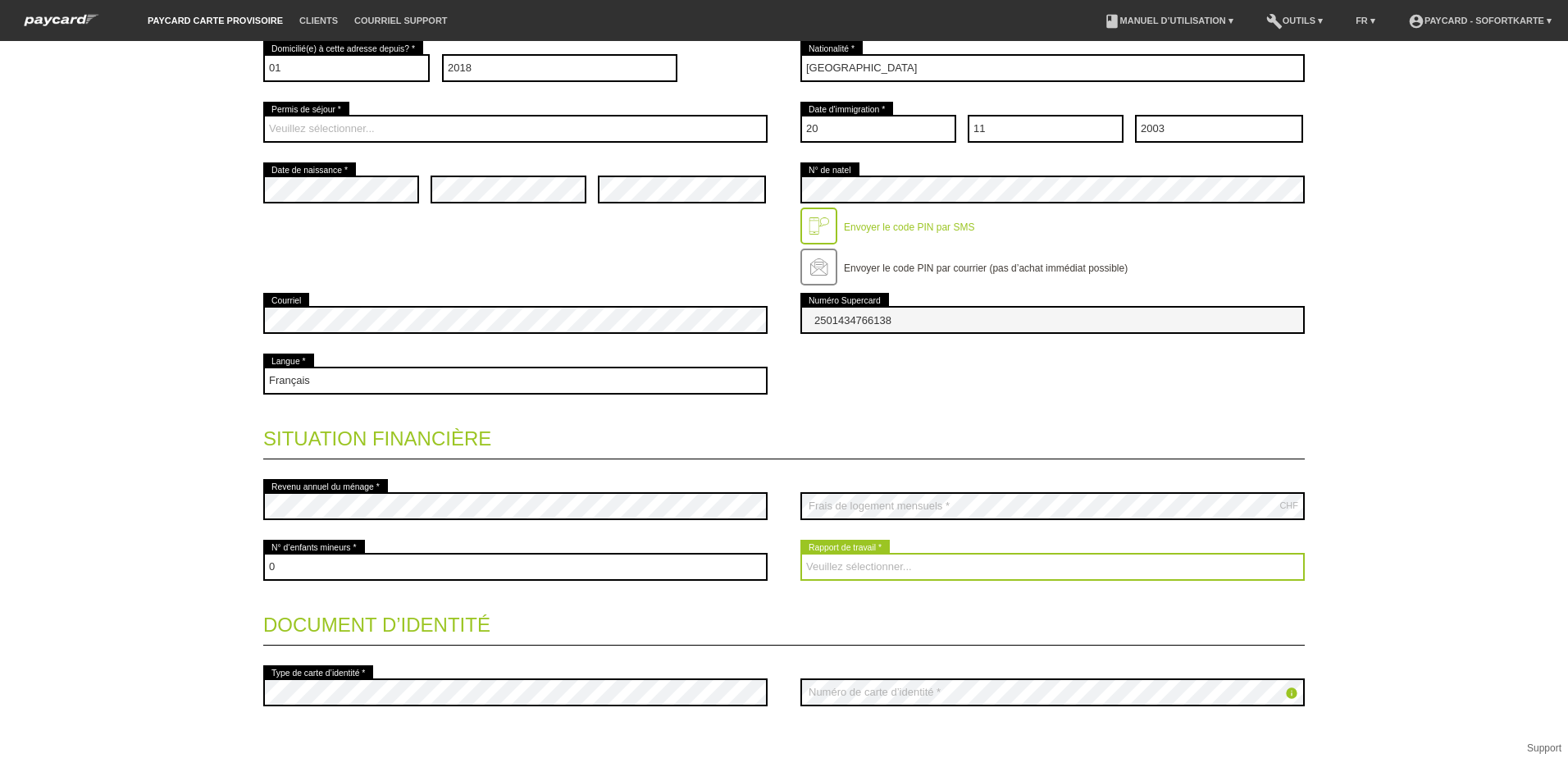
click at [868, 558] on select "Veuillez sélectionner... A durée indéterminée A durée déterminée Apprenti/étudi…" at bounding box center [1052, 566] width 504 height 28
select select "UNLIMITED"
click at [800, 553] on select "Veuillez sélectionner... A durée indéterminée A durée déterminée Apprenti/étudi…" at bounding box center [1052, 566] width 504 height 28
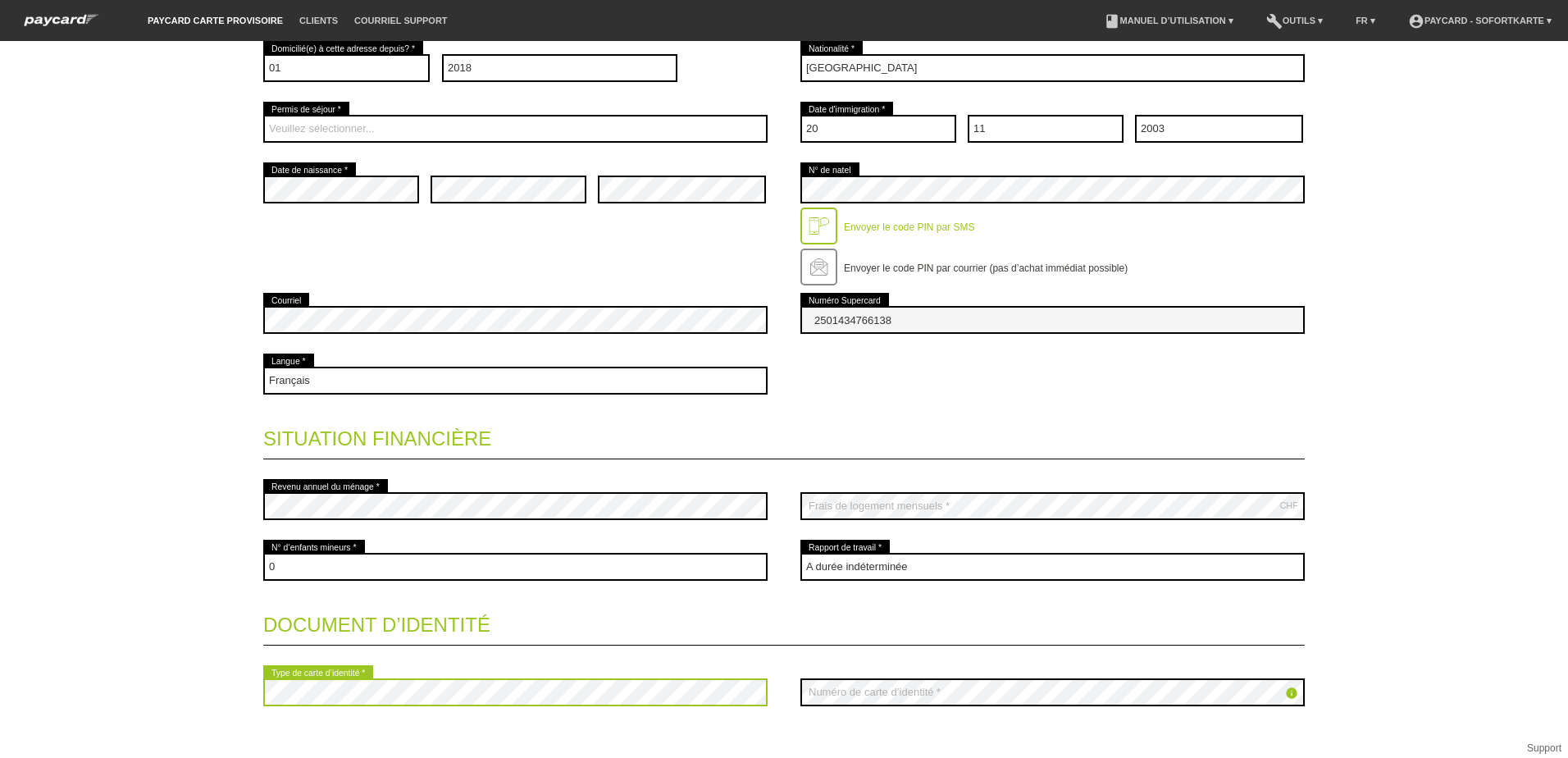
click at [241, 692] on div "Page d’accueil Déconnexion Coordonnées * Champs obligatoires Madame Monsieur Ya…" at bounding box center [784, 249] width 1148 height 1204
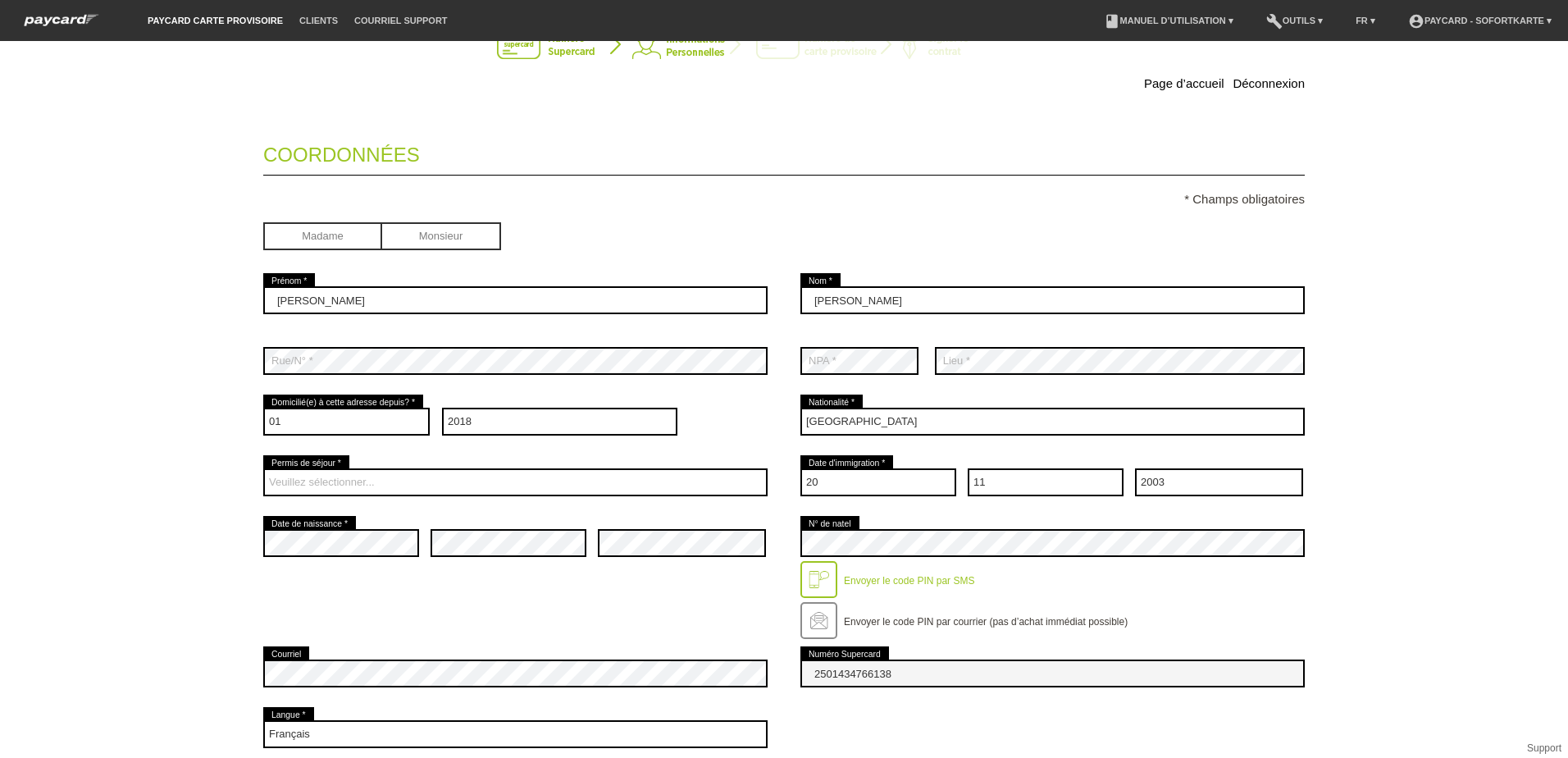
scroll to position [0, 0]
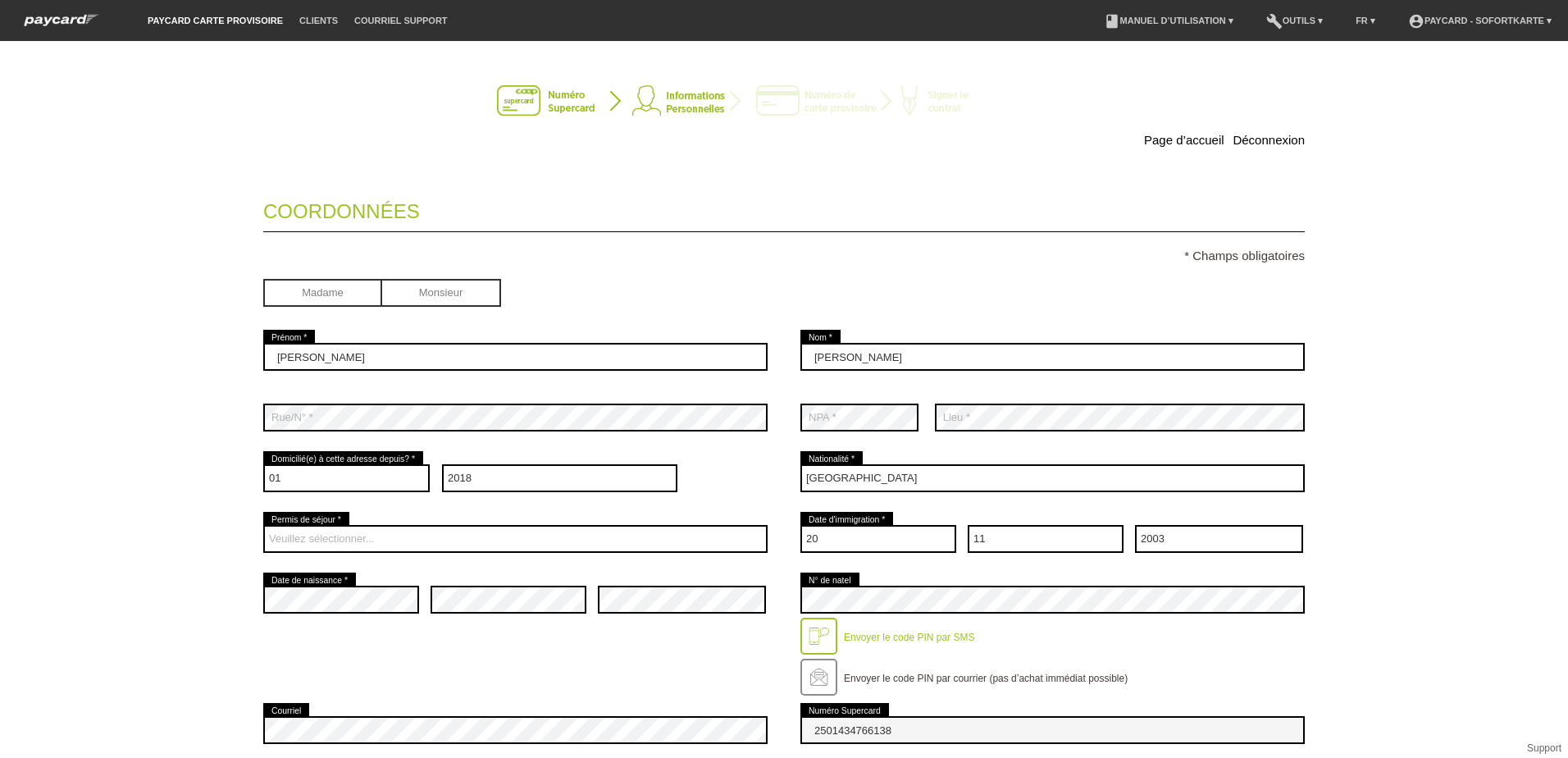
click at [417, 286] on input "radio" at bounding box center [442, 291] width 119 height 24
radio input "true"
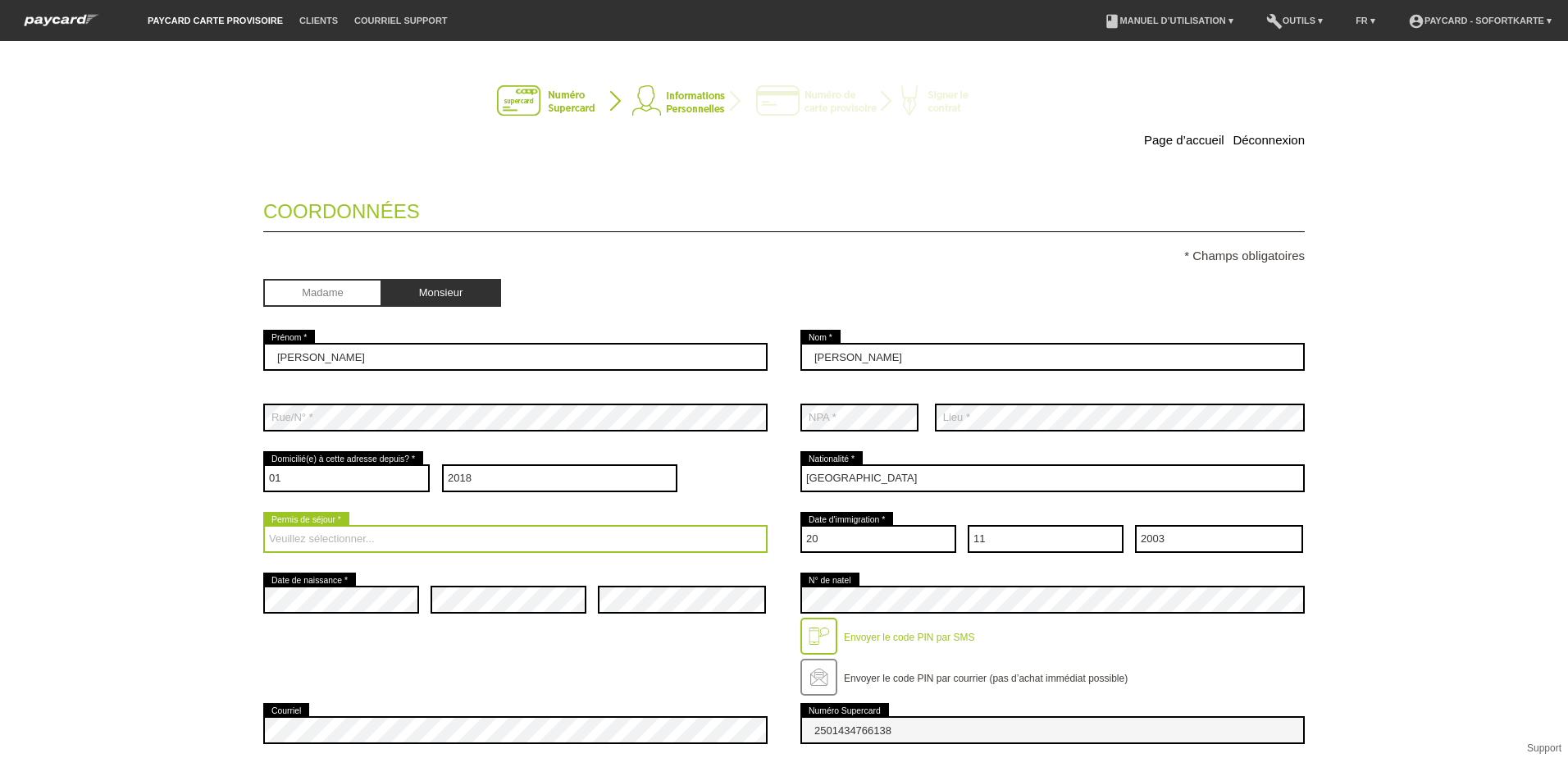
click at [390, 533] on select "Veuillez sélectionner... C B B - Statut de réfugié Autre" at bounding box center [515, 539] width 504 height 28
select select "C"
click at [263, 525] on select "Veuillez sélectionner... C B B - Statut de réfugié Autre" at bounding box center [515, 539] width 504 height 28
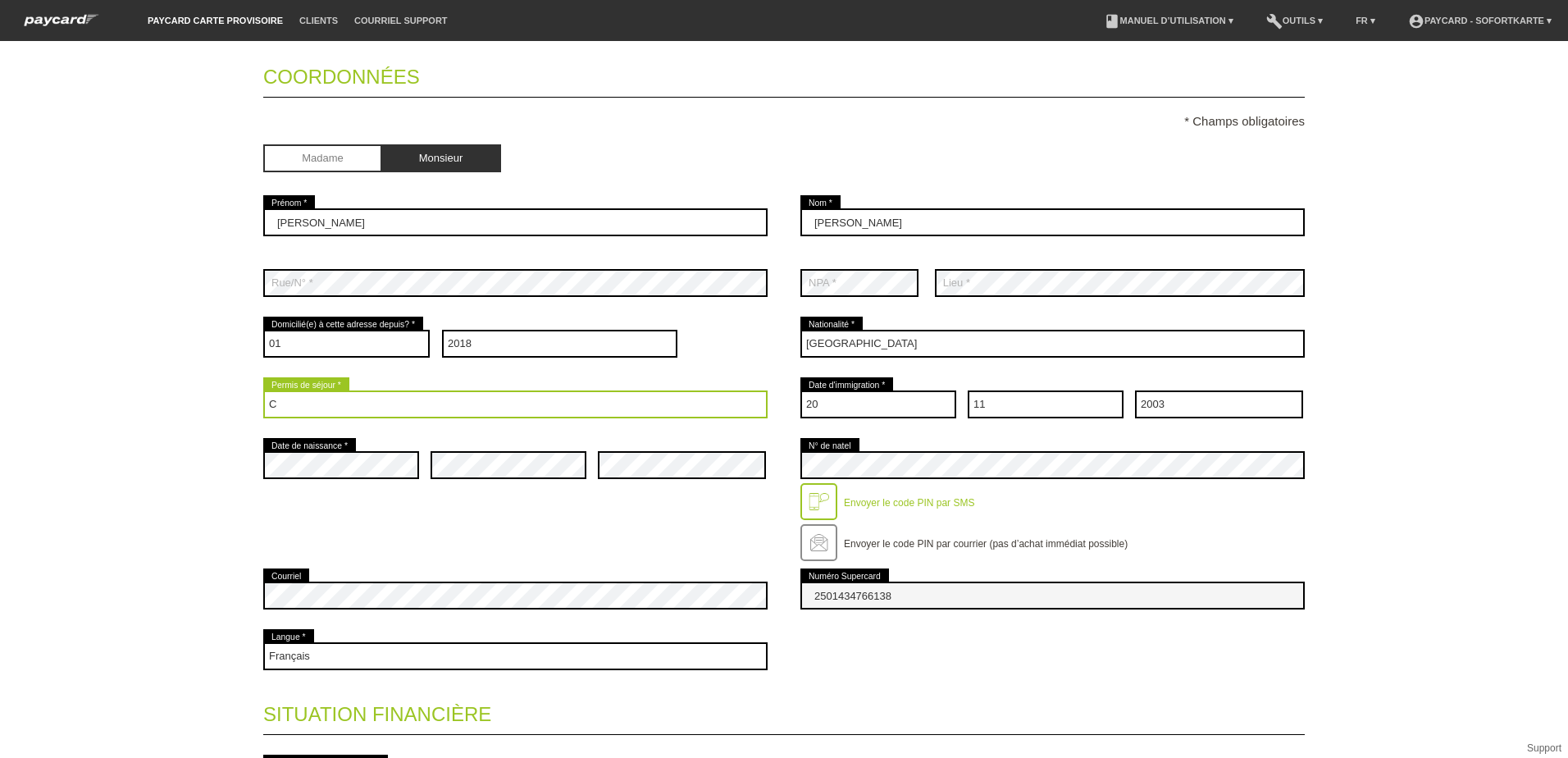
scroll to position [164, 0]
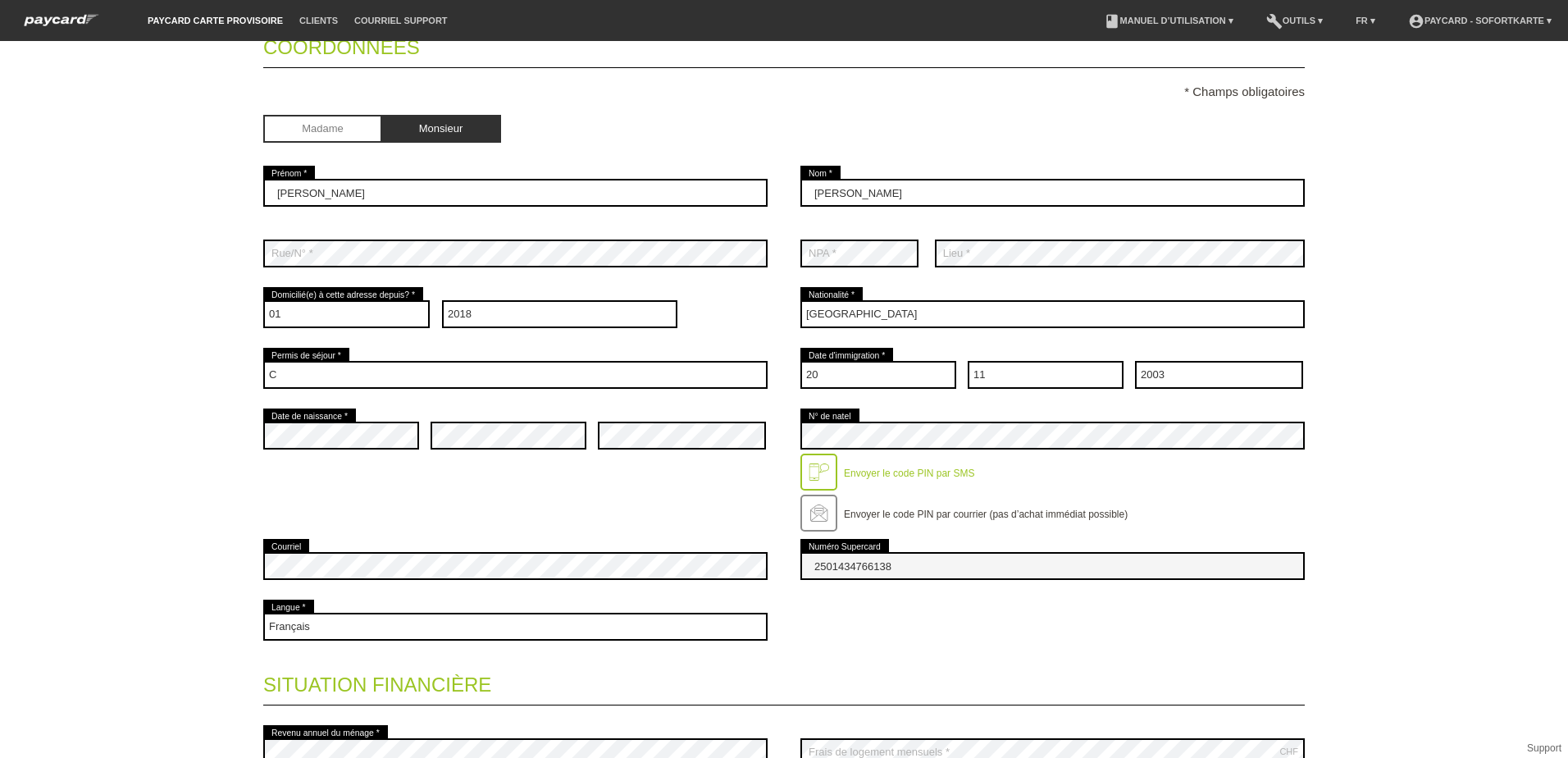
click at [837, 465] on div "Envoyer le code PIN par SMS" at bounding box center [905, 466] width 137 height 25
click at [829, 465] on div at bounding box center [819, 472] width 37 height 37
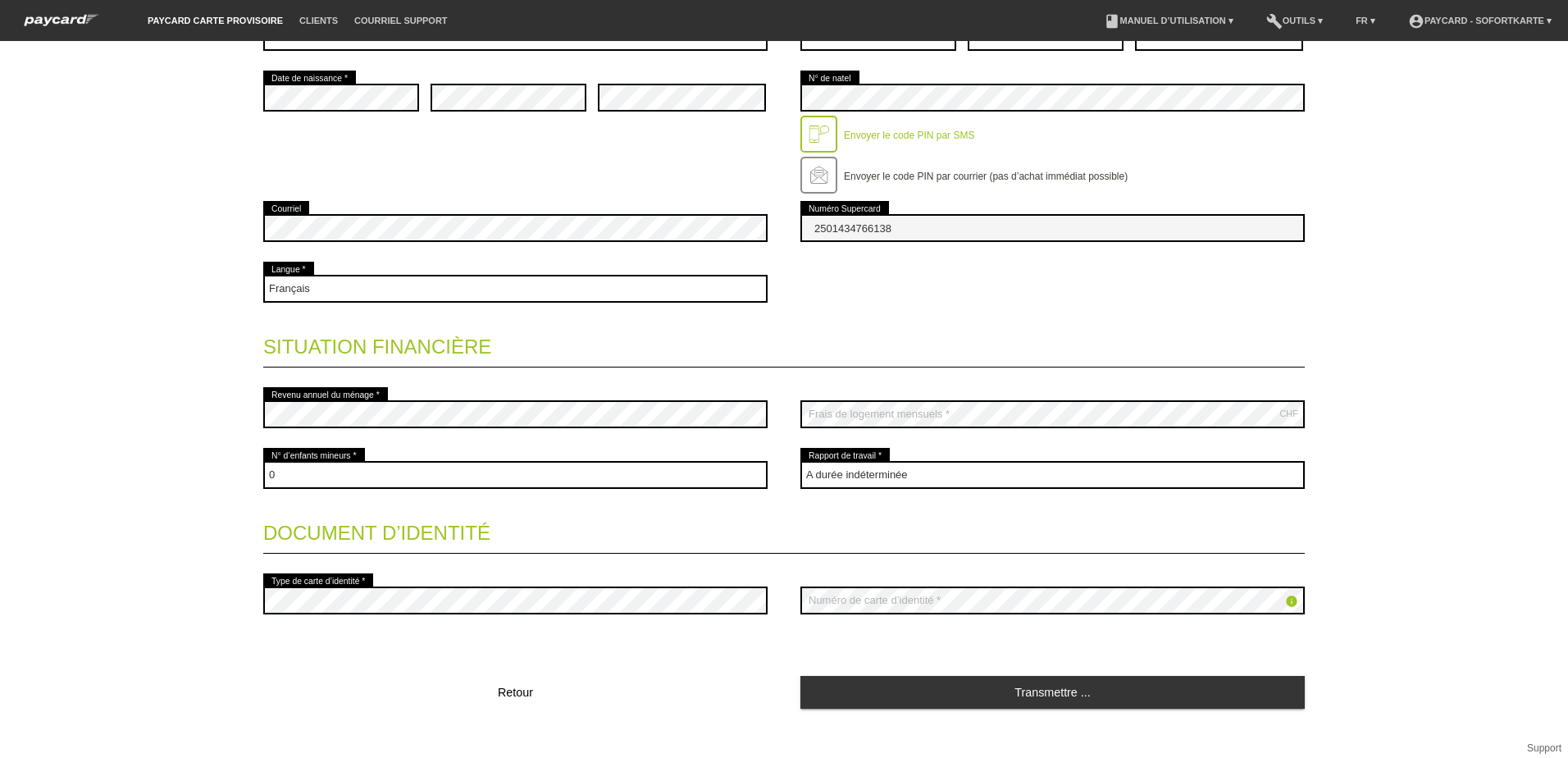
scroll to position [520, 0]
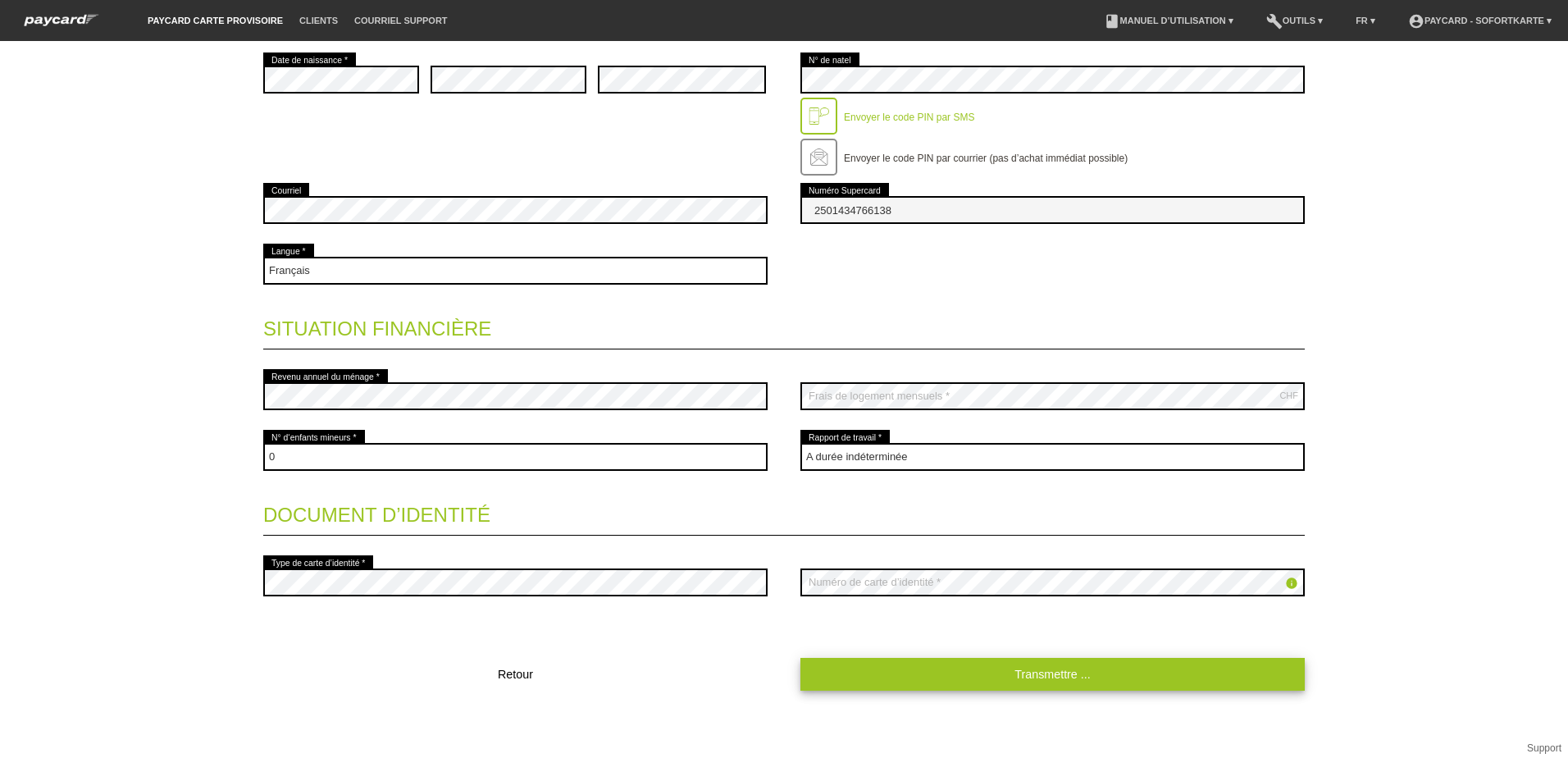
click at [894, 666] on link "Transmettre ..." at bounding box center [1052, 674] width 504 height 32
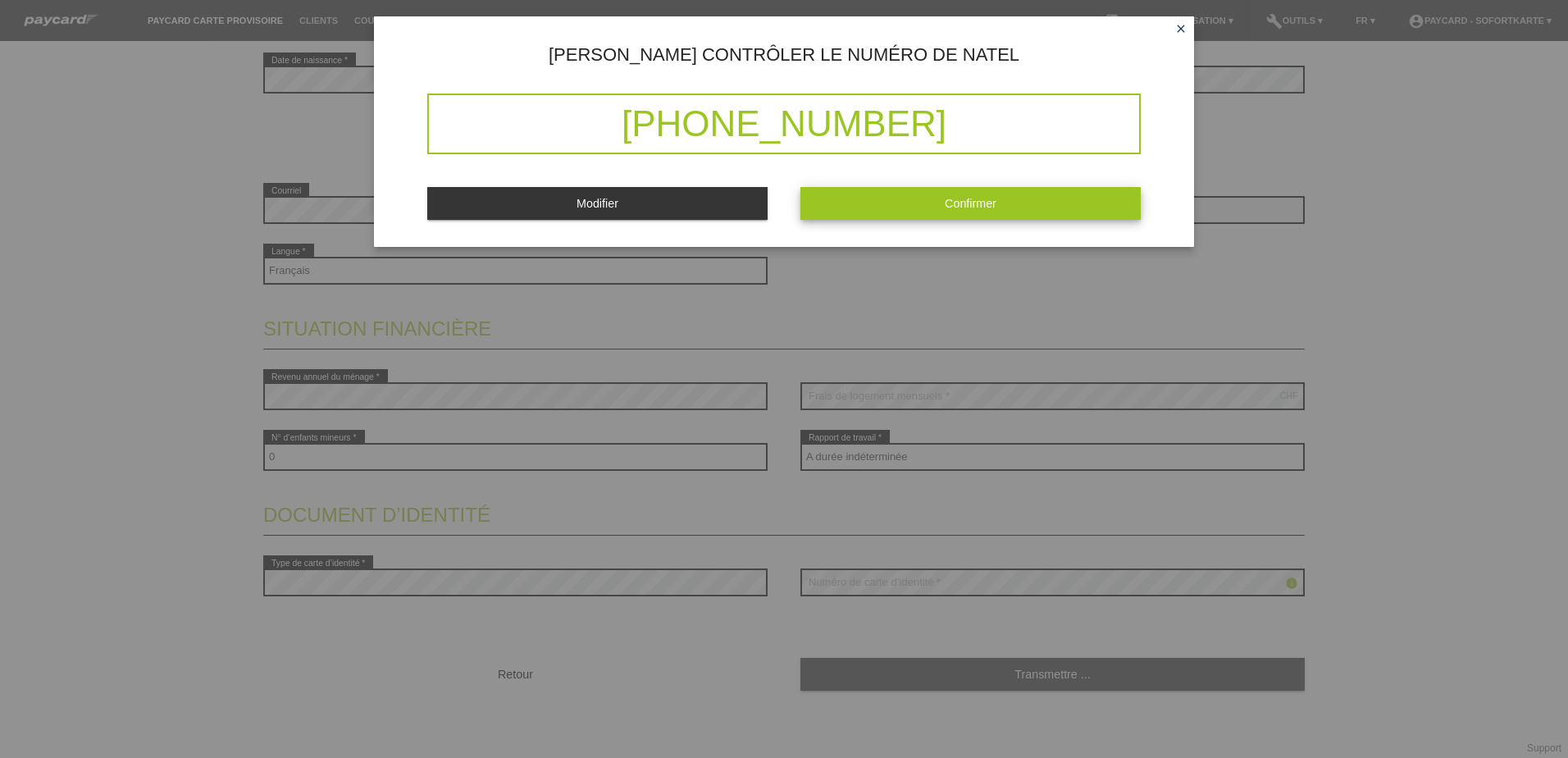
click at [951, 197] on span "Confirmer" at bounding box center [971, 203] width 52 height 13
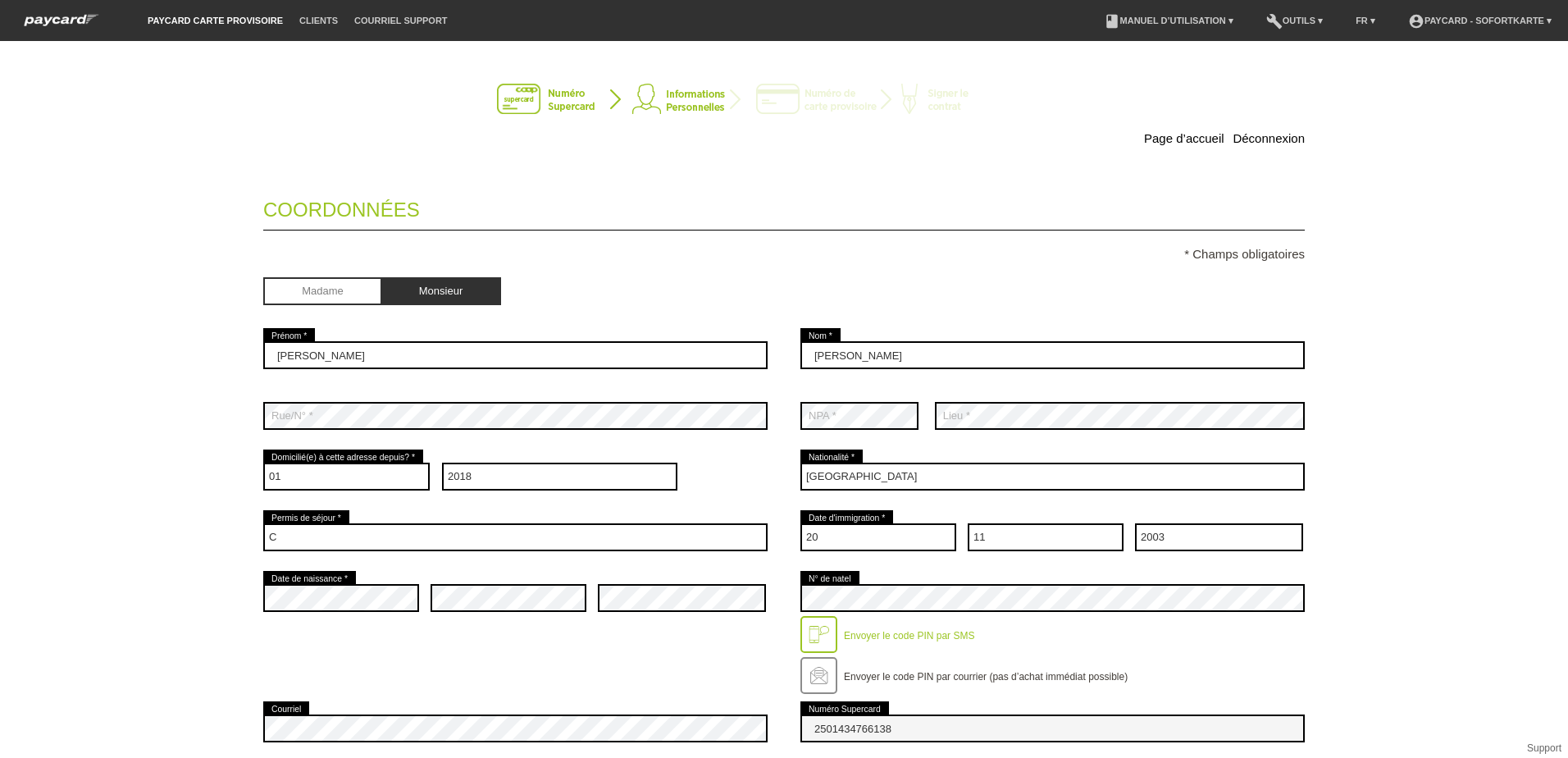
scroll to position [0, 0]
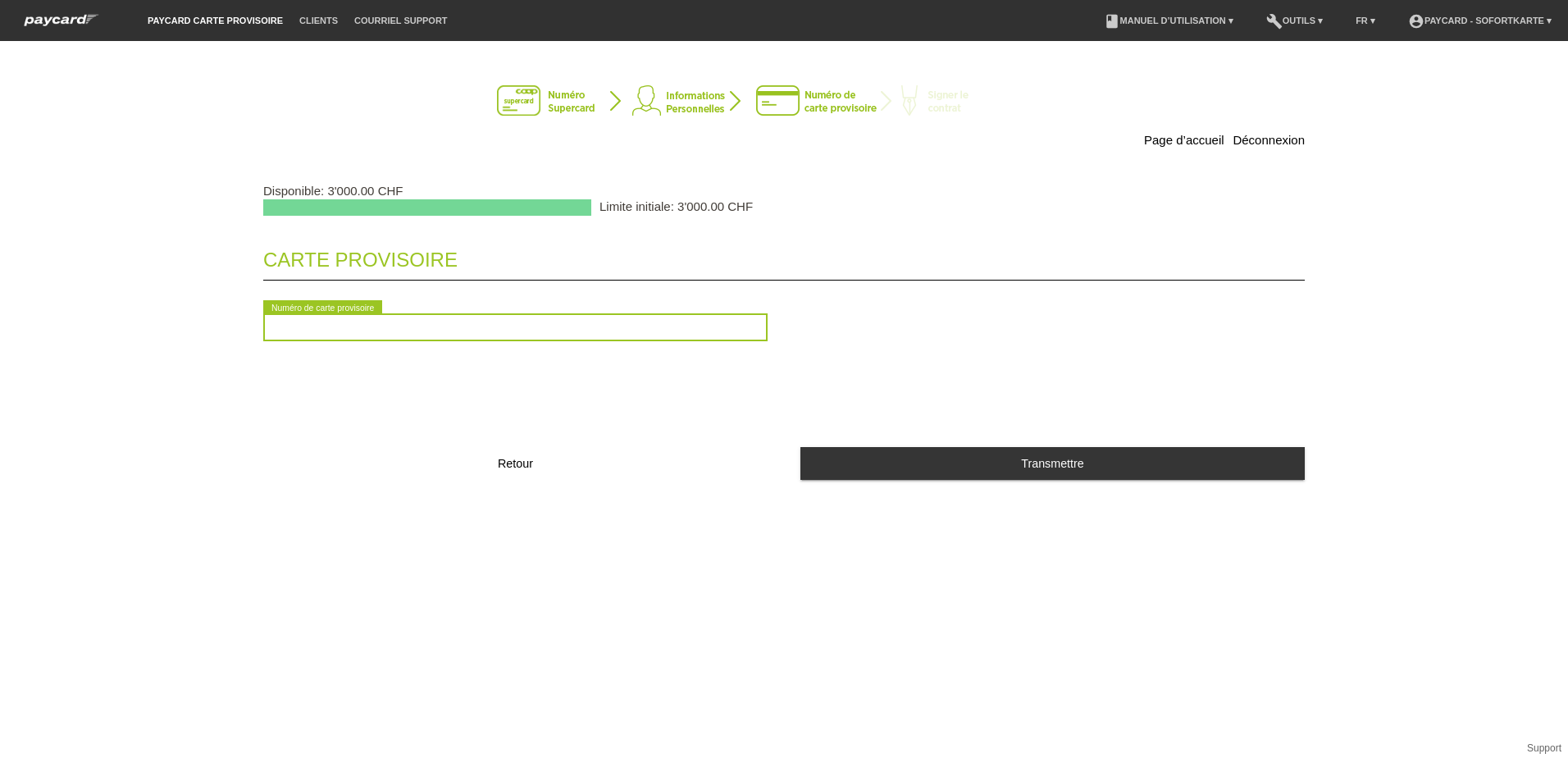
click at [293, 329] on input "text" at bounding box center [515, 327] width 504 height 28
type input "2090690675853"
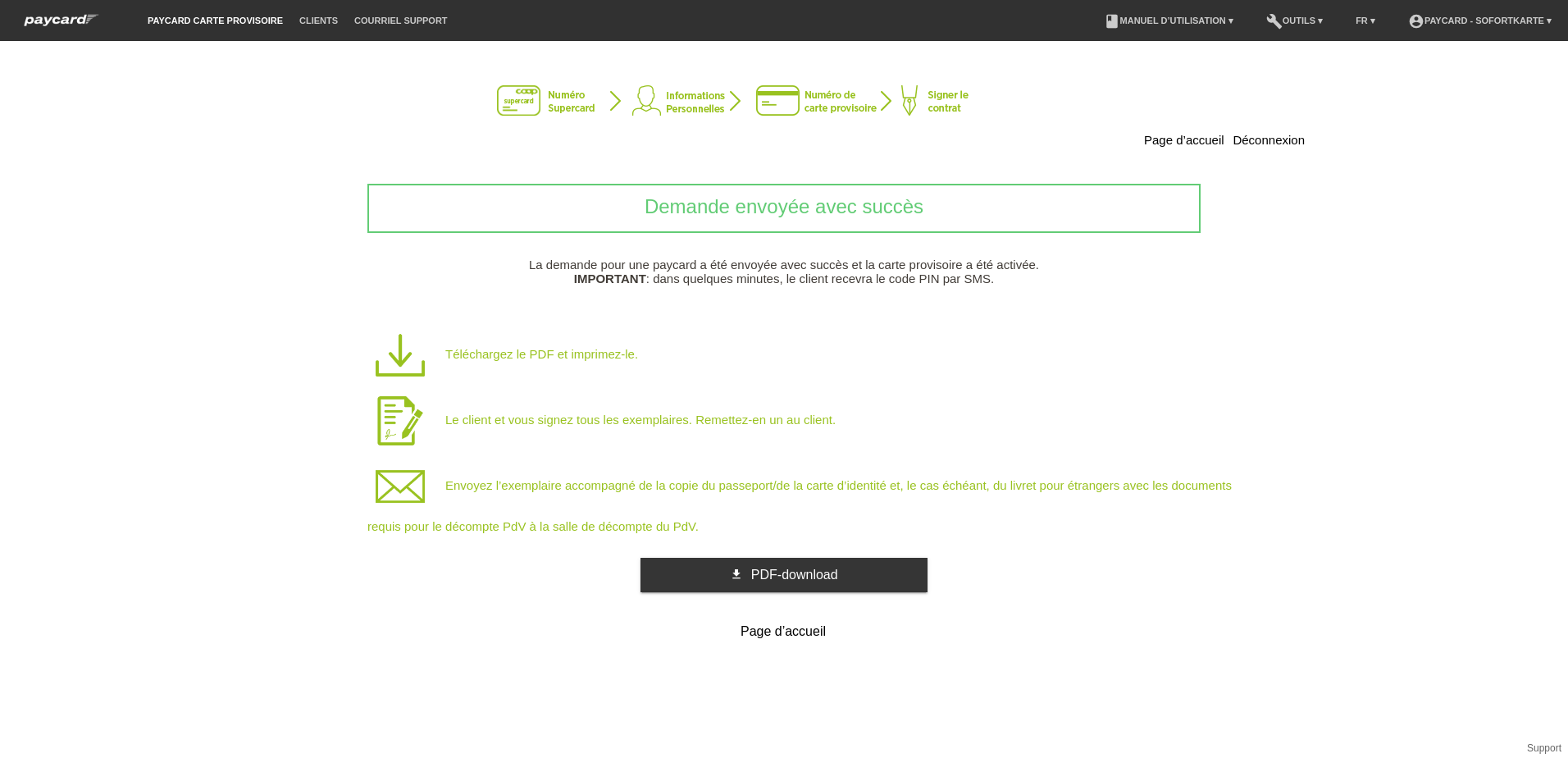
click at [400, 352] on img at bounding box center [400, 355] width 66 height 66
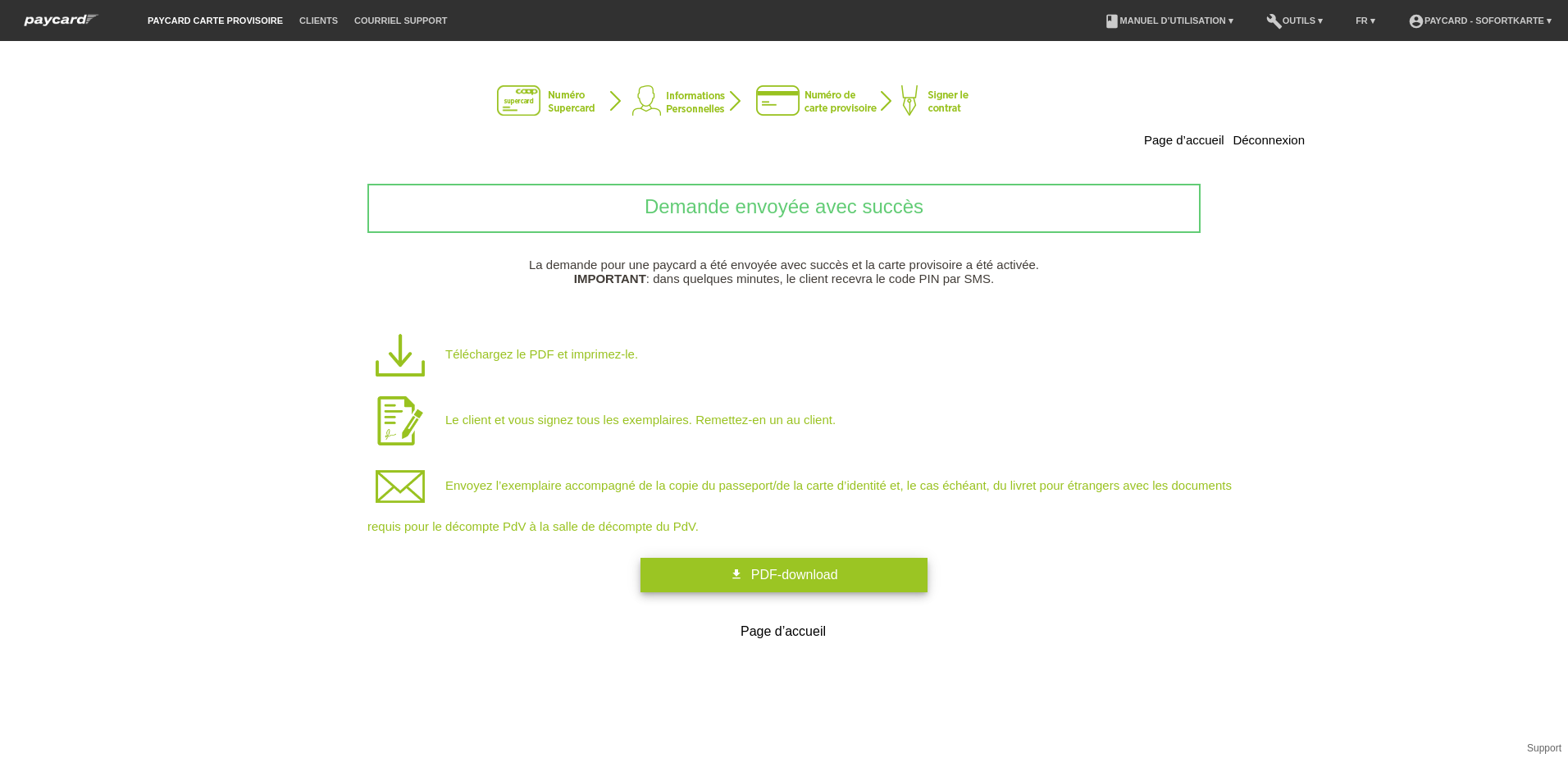
click at [730, 577] on link "get_app PDF-download" at bounding box center [784, 575] width 287 height 34
click at [730, 577] on div "Demande envoyée avec succès La demande pour une paycard a été envoyée avec succ…" at bounding box center [784, 416] width 1041 height 465
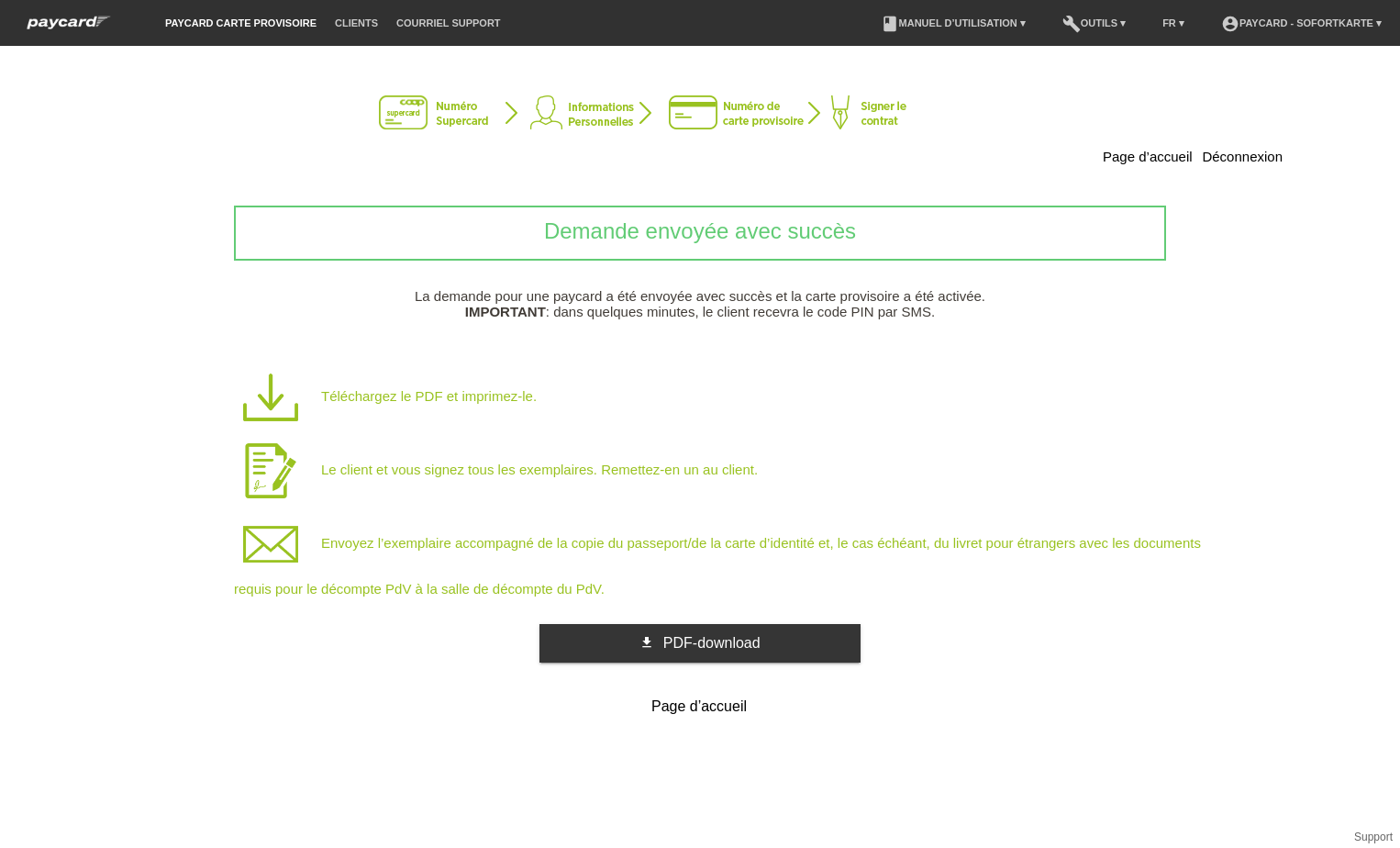
click at [418, 396] on p "Téléchargez le PDF et imprimez-le." at bounding box center [729, 398] width 990 height 73
click at [344, 392] on p "Téléchargez le PDF et imprimez-le." at bounding box center [729, 398] width 990 height 73
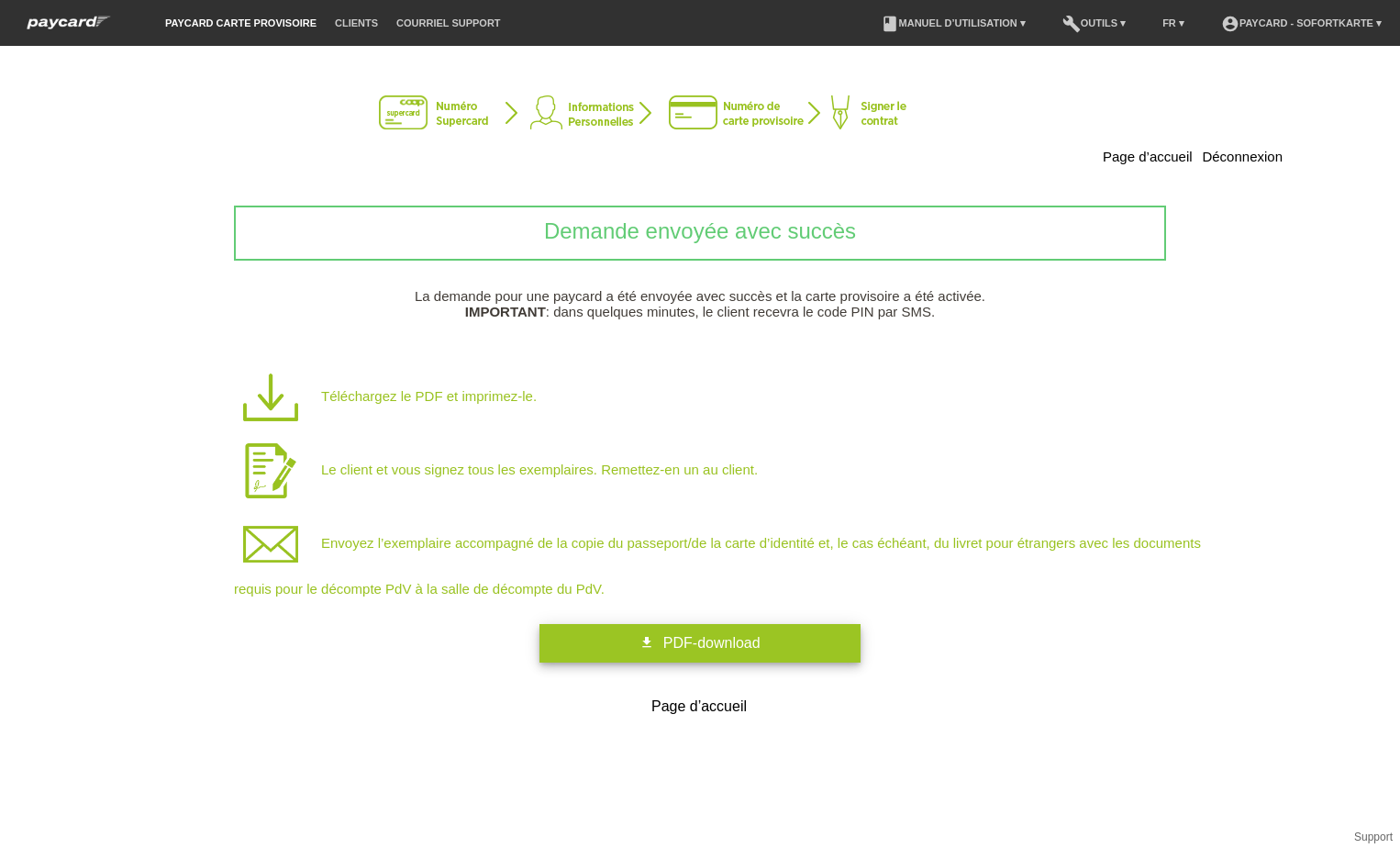
click at [633, 637] on link "get_app PDF-download" at bounding box center [700, 643] width 321 height 39
